Goal: Task Accomplishment & Management: Manage account settings

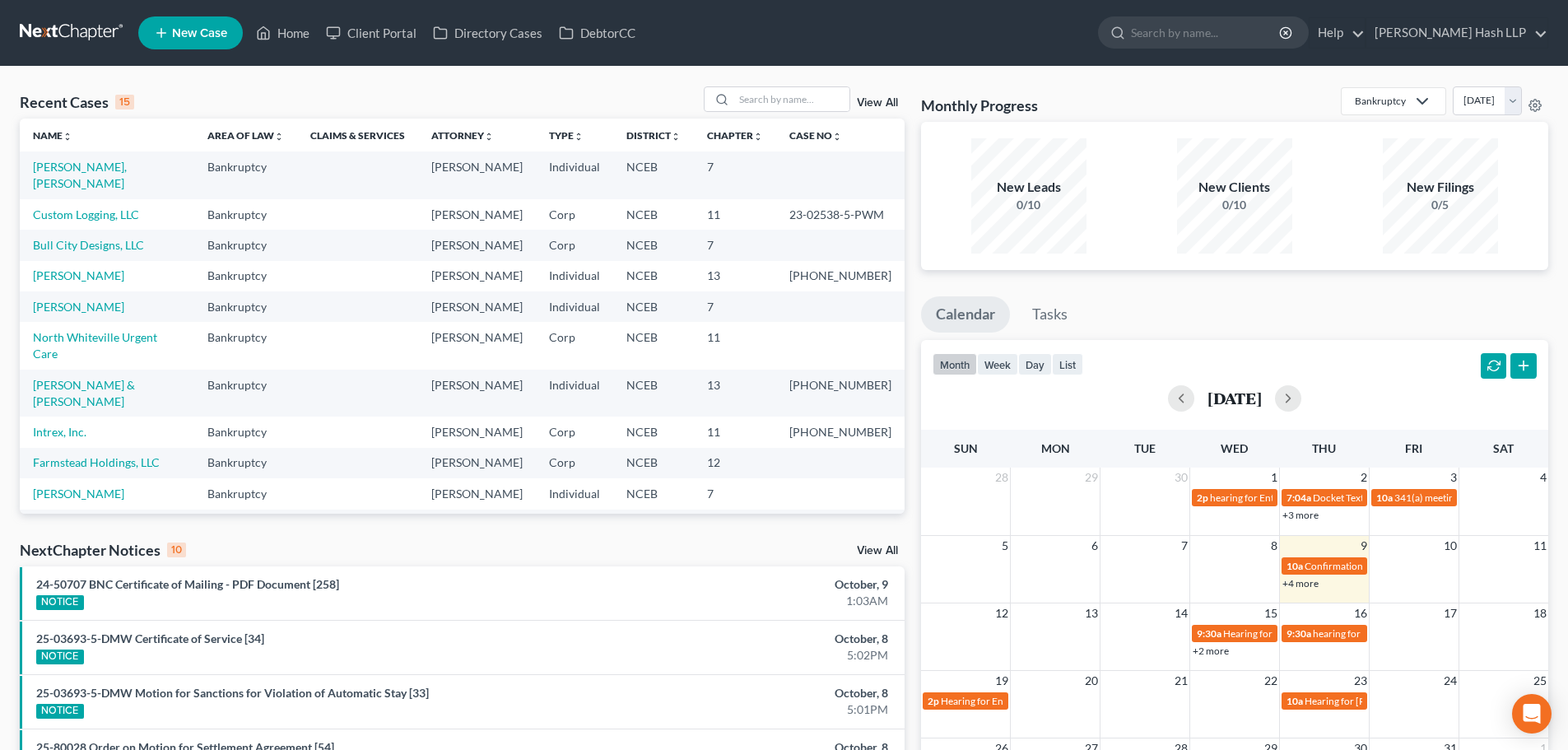
click at [868, 554] on link "View All" at bounding box center [878, 551] width 42 height 12
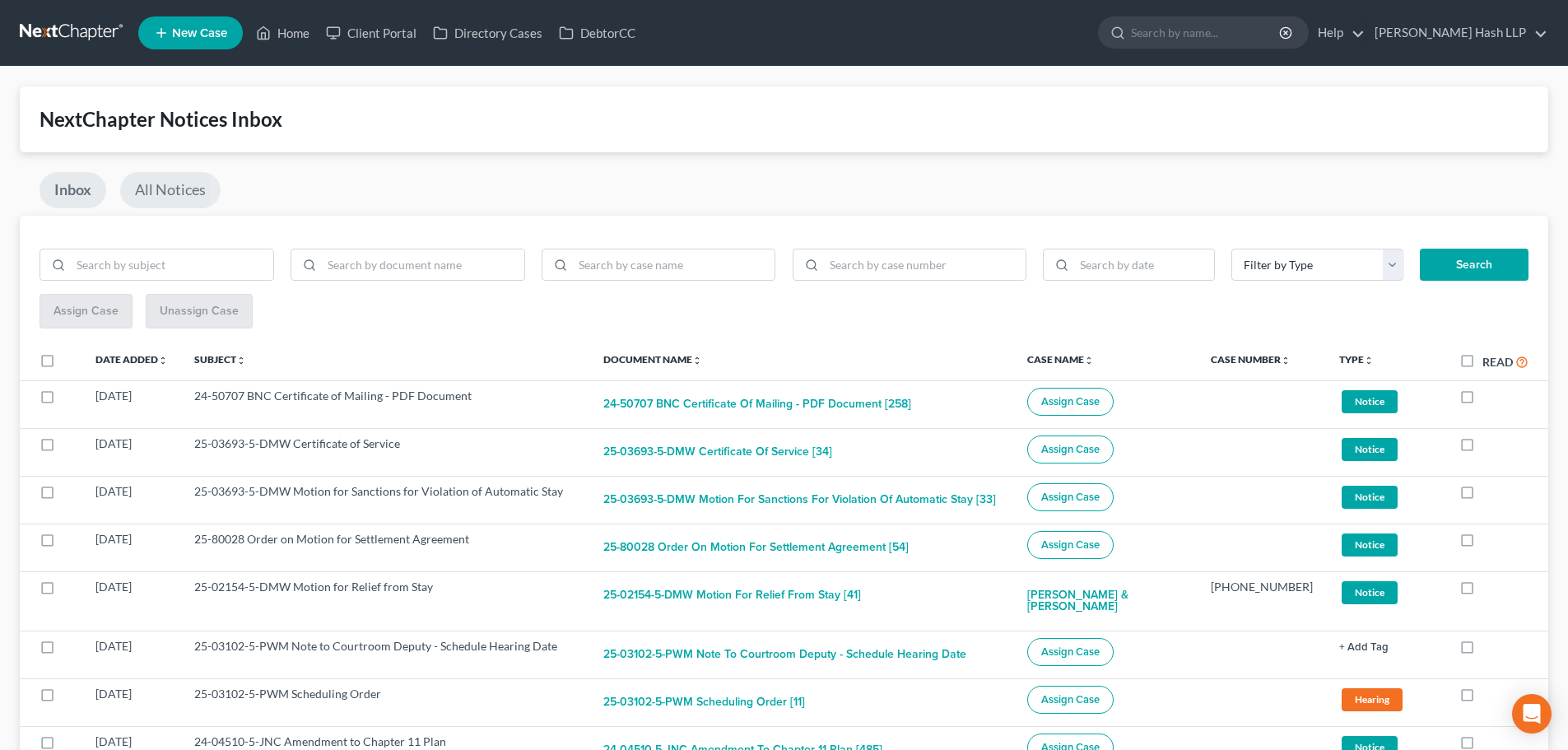
click at [186, 192] on link "All Notices" at bounding box center [169, 190] width 100 height 37
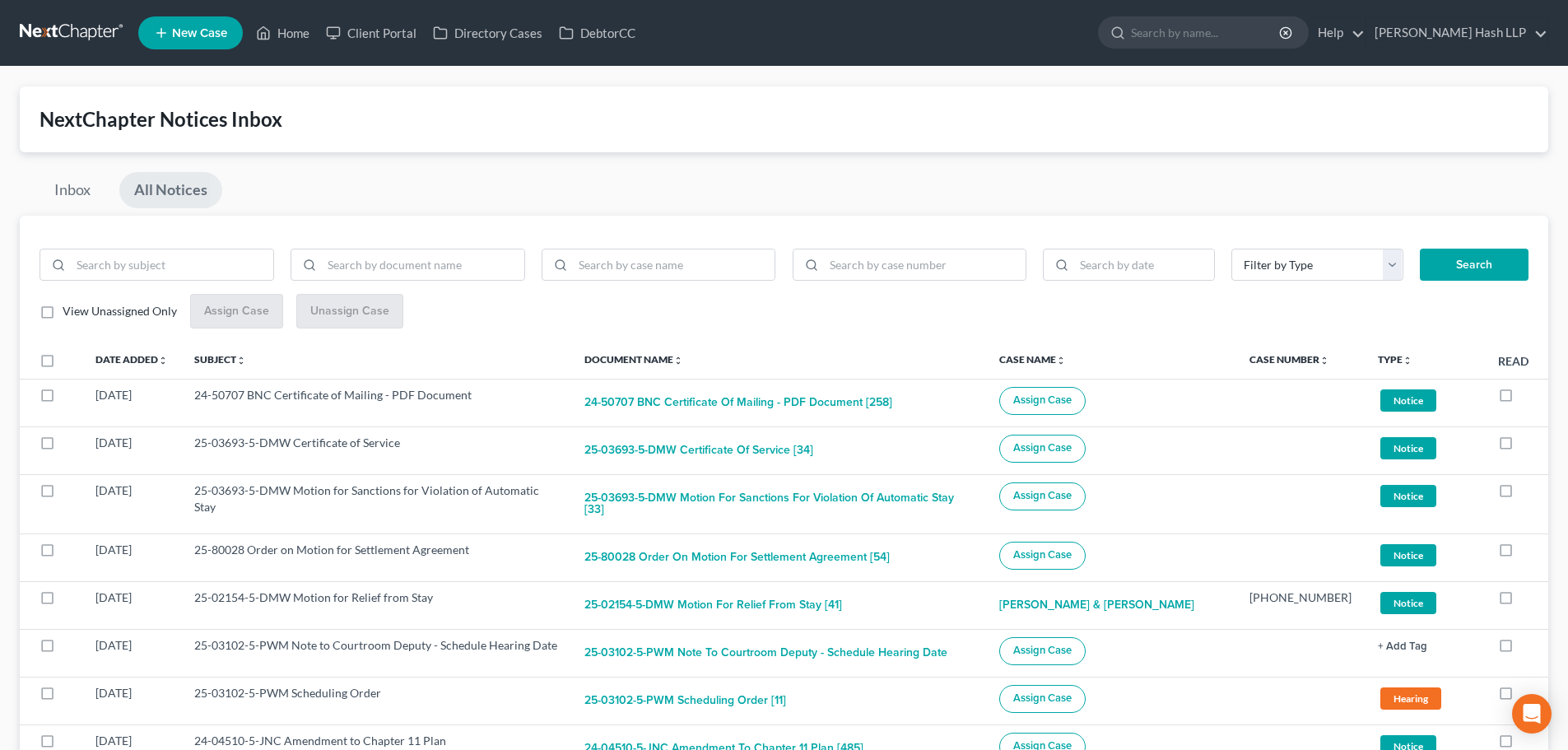
click at [62, 311] on label "View Unassigned Only" at bounding box center [119, 311] width 114 height 17
click at [69, 311] on input "View Unassigned Only" at bounding box center [74, 308] width 11 height 11
checkbox input "true"
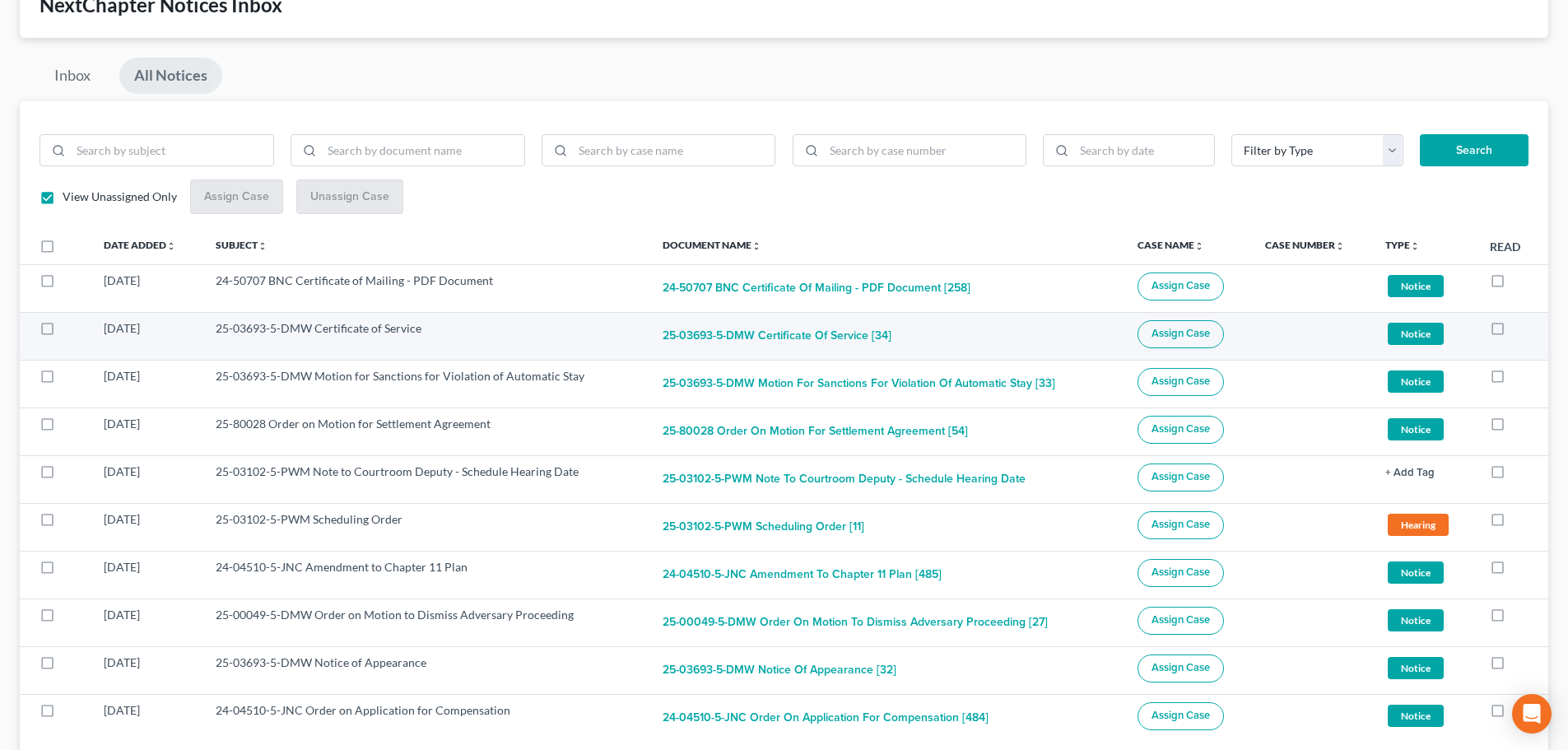
scroll to position [164, 0]
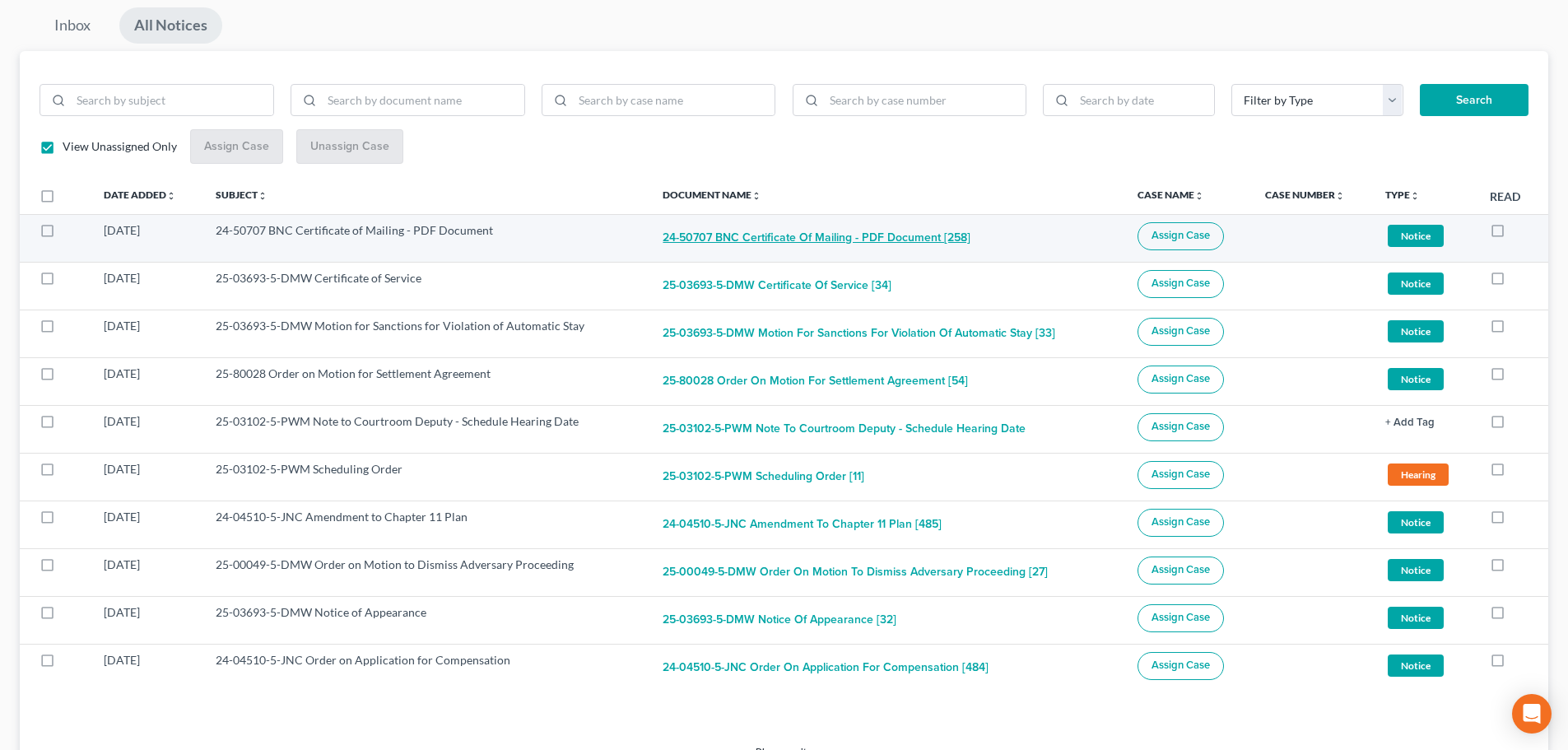
click at [759, 240] on button "24-50707 BNC Certificate of Mailing - PDF Document [258]" at bounding box center [816, 238] width 308 height 33
checkbox input "true"
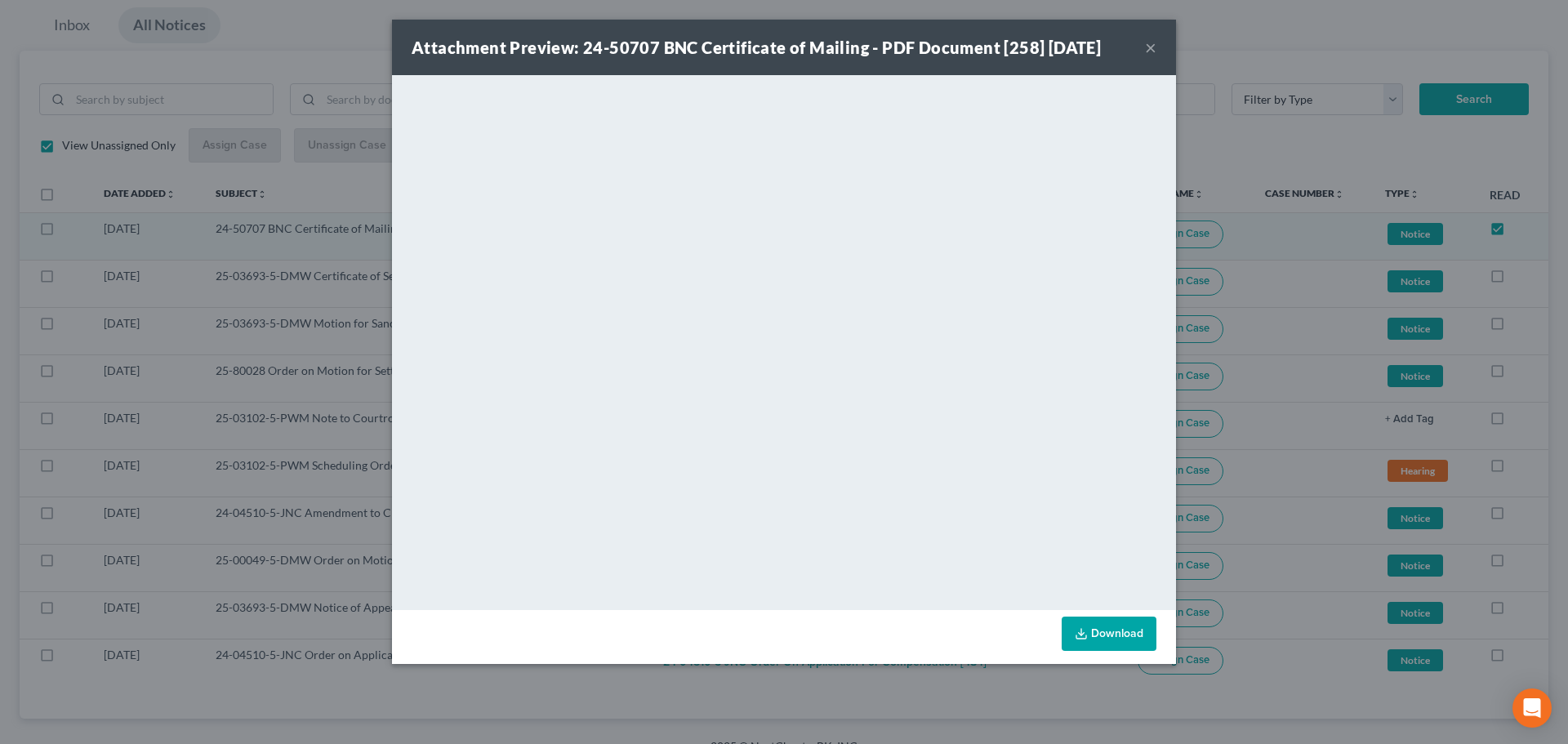
click at [1150, 44] on button "×" at bounding box center [1151, 47] width 12 height 20
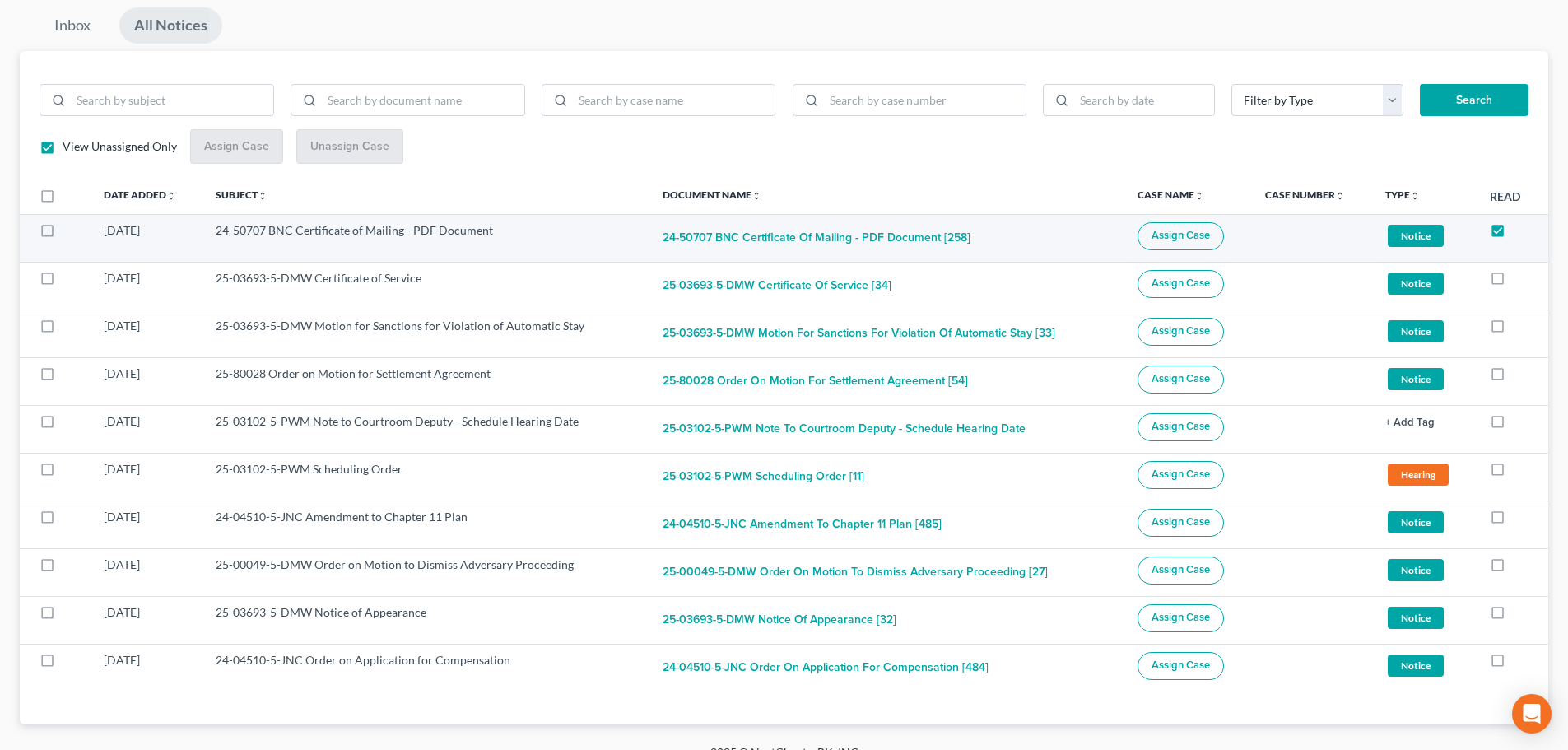
click at [62, 235] on label at bounding box center [62, 235] width 0 height 0
click at [69, 229] on input "checkbox" at bounding box center [74, 227] width 11 height 11
checkbox input "true"
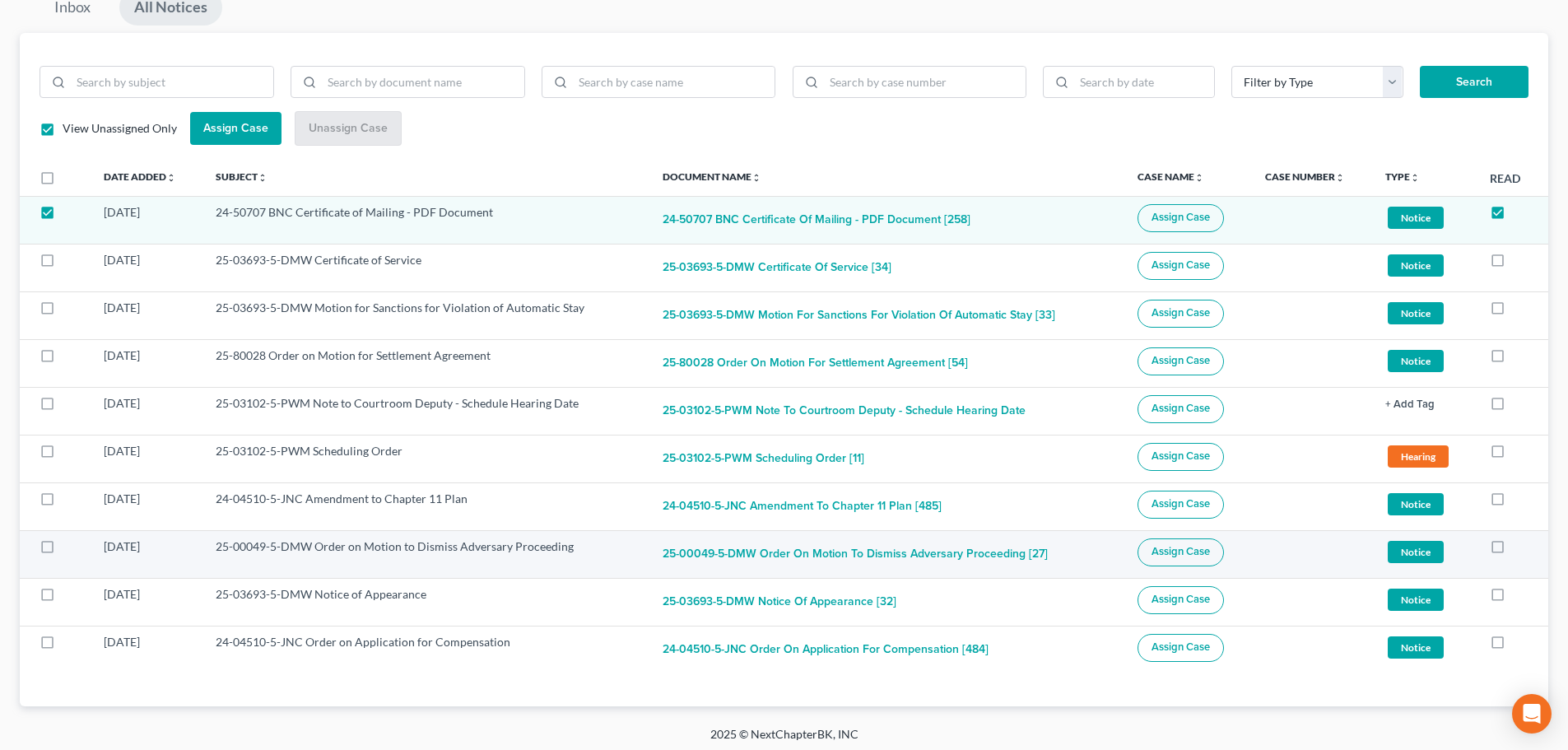
scroll to position [188, 0]
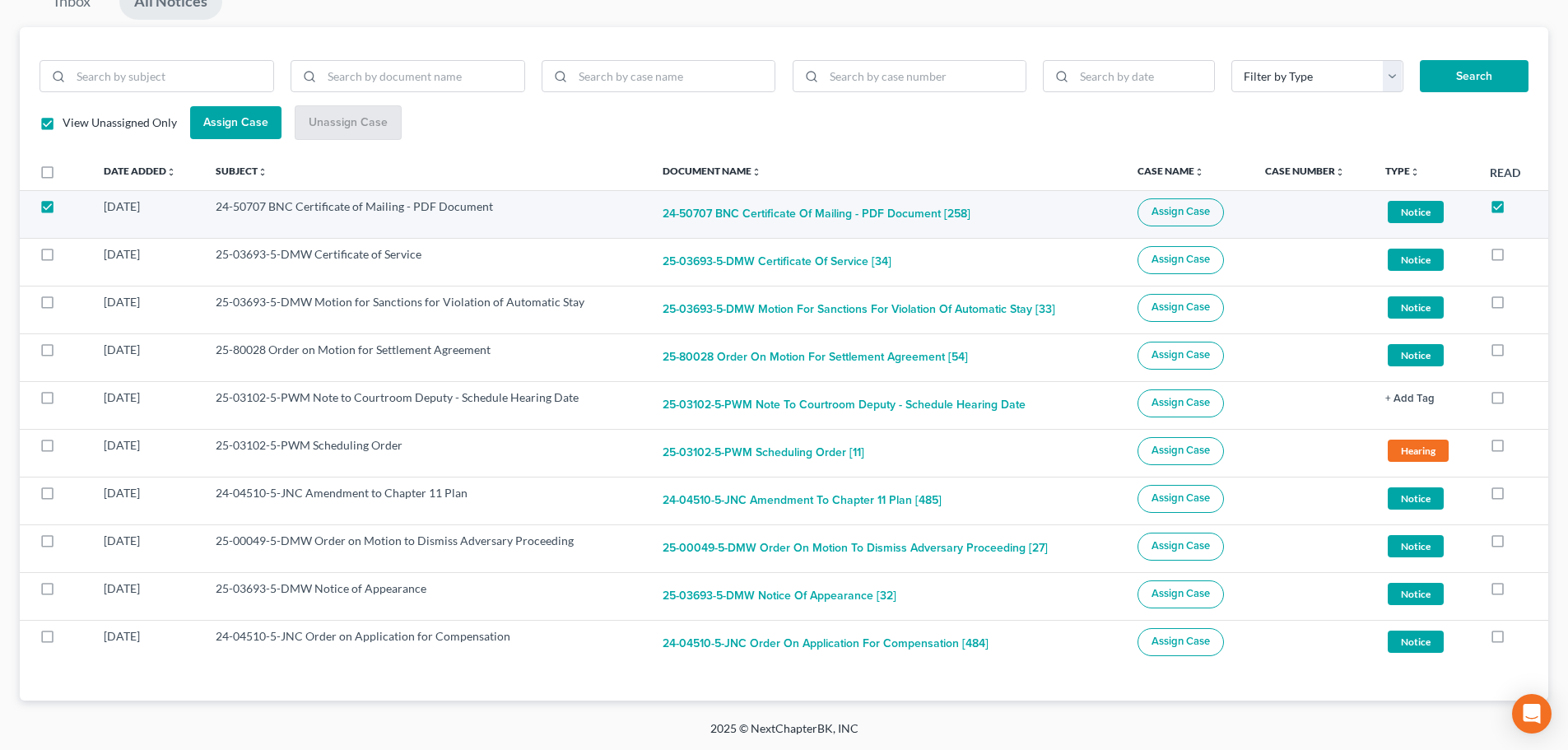
click at [1199, 207] on span "Assign Case" at bounding box center [1180, 211] width 58 height 13
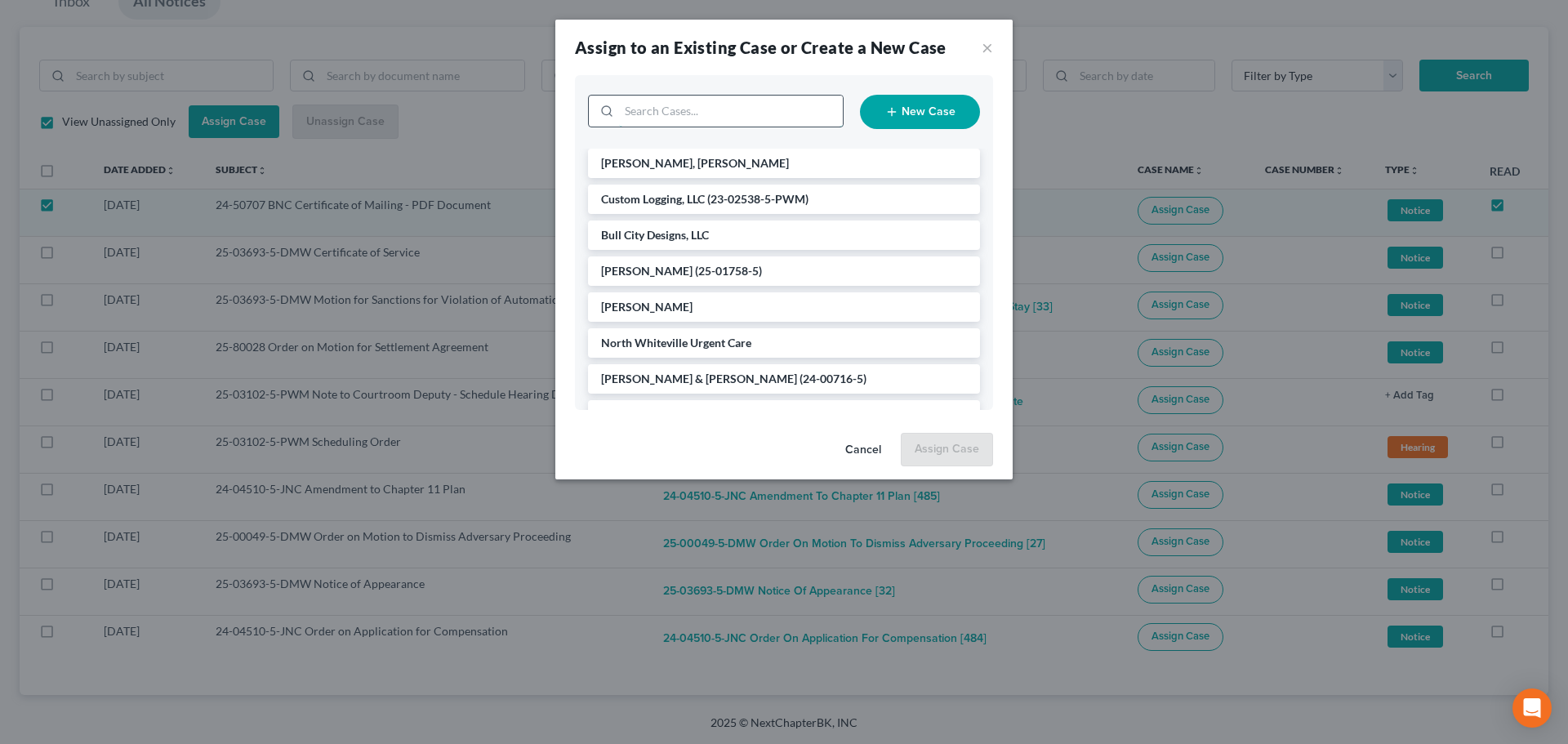
click at [729, 110] on input "search" at bounding box center [731, 111] width 224 height 31
type input "ent"
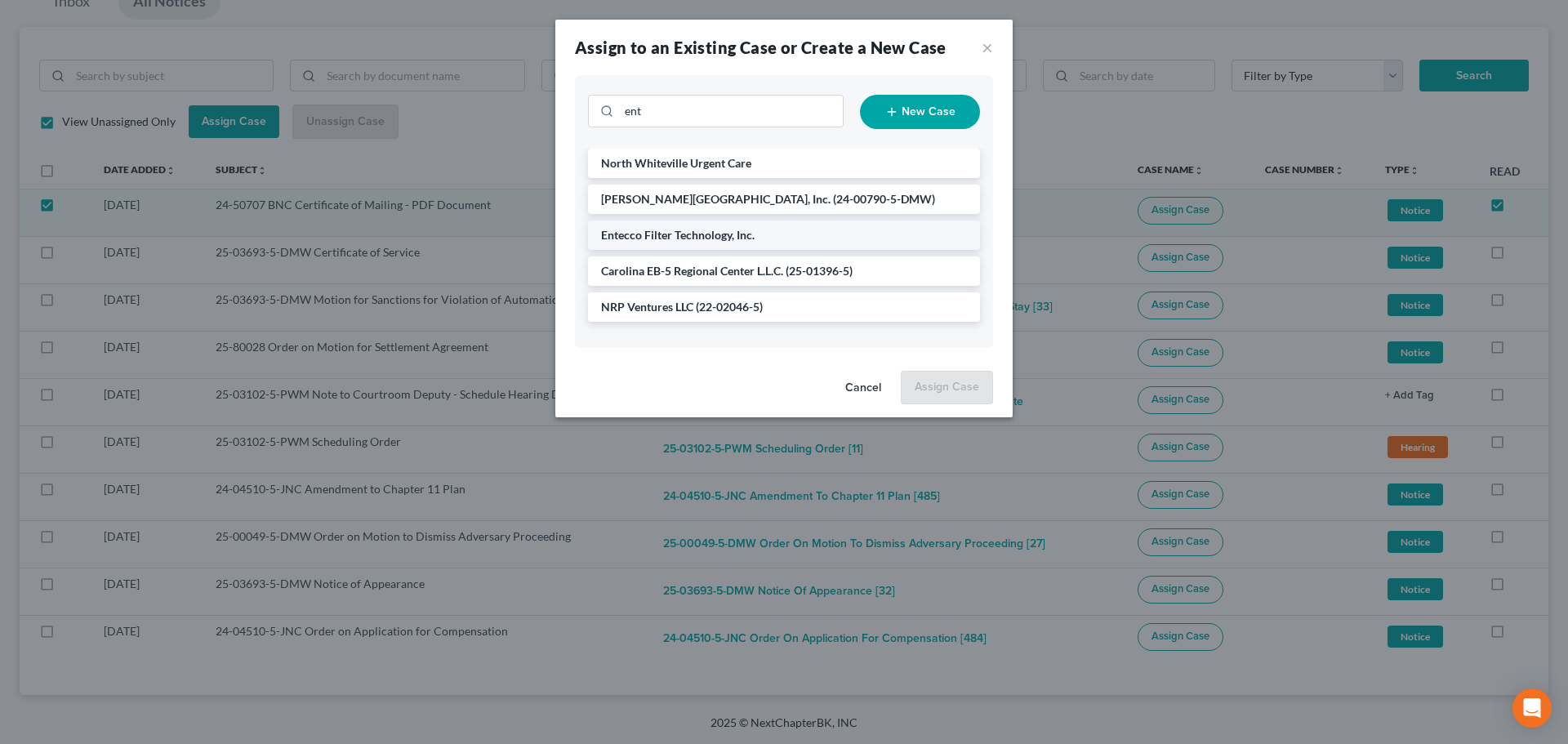
click at [655, 238] on span "Entecco Filter Technology, Inc." at bounding box center [677, 235] width 153 height 14
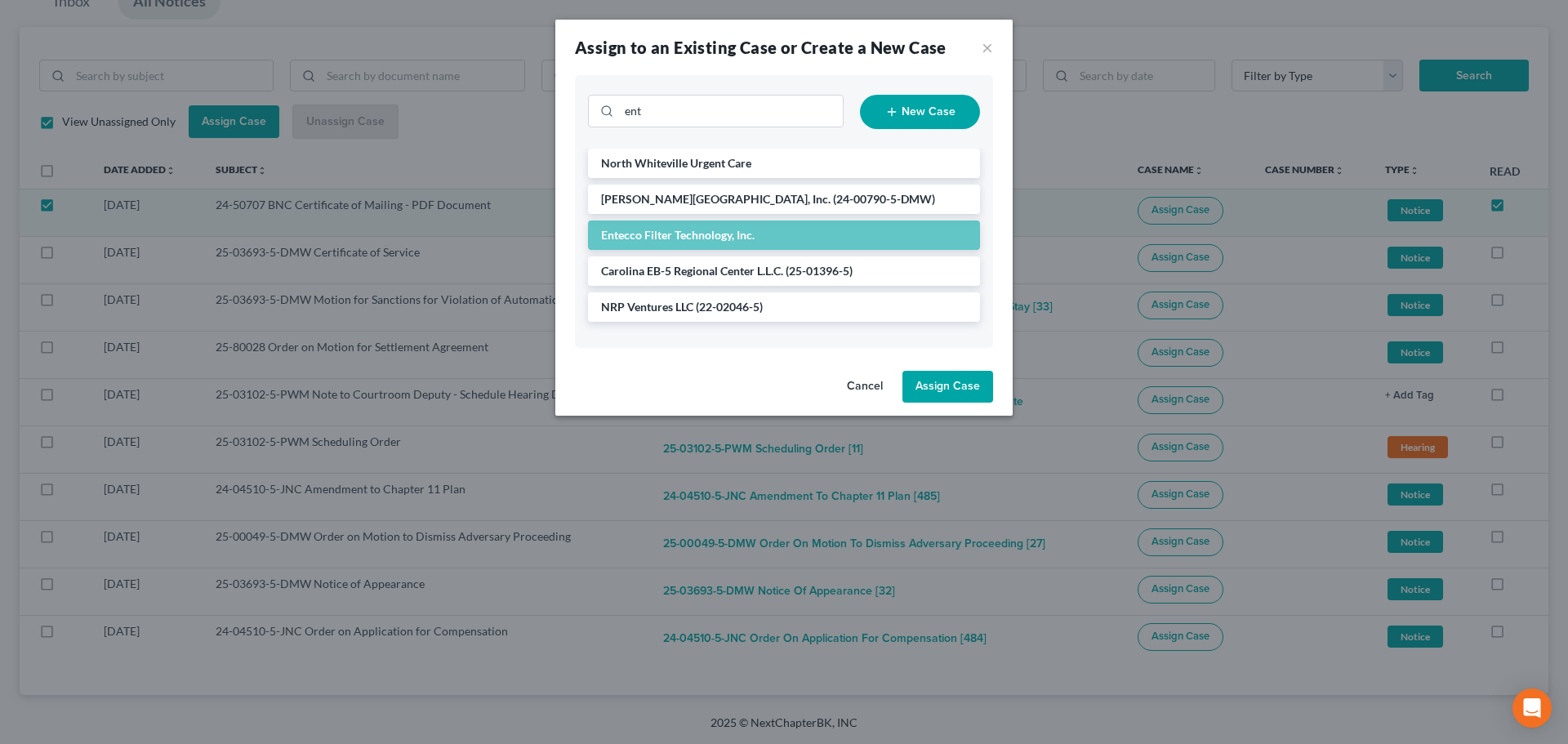
click at [938, 378] on button "Assign Case" at bounding box center [948, 386] width 90 height 32
checkbox input "false"
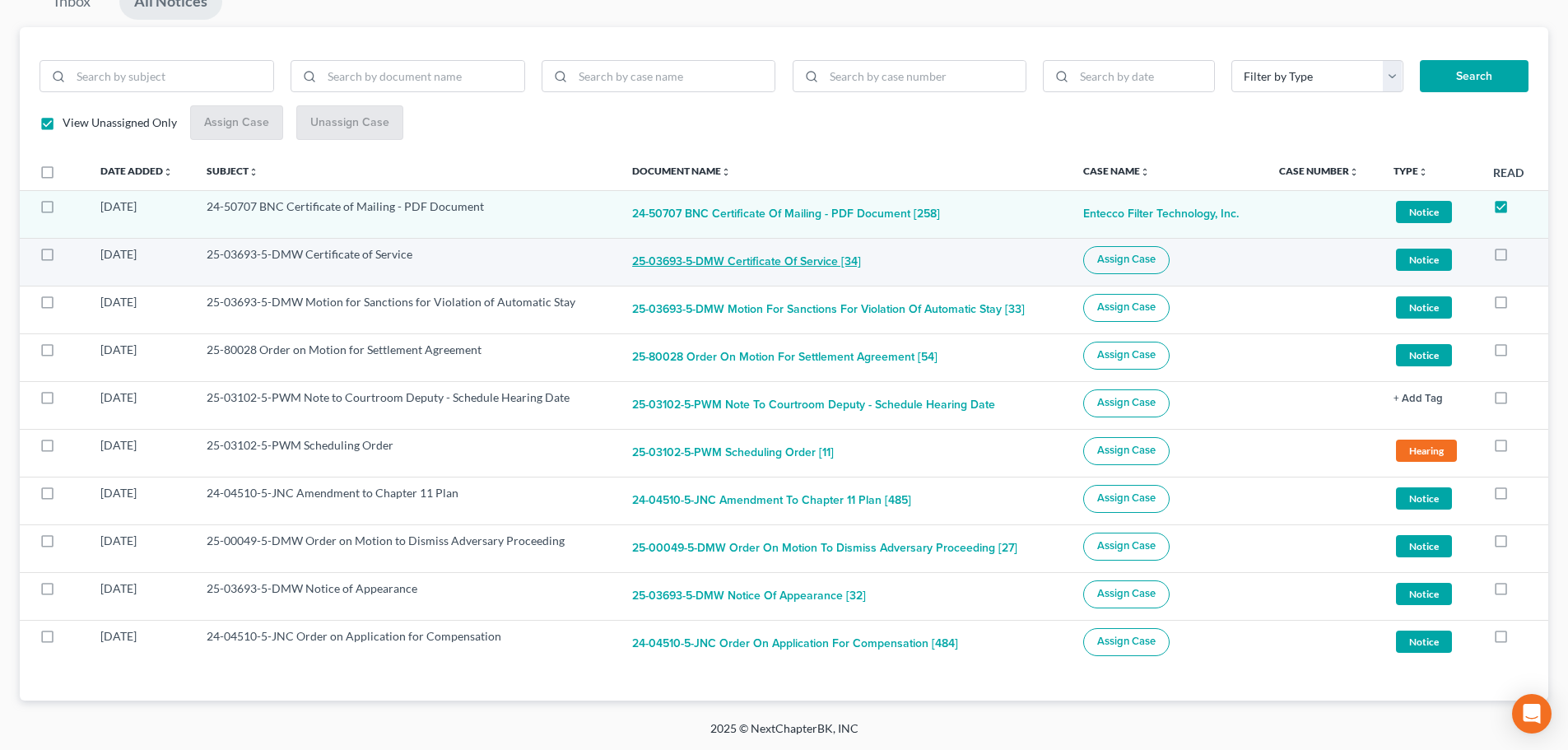
click at [658, 263] on button "25-03693-5-DMW Certificate of Service [34]" at bounding box center [746, 262] width 229 height 33
checkbox input "true"
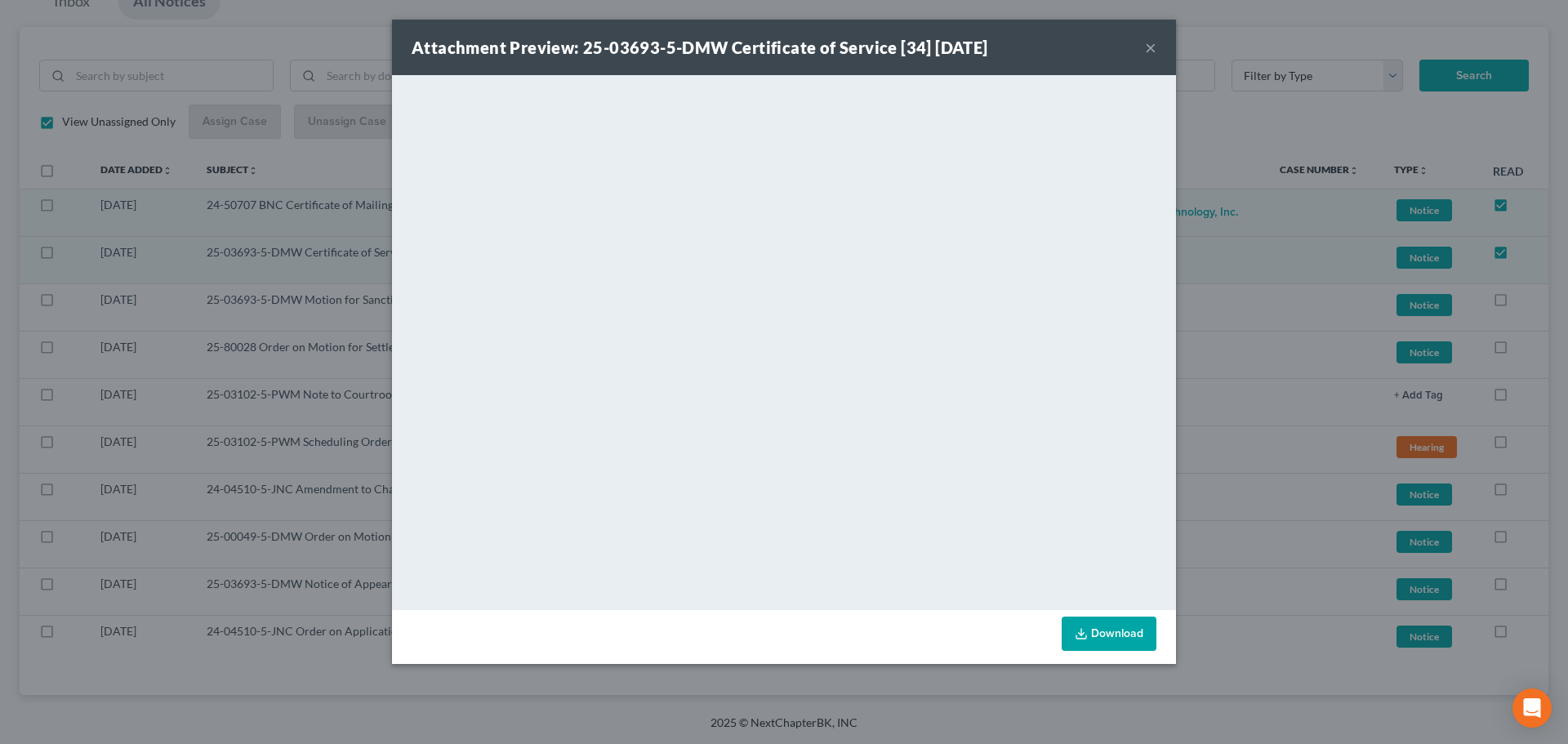
click at [1154, 48] on button "×" at bounding box center [1151, 47] width 12 height 20
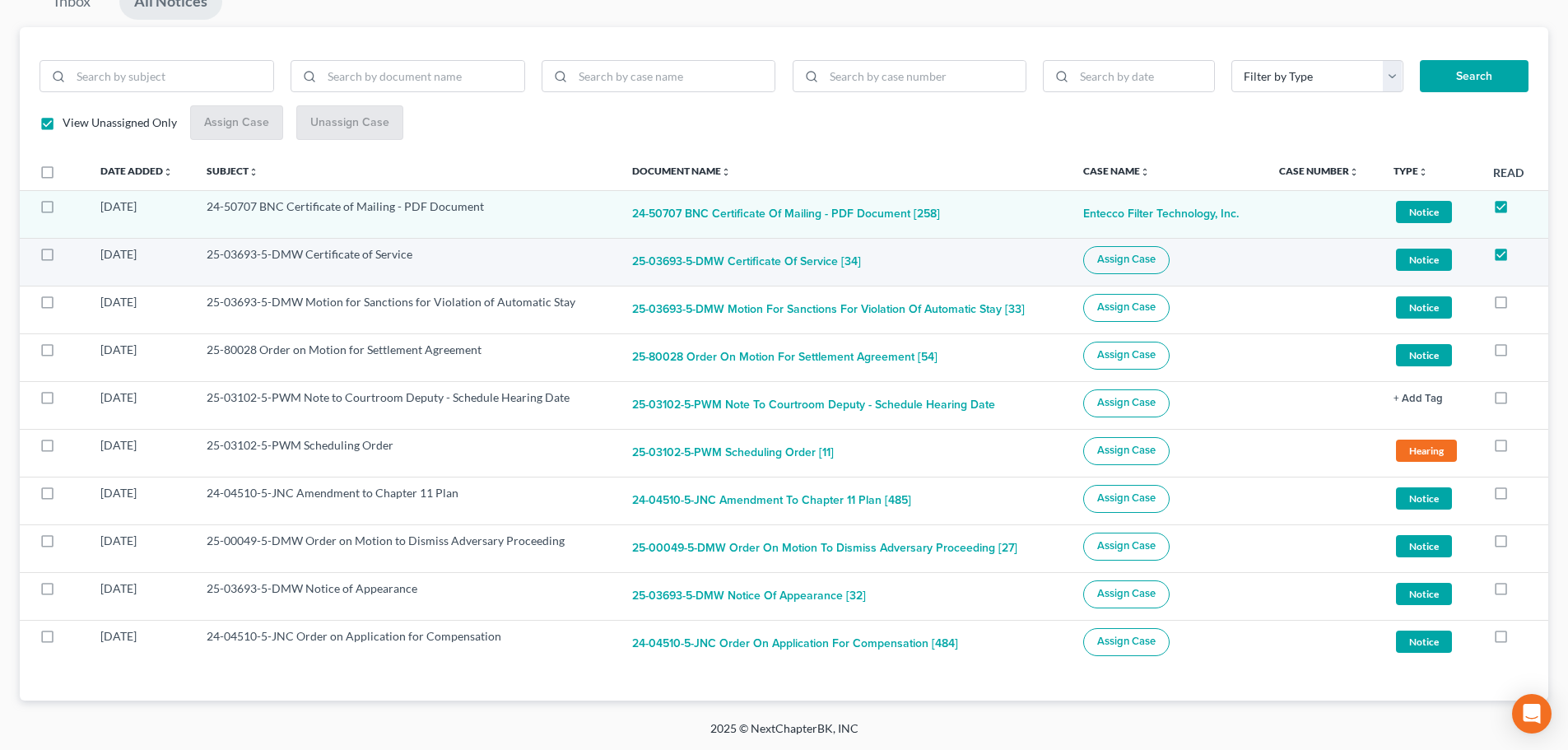
click at [62, 259] on label at bounding box center [62, 259] width 0 height 0
click at [69, 254] on input "checkbox" at bounding box center [74, 251] width 11 height 11
checkbox input "true"
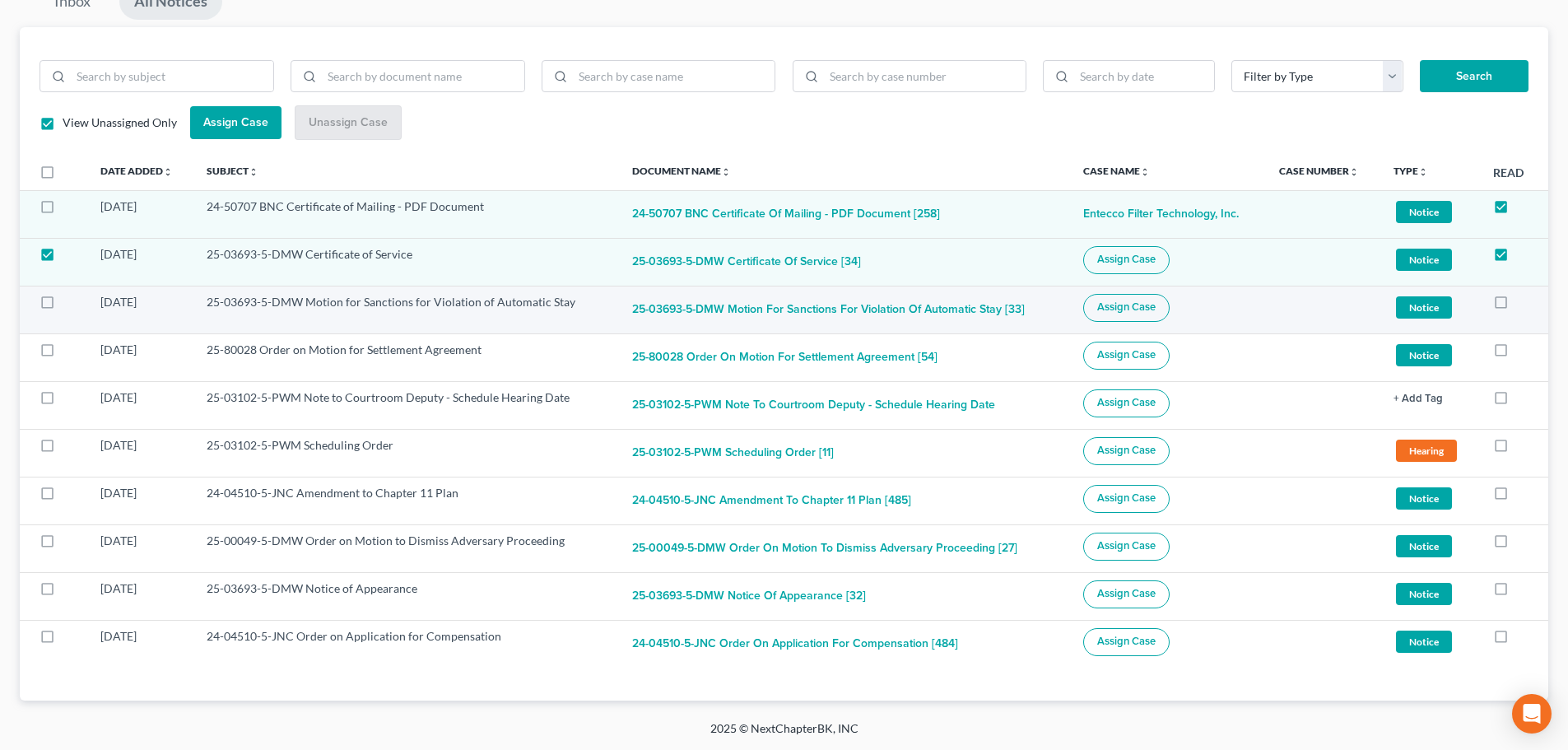
click at [62, 306] on label at bounding box center [62, 306] width 0 height 0
click at [69, 304] on input "checkbox" at bounding box center [74, 299] width 11 height 11
checkbox input "true"
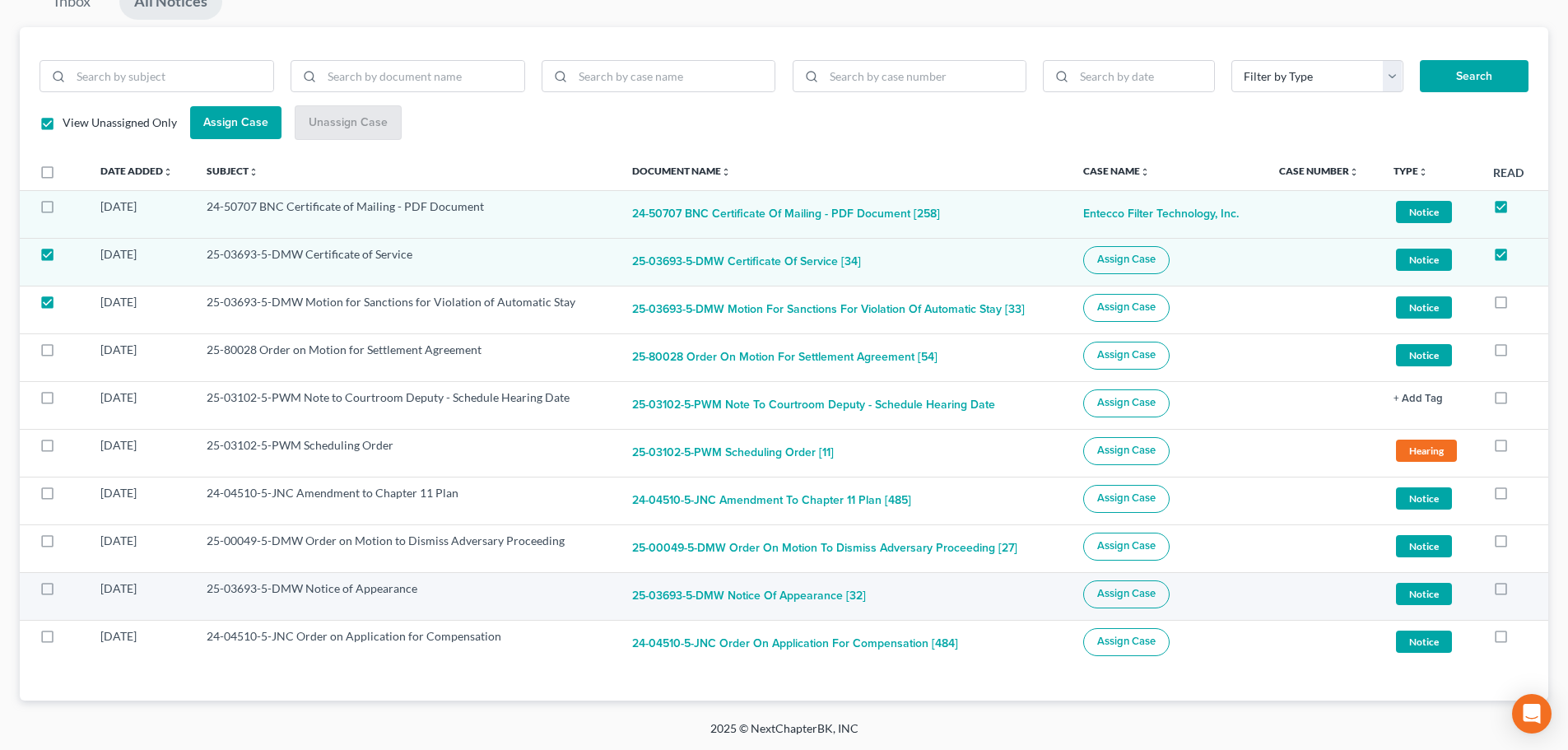
click at [62, 592] on label at bounding box center [62, 592] width 0 height 0
click at [69, 590] on input "checkbox" at bounding box center [74, 586] width 11 height 11
checkbox input "true"
click at [1131, 595] on span "Assign Case" at bounding box center [1125, 592] width 58 height 13
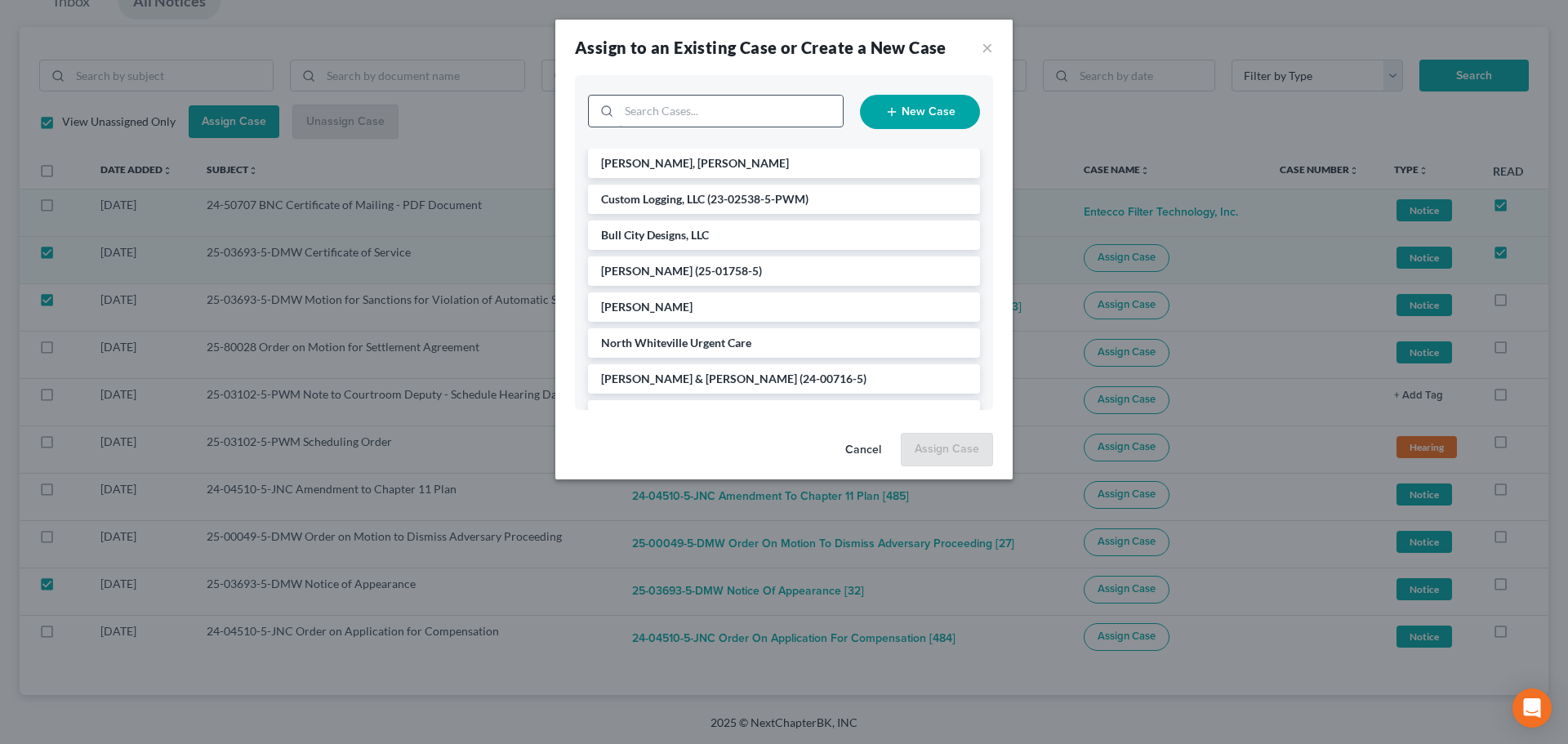
click at [735, 109] on input "search" at bounding box center [731, 111] width 224 height 31
type input "cape"
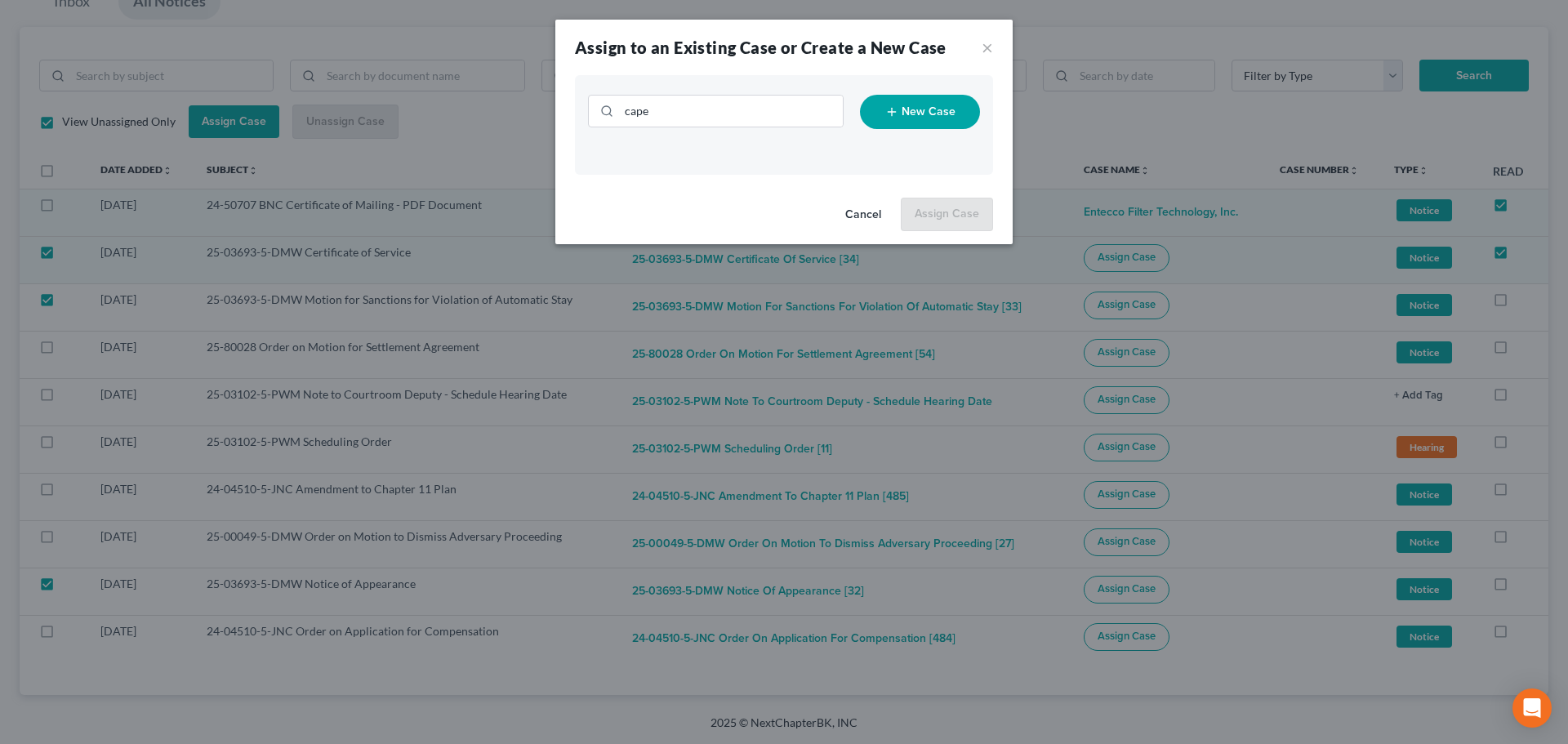
click at [912, 117] on button "New Case" at bounding box center [920, 111] width 120 height 34
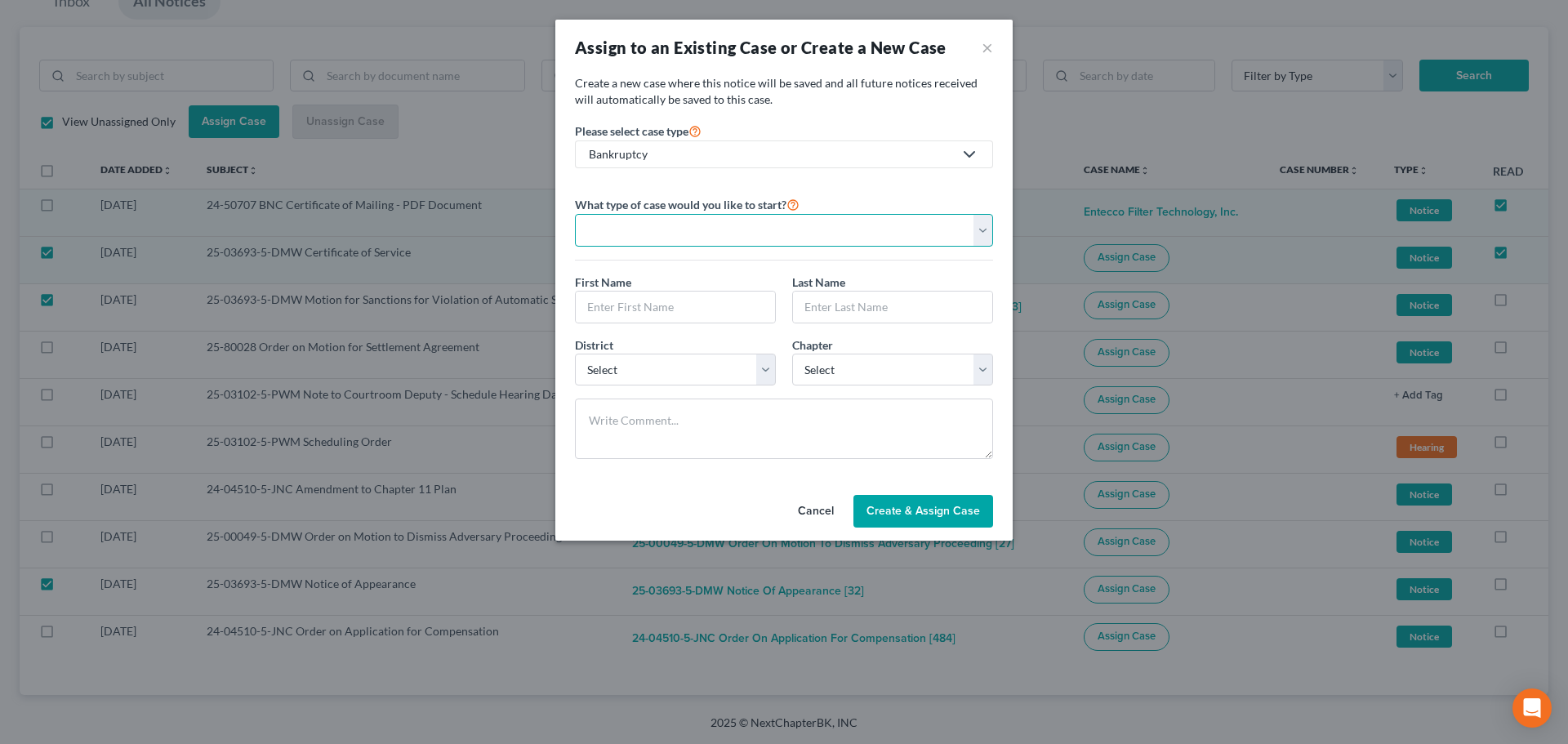
click at [983, 243] on select "Personal Business" at bounding box center [784, 230] width 418 height 32
select select "1"
click at [575, 214] on select "Personal Business" at bounding box center [784, 230] width 418 height 32
click at [766, 307] on input "text" at bounding box center [784, 308] width 417 height 31
type input "Cape Fear Discount Drug, LLC"
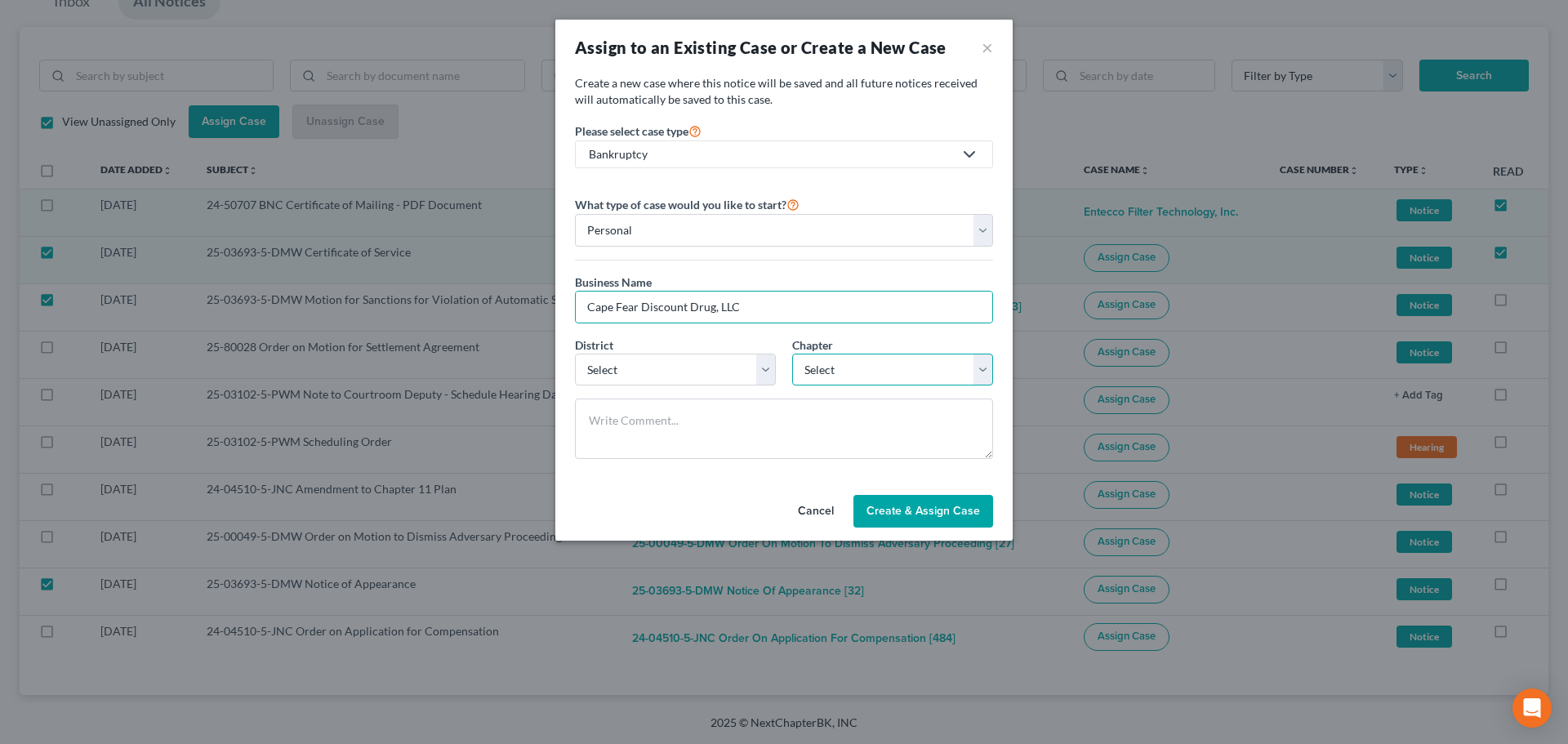
click at [992, 368] on select "Select 7 11 12" at bounding box center [893, 370] width 201 height 32
select select "1"
click at [792, 354] on select "Select 7 11 12" at bounding box center [893, 370] width 201 height 32
click at [779, 430] on textarea at bounding box center [784, 428] width 418 height 60
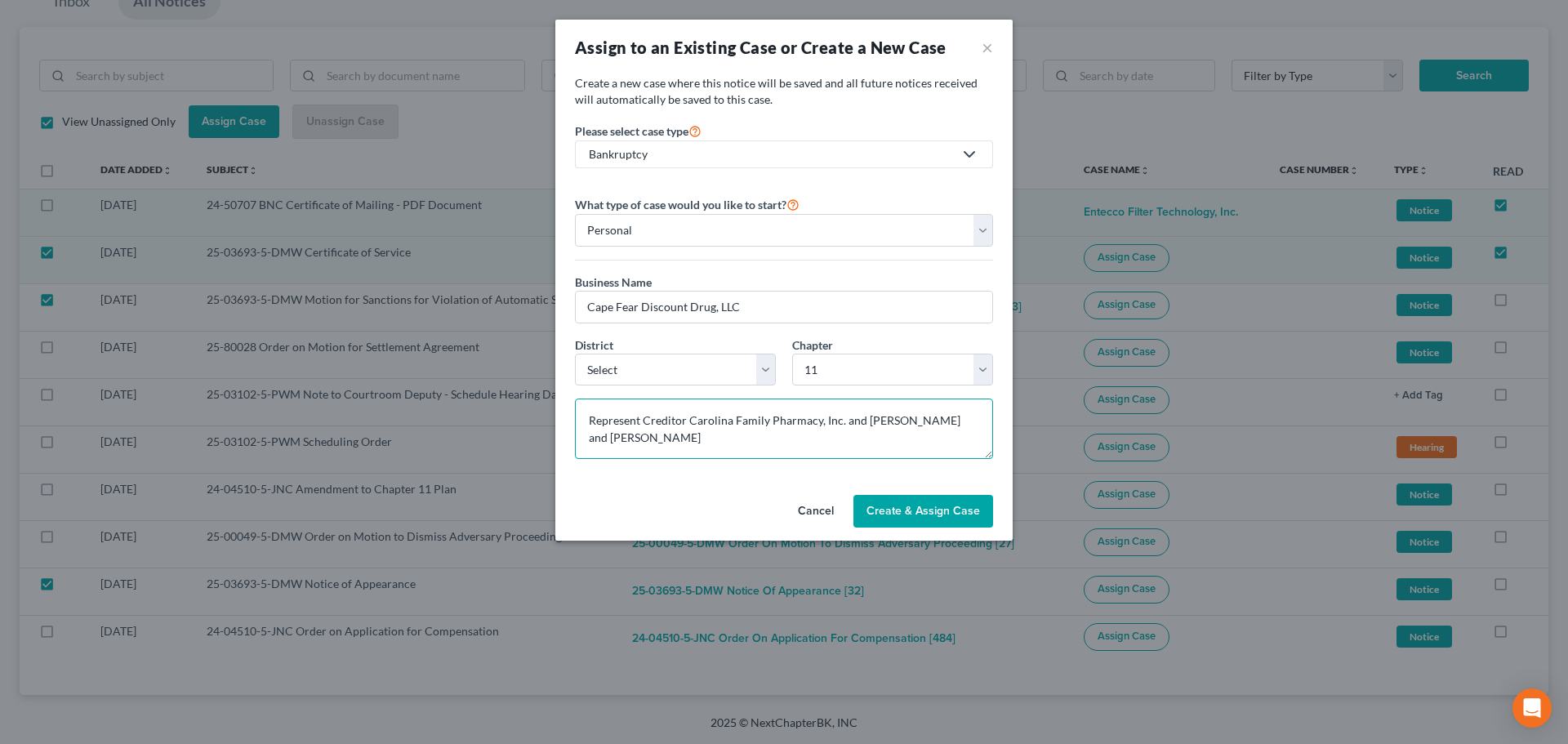
click at [840, 419] on textarea "Represent Creditor Carolina Family Pharmacy, Inc. and [PERSON_NAME] and [PERSON…" at bounding box center [784, 428] width 418 height 60
type textarea "Represent Creditor Carolina Family Pharmacy, Inc. - [PERSON_NAME] and [PERSON_N…"
click at [918, 517] on span "Create & Assign Case" at bounding box center [922, 511] width 113 height 14
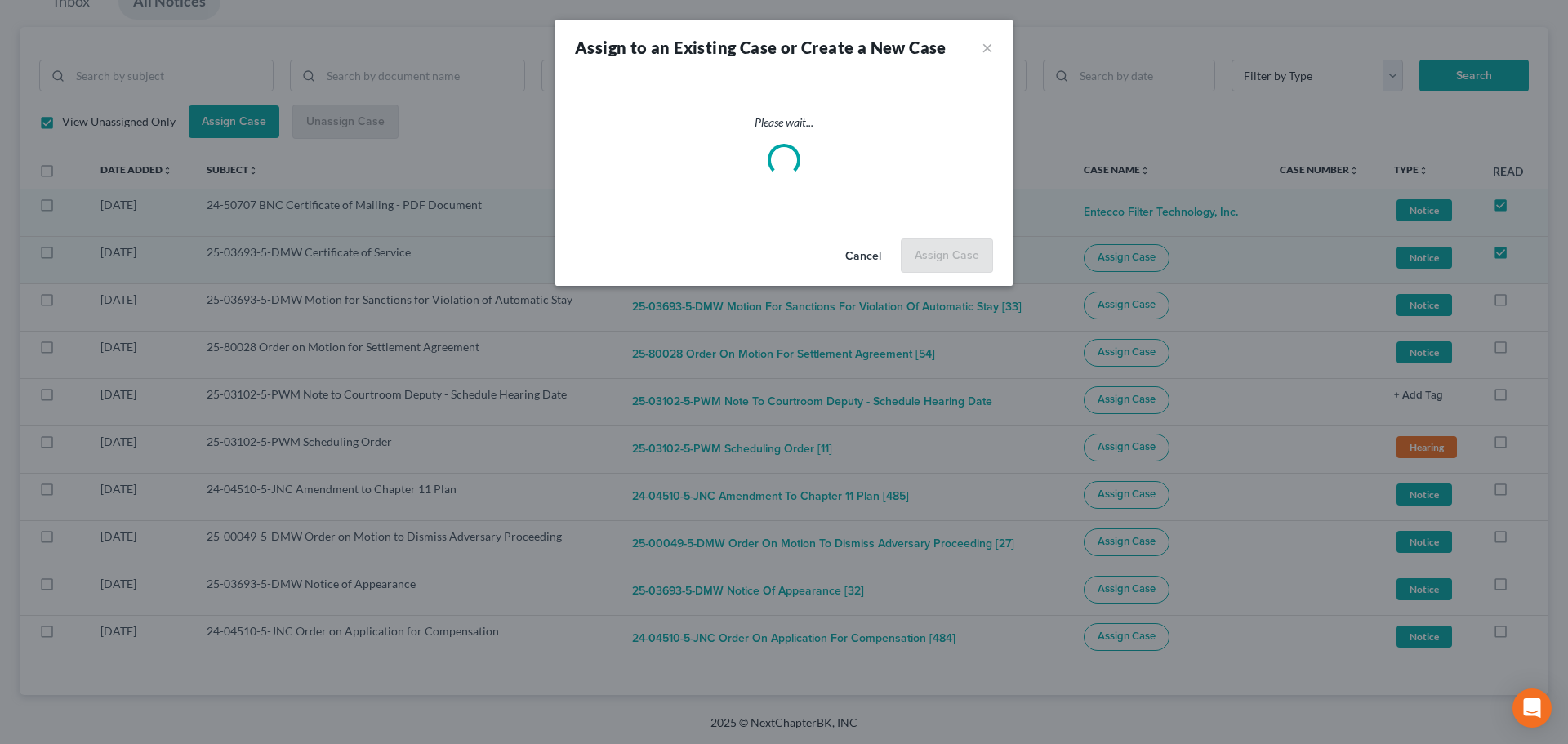
checkbox input "false"
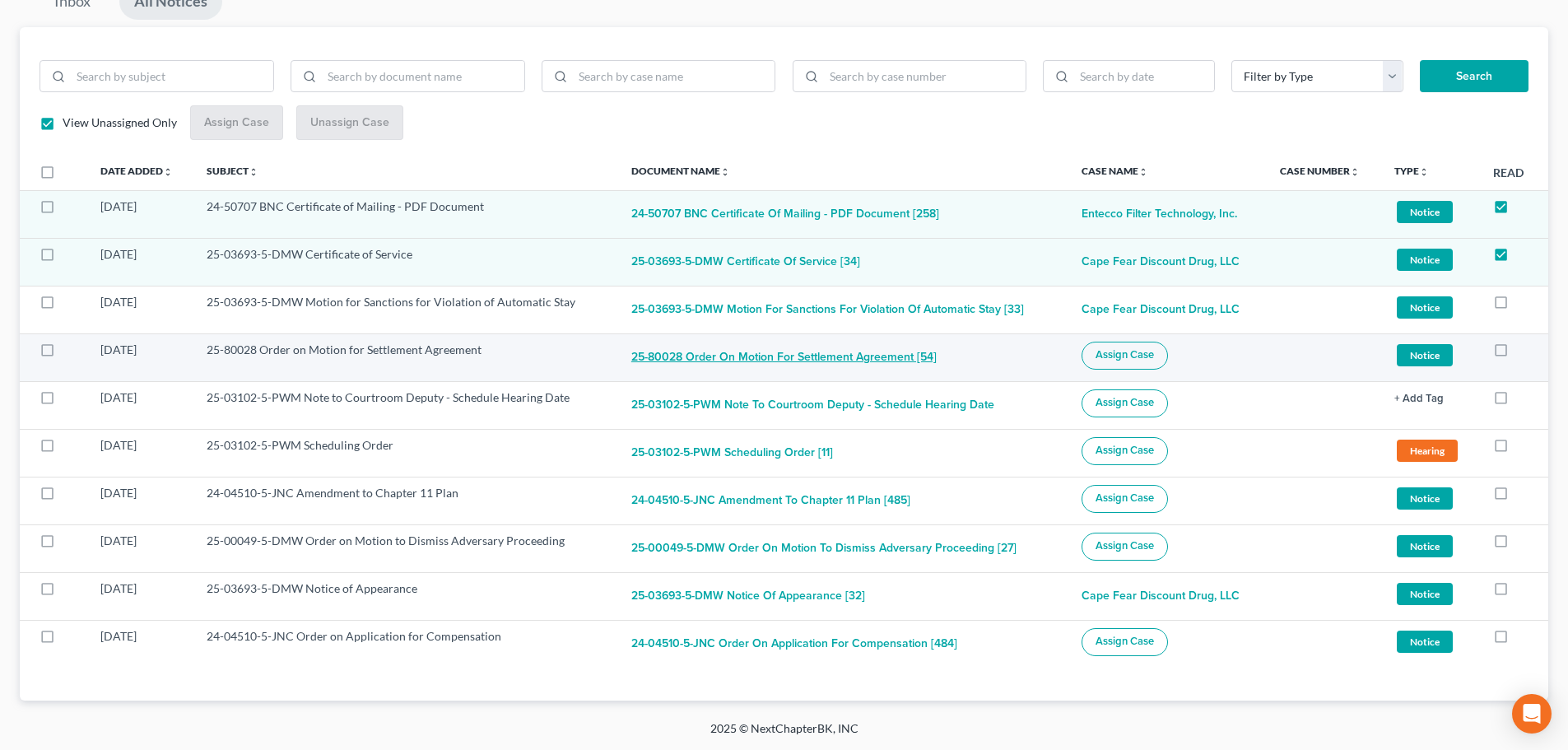
click at [666, 361] on button "25-80028 Order on Motion for Settlement Agreement [54]" at bounding box center [784, 358] width 305 height 33
checkbox input "true"
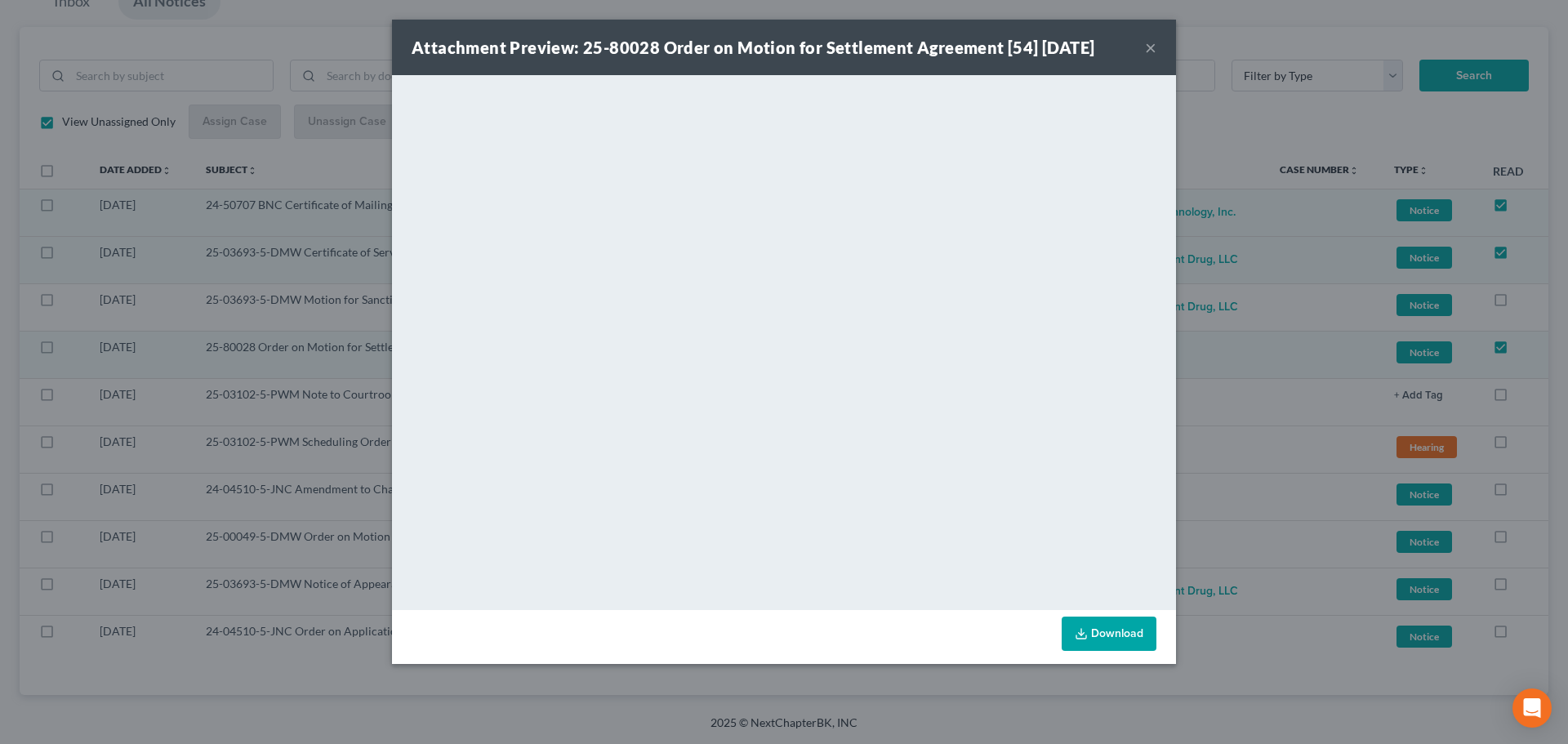
click at [1153, 47] on button "×" at bounding box center [1151, 47] width 12 height 20
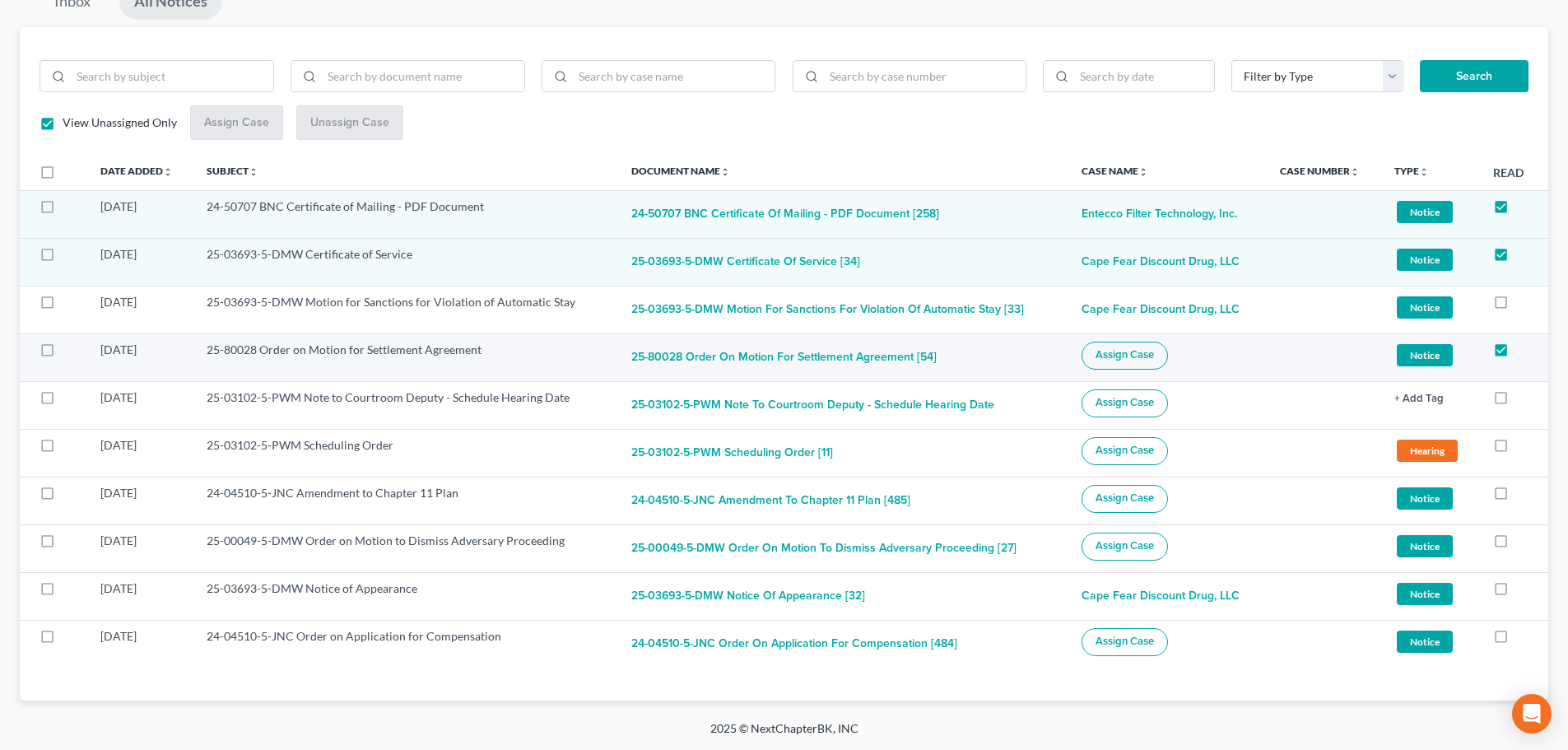
click at [62, 354] on label at bounding box center [62, 354] width 0 height 0
click at [69, 351] on input "checkbox" at bounding box center [74, 347] width 11 height 11
checkbox input "true"
click at [1119, 358] on span "Assign Case" at bounding box center [1124, 354] width 58 height 13
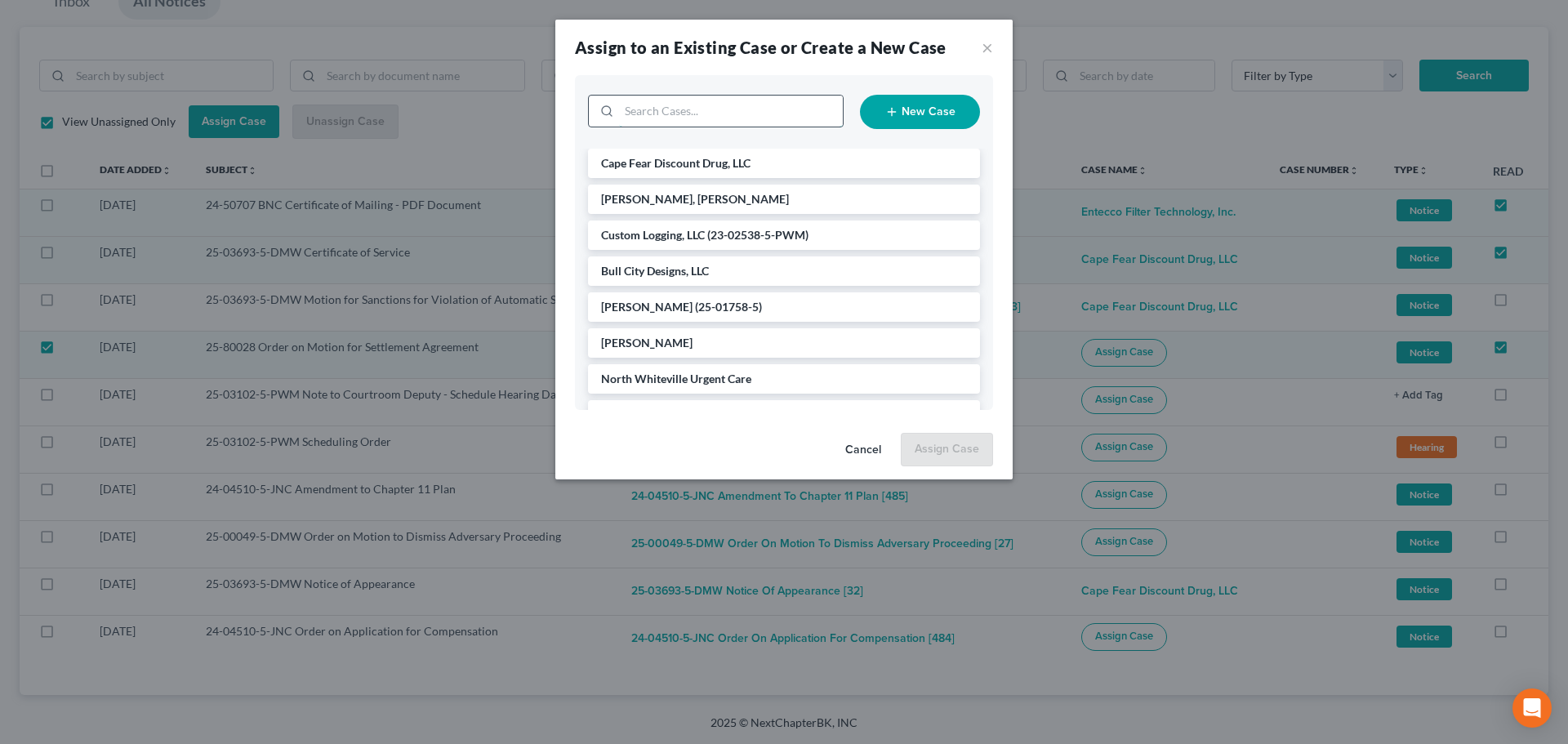
click at [693, 121] on input "search" at bounding box center [731, 111] width 224 height 31
type input "biol"
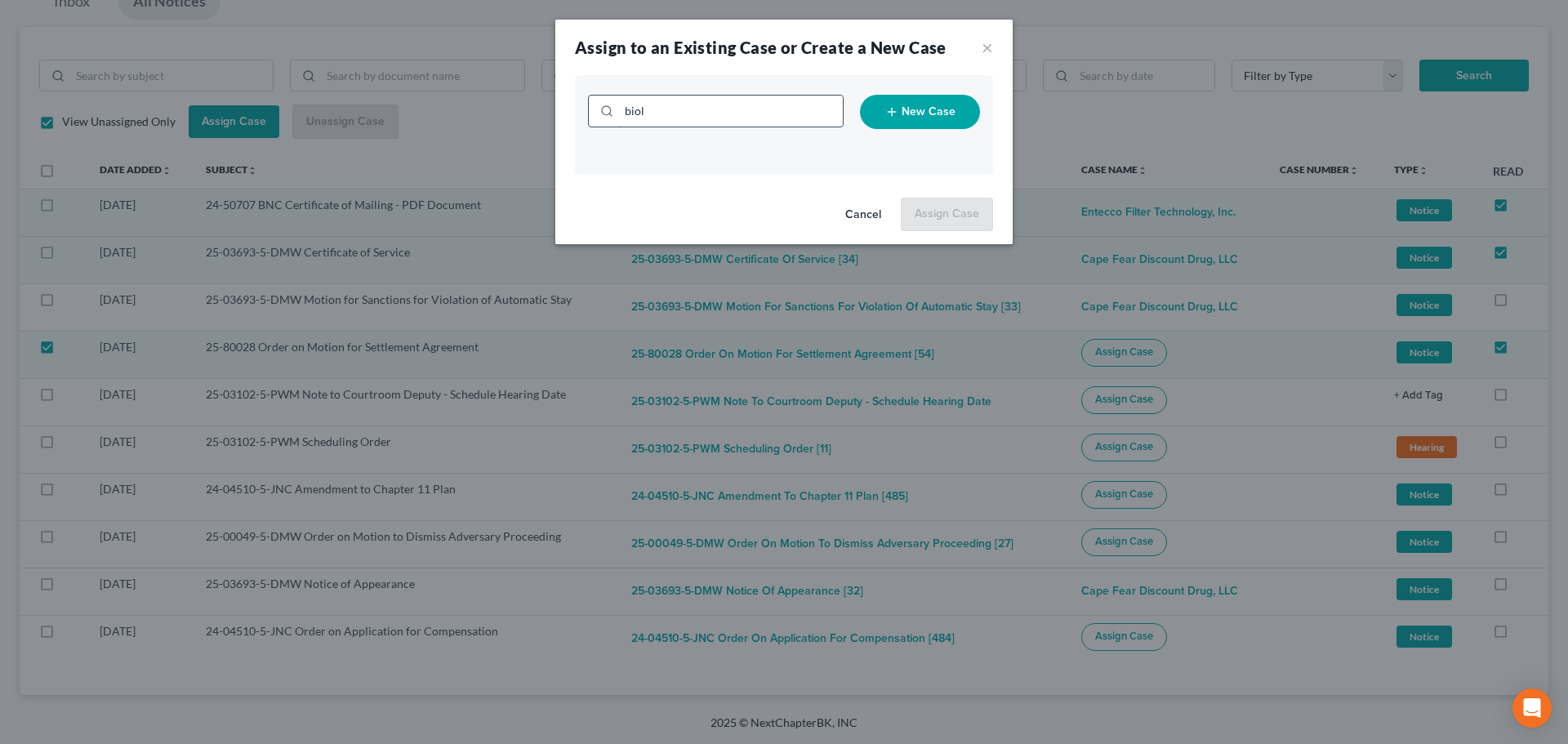
click at [715, 118] on input "biol" at bounding box center [731, 111] width 224 height 31
type input "bio"
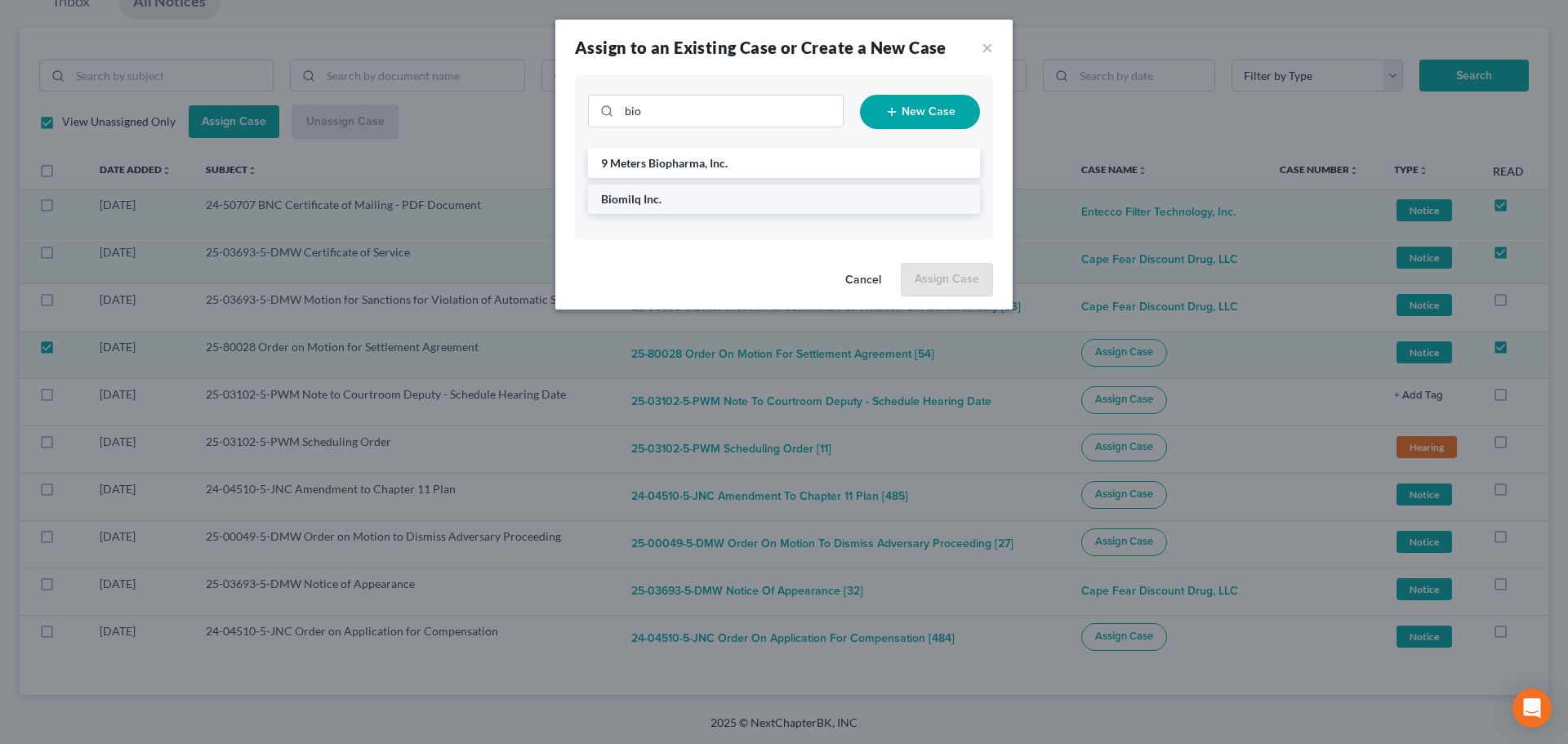
click at [683, 204] on li "Biomilq Inc." at bounding box center [784, 200] width 392 height 29
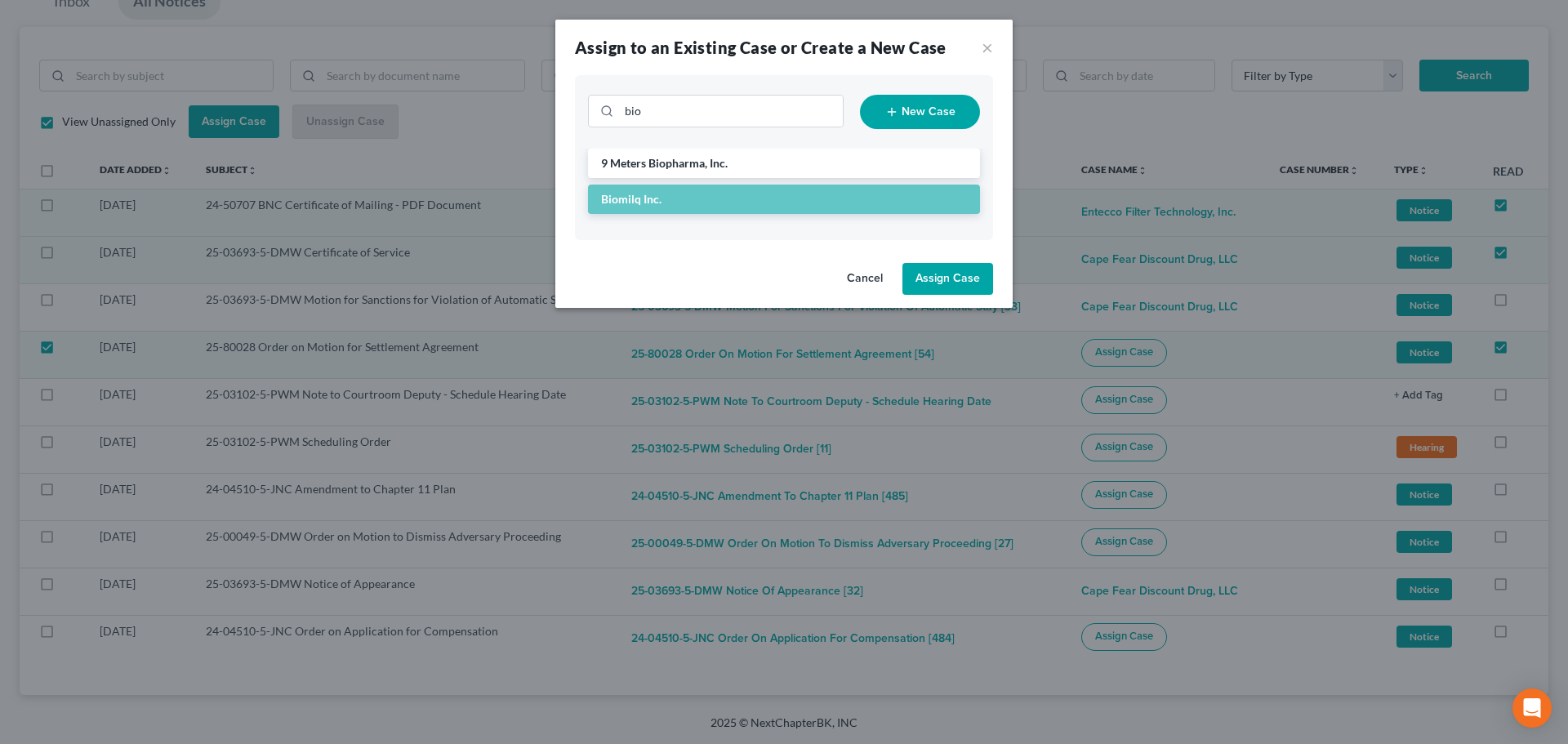
click at [954, 277] on button "Assign Case" at bounding box center [948, 278] width 90 height 32
checkbox input "false"
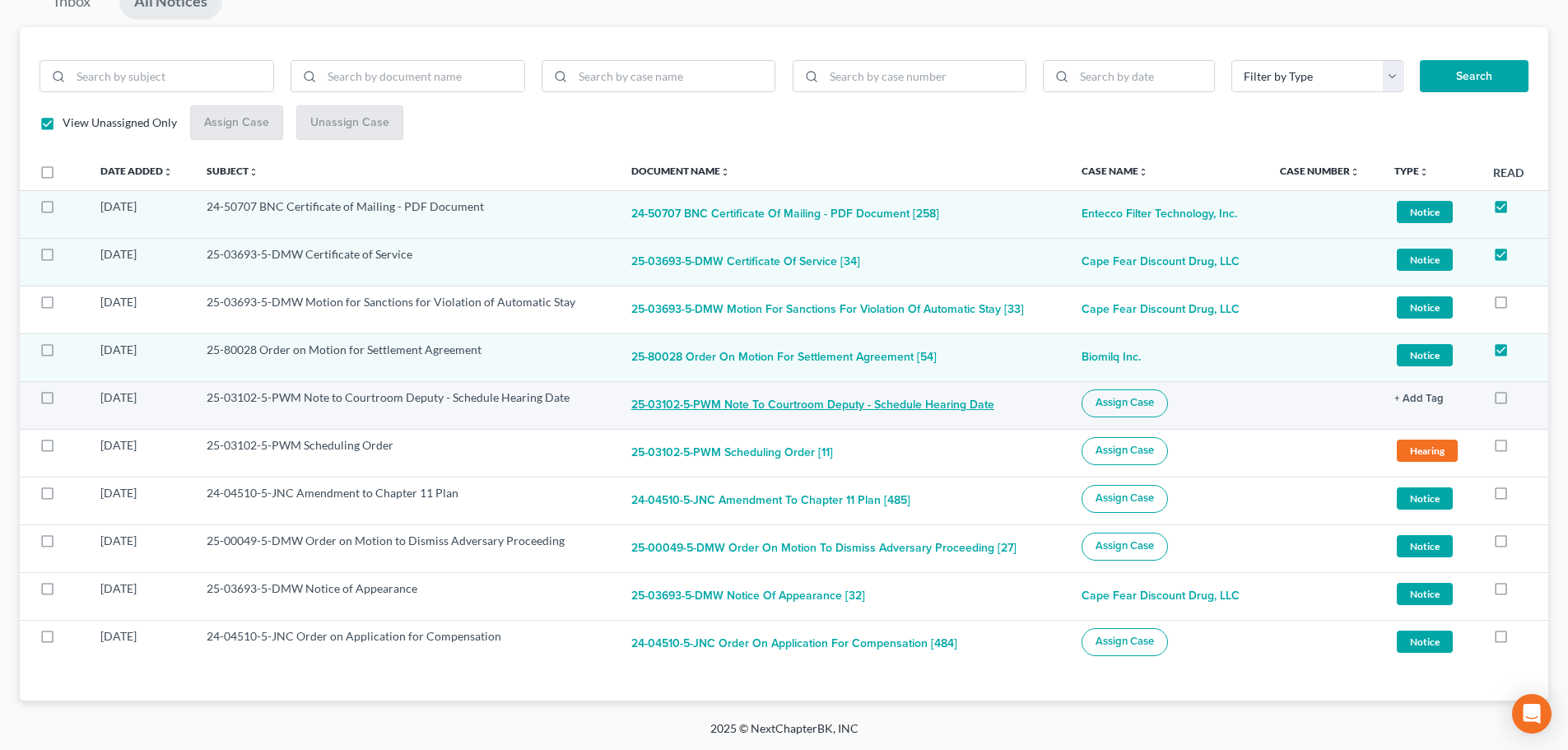
click at [738, 415] on button "25-03102-5-PWM Note to Courtroom Deputy - Schedule Hearing Date" at bounding box center [812, 405] width 363 height 33
checkbox input "true"
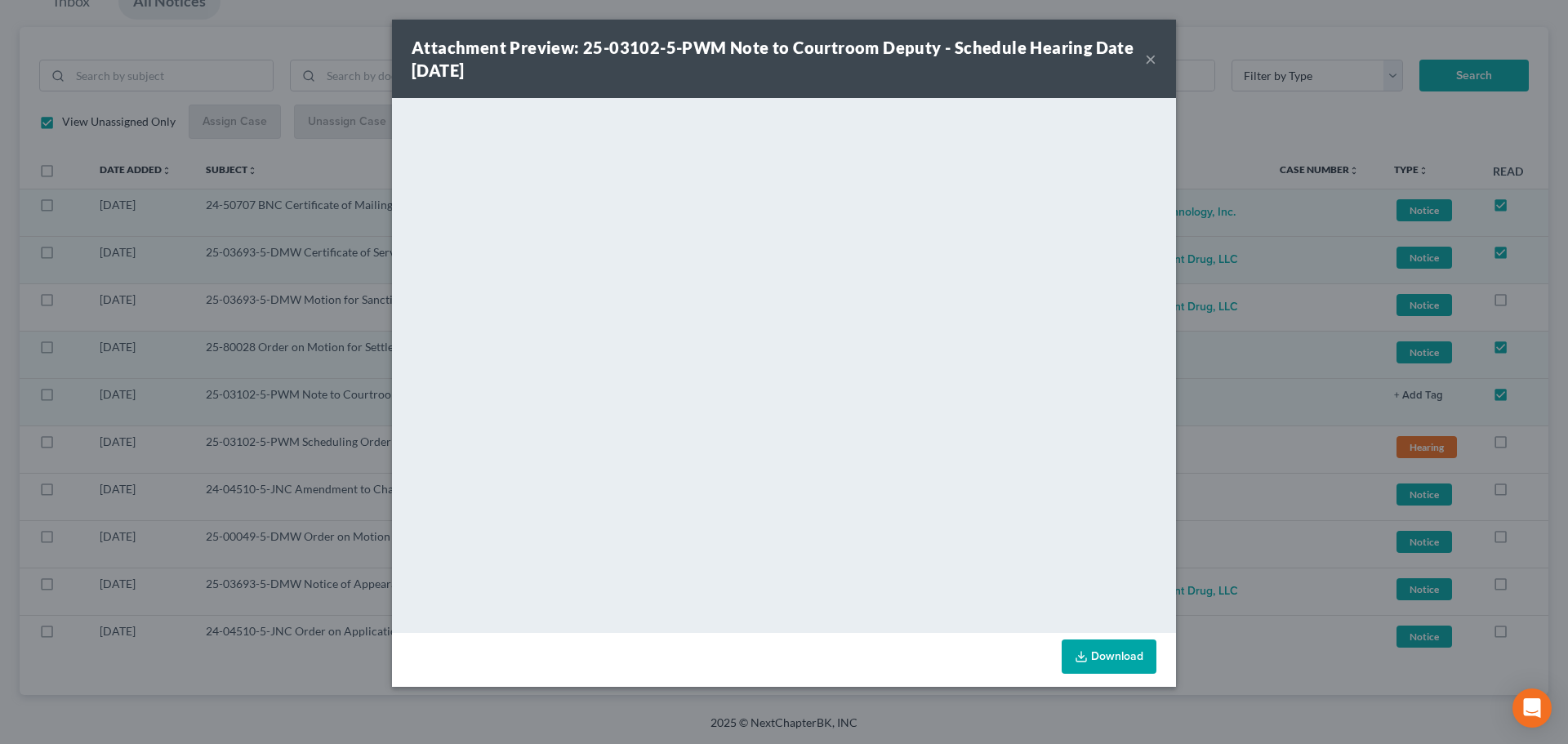
click at [1153, 60] on button "×" at bounding box center [1151, 59] width 12 height 20
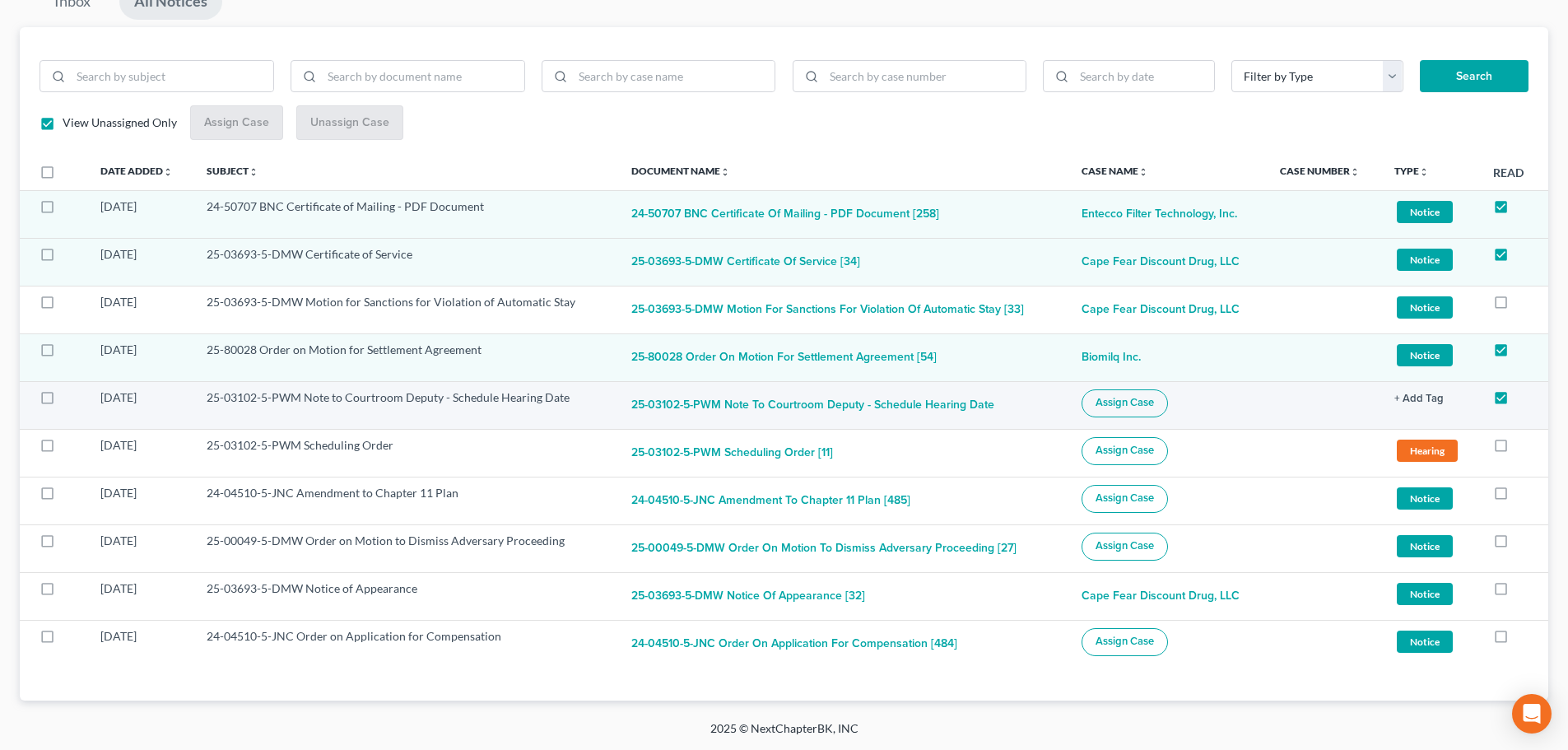
click at [62, 401] on label at bounding box center [62, 401] width 0 height 0
click at [69, 400] on input "checkbox" at bounding box center [74, 394] width 11 height 11
checkbox input "true"
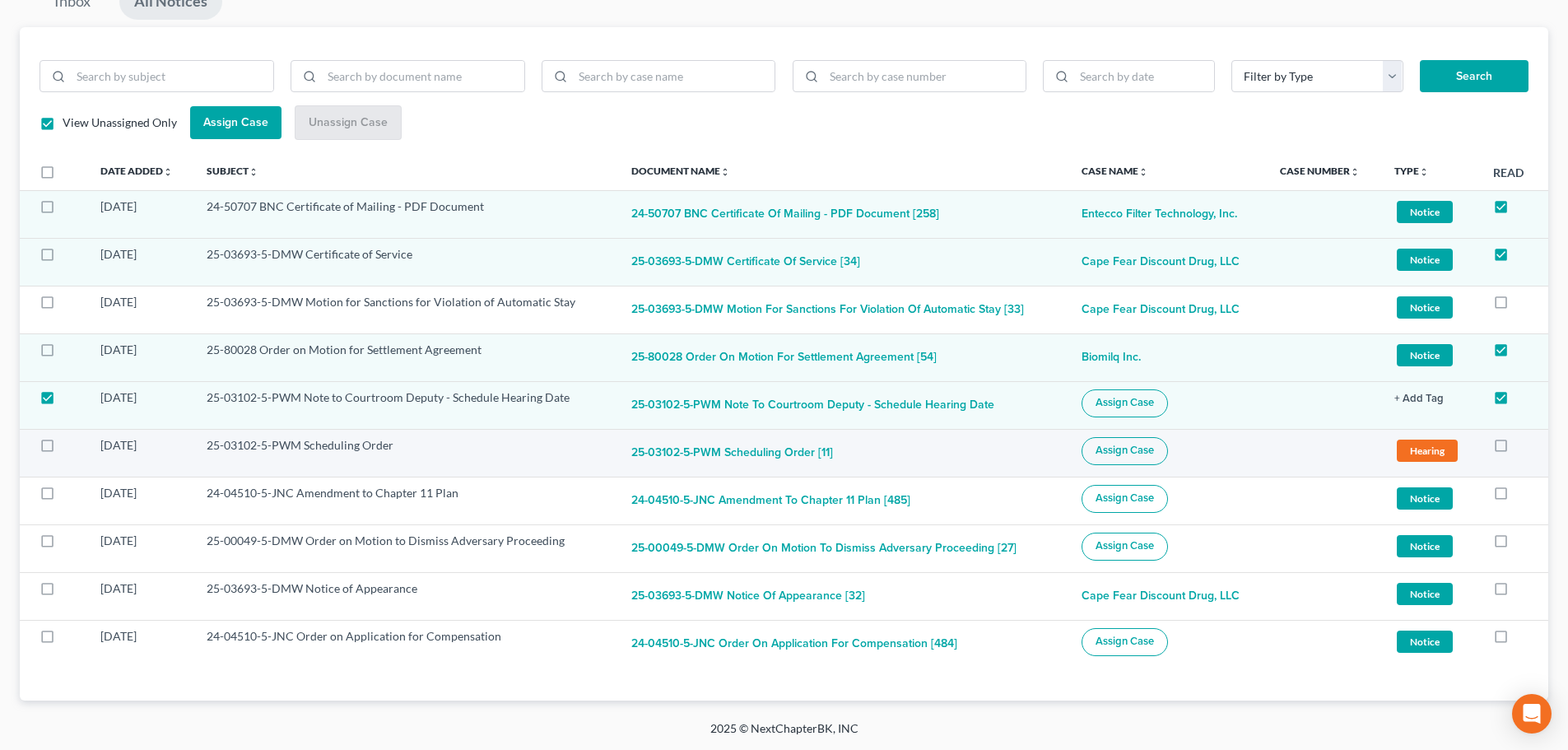
click at [62, 450] on label at bounding box center [62, 450] width 0 height 0
click at [69, 444] on input "checkbox" at bounding box center [74, 442] width 11 height 11
checkbox input "true"
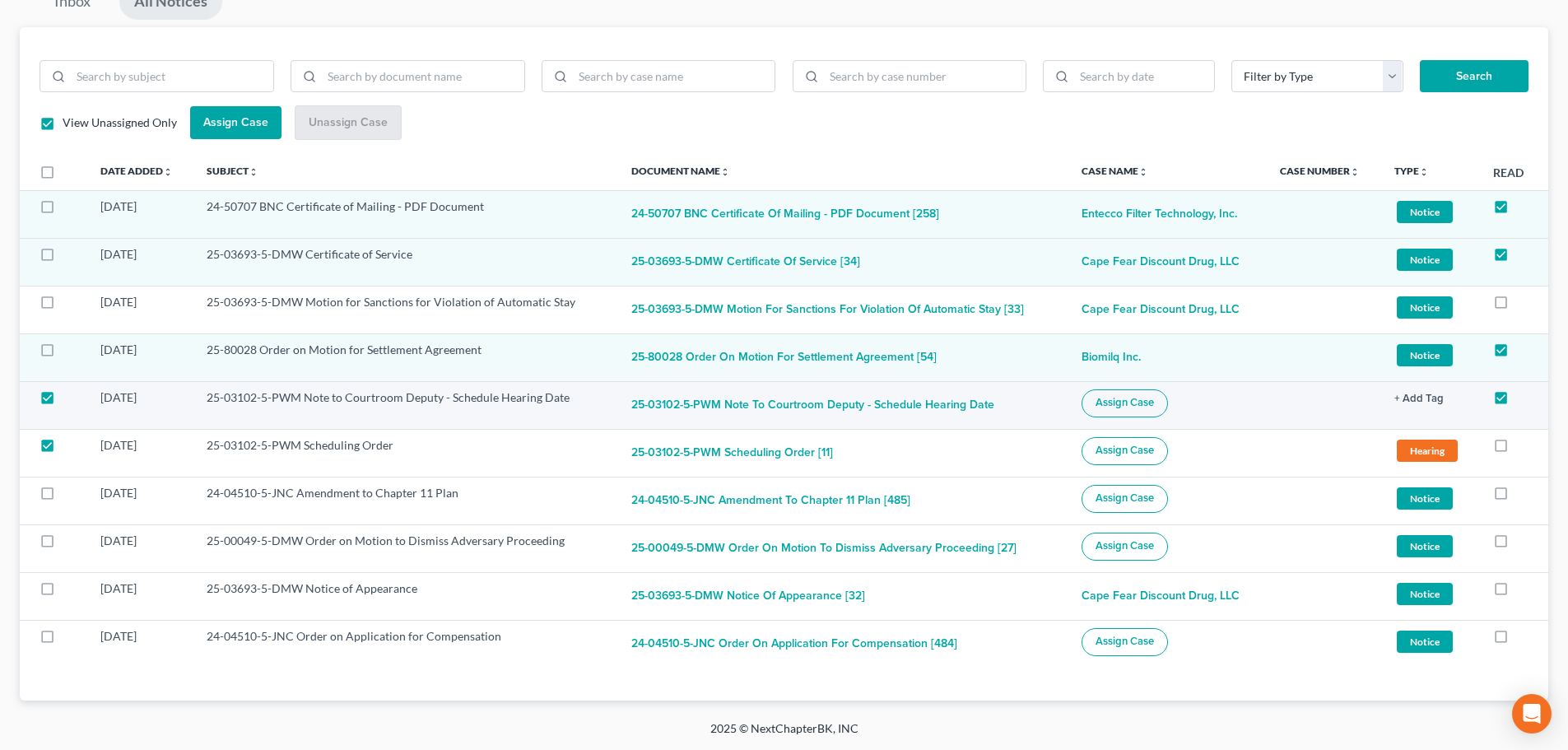
click at [1125, 405] on span "Assign Case" at bounding box center [1124, 402] width 58 height 13
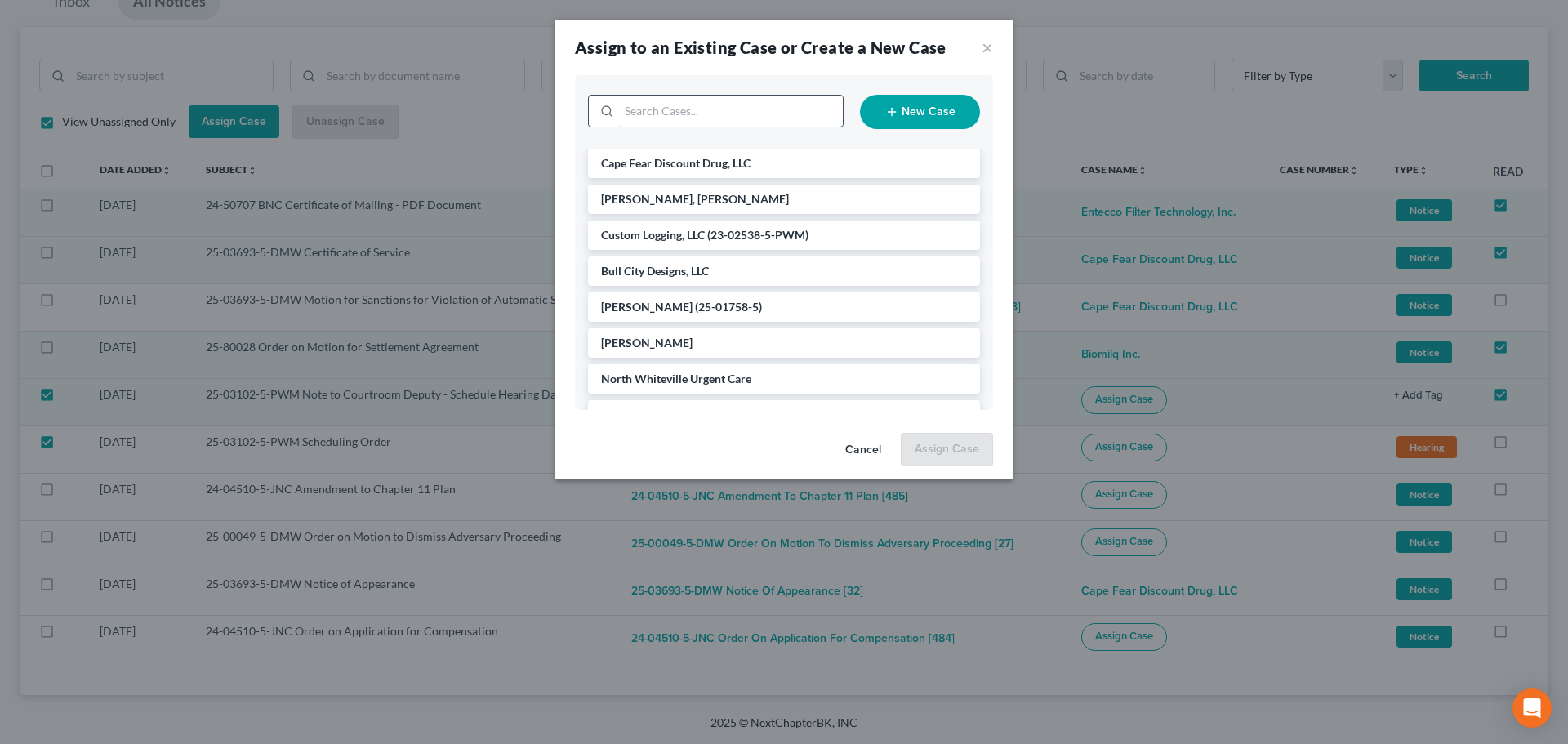
click at [718, 120] on input "search" at bounding box center [731, 111] width 224 height 31
type input "bull"
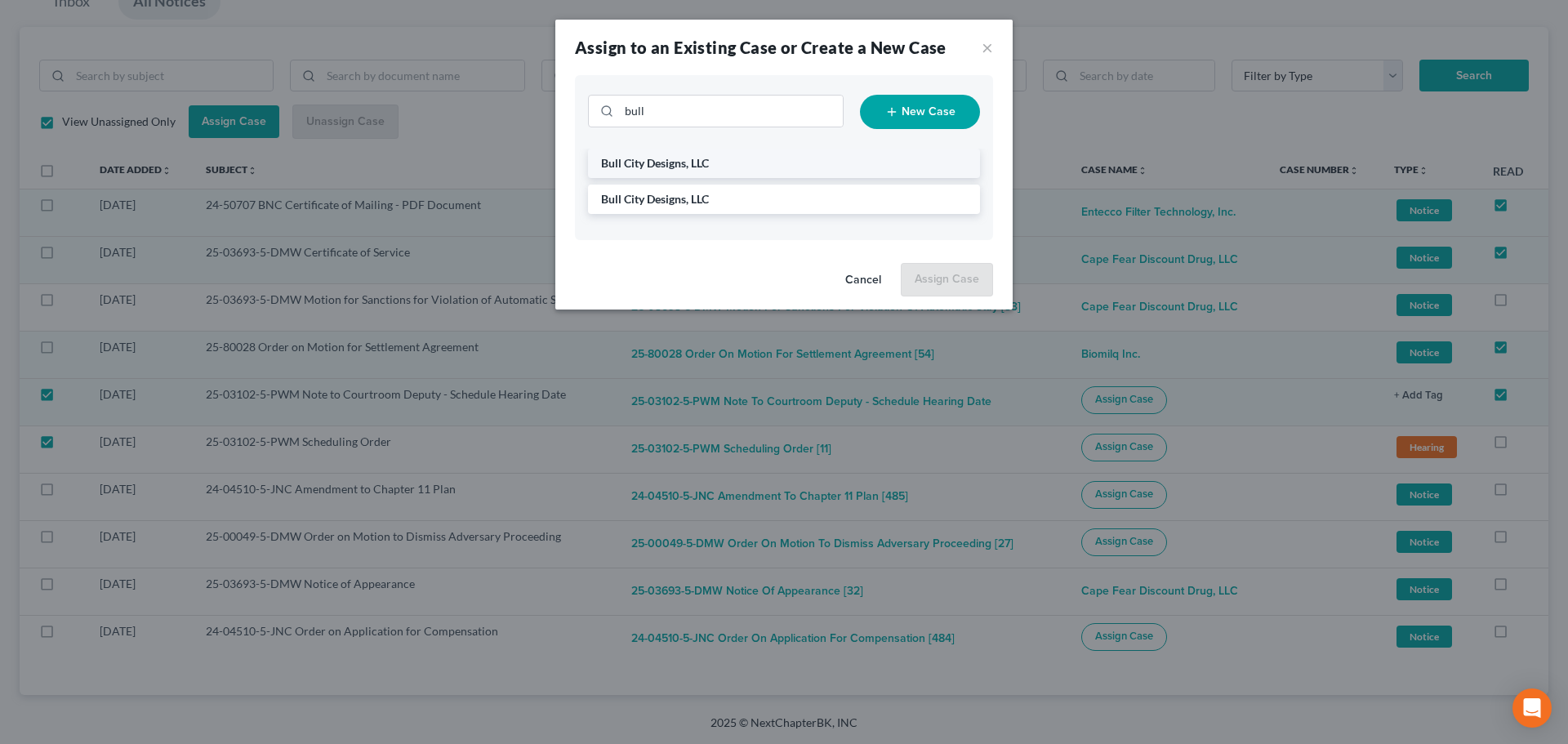
click at [686, 170] on li "Bull City Designs, LLC" at bounding box center [784, 163] width 392 height 29
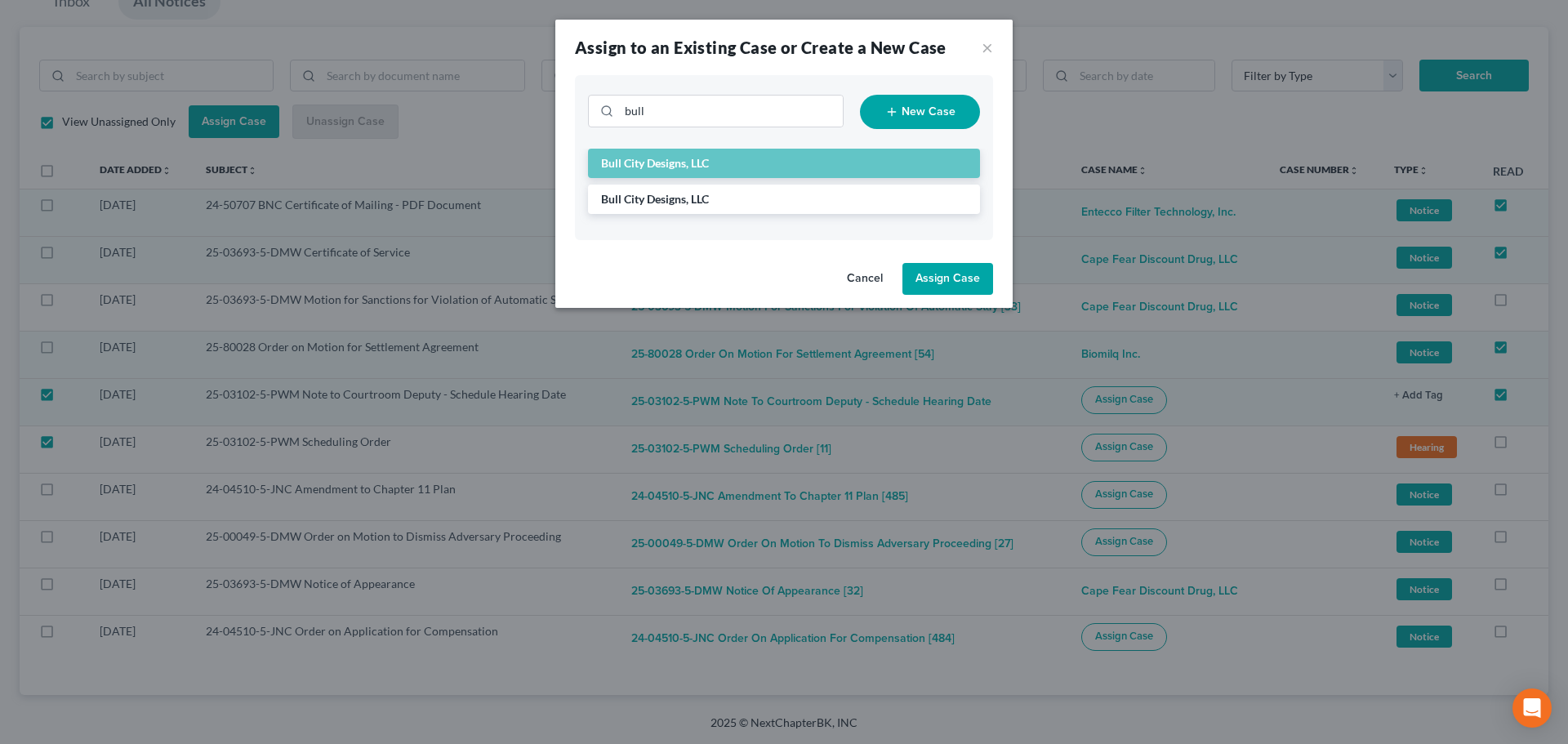
click at [967, 279] on button "Assign Case" at bounding box center [948, 278] width 90 height 32
checkbox input "false"
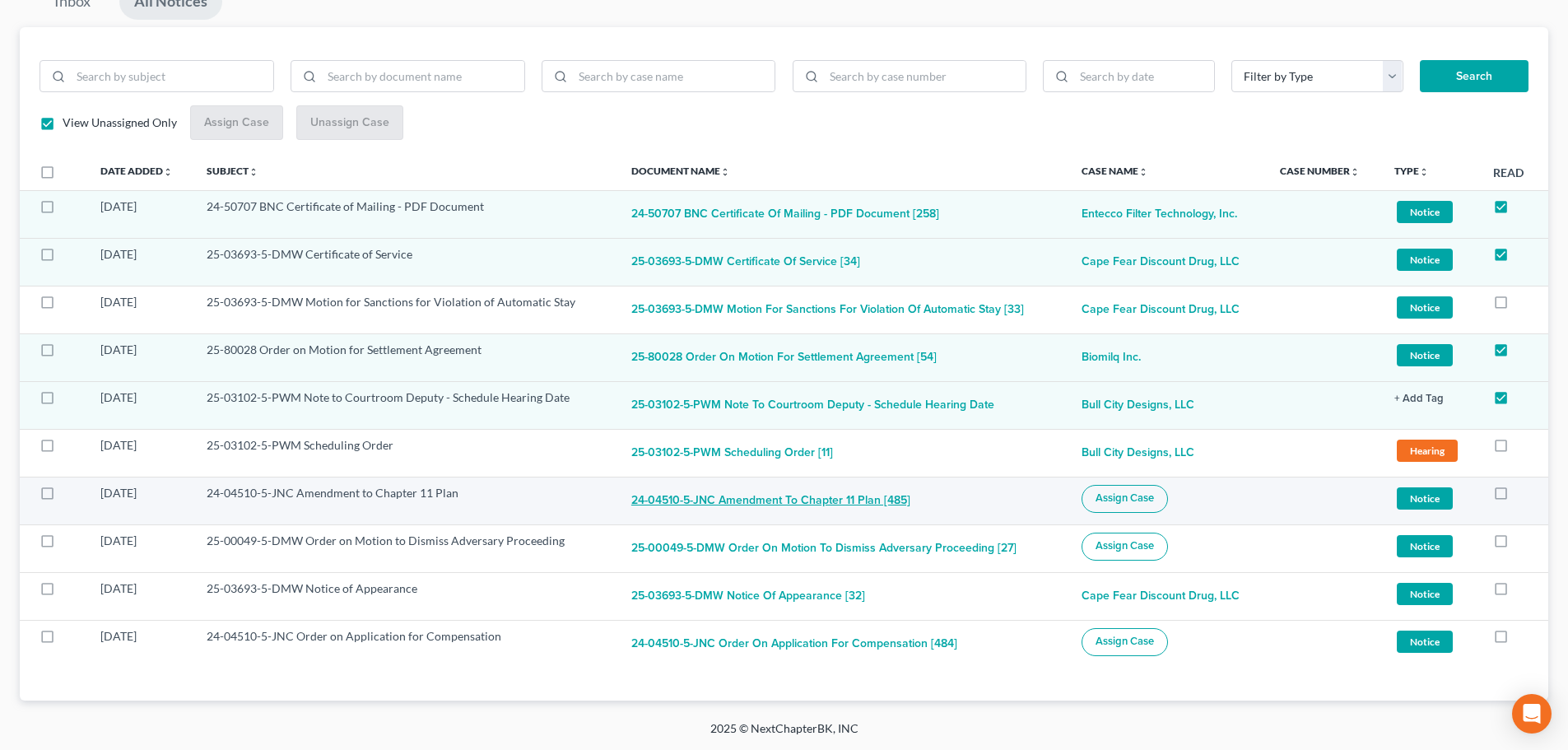
click at [771, 500] on button "24-04510-5-JNC Amendment to Chapter 11 Plan [485]" at bounding box center [771, 500] width 279 height 33
checkbox input "true"
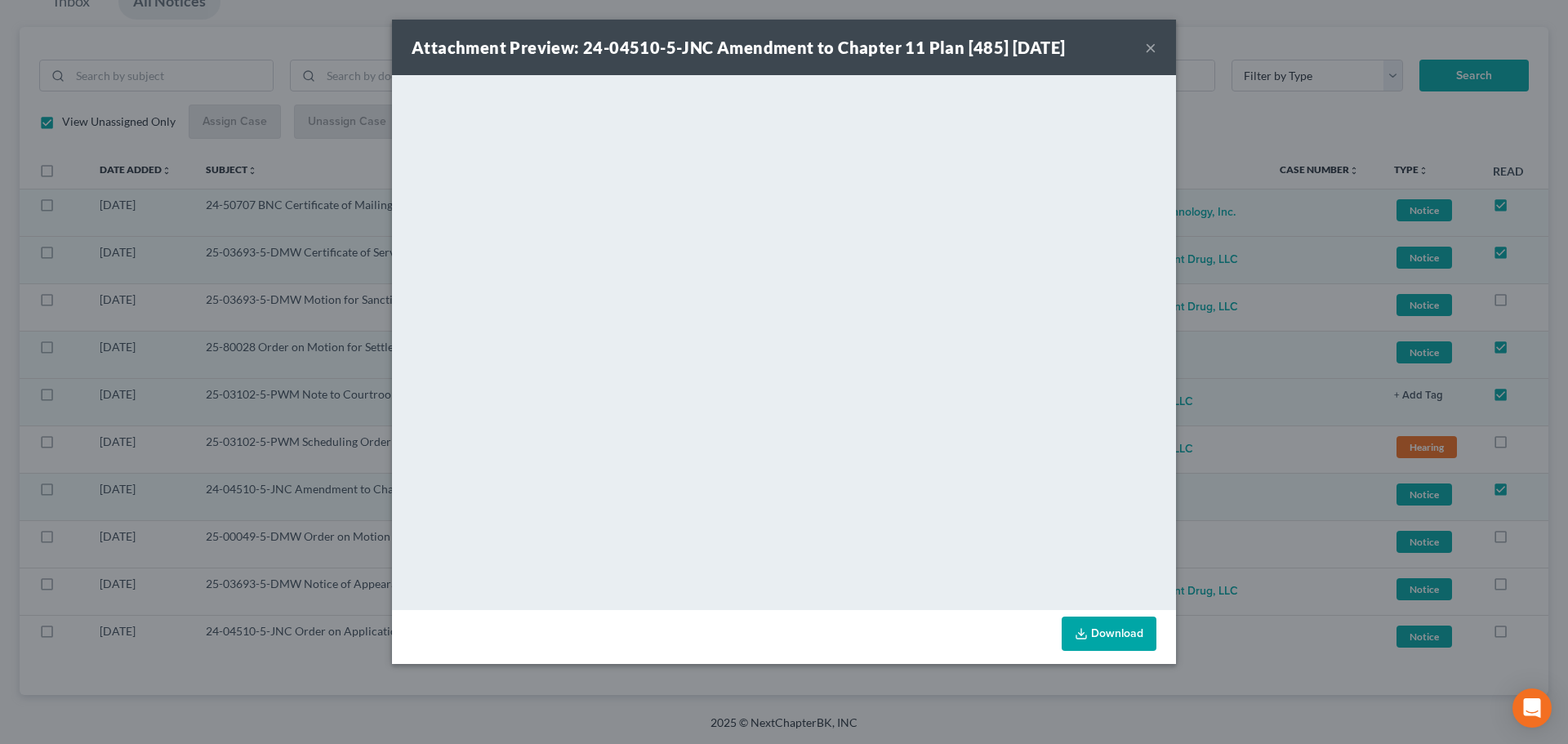
click at [1149, 45] on button "×" at bounding box center [1151, 47] width 12 height 20
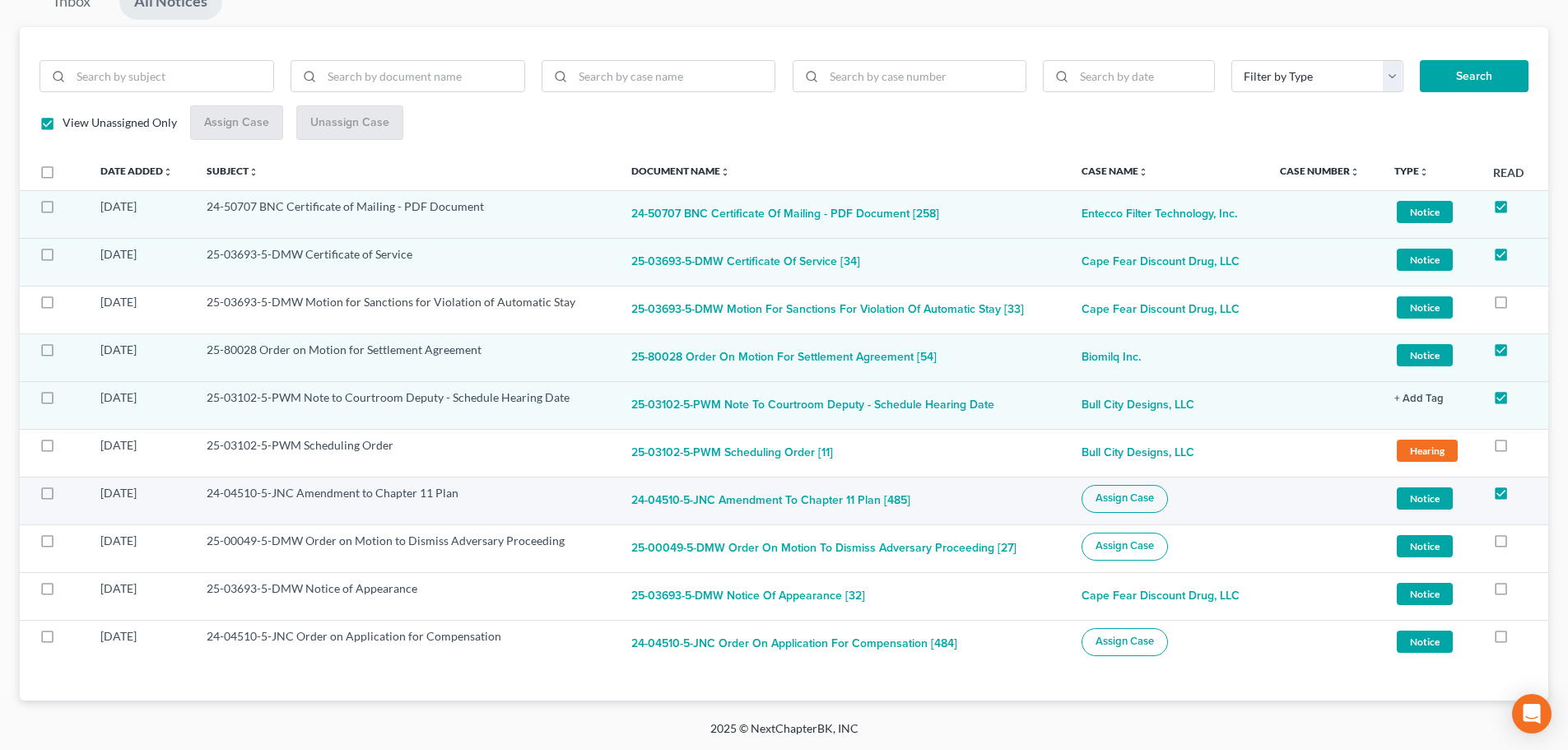
click at [62, 497] on label at bounding box center [62, 497] width 0 height 0
click at [69, 493] on input "checkbox" at bounding box center [74, 489] width 11 height 11
checkbox input "true"
click at [1115, 497] on span "Assign Case" at bounding box center [1124, 497] width 58 height 13
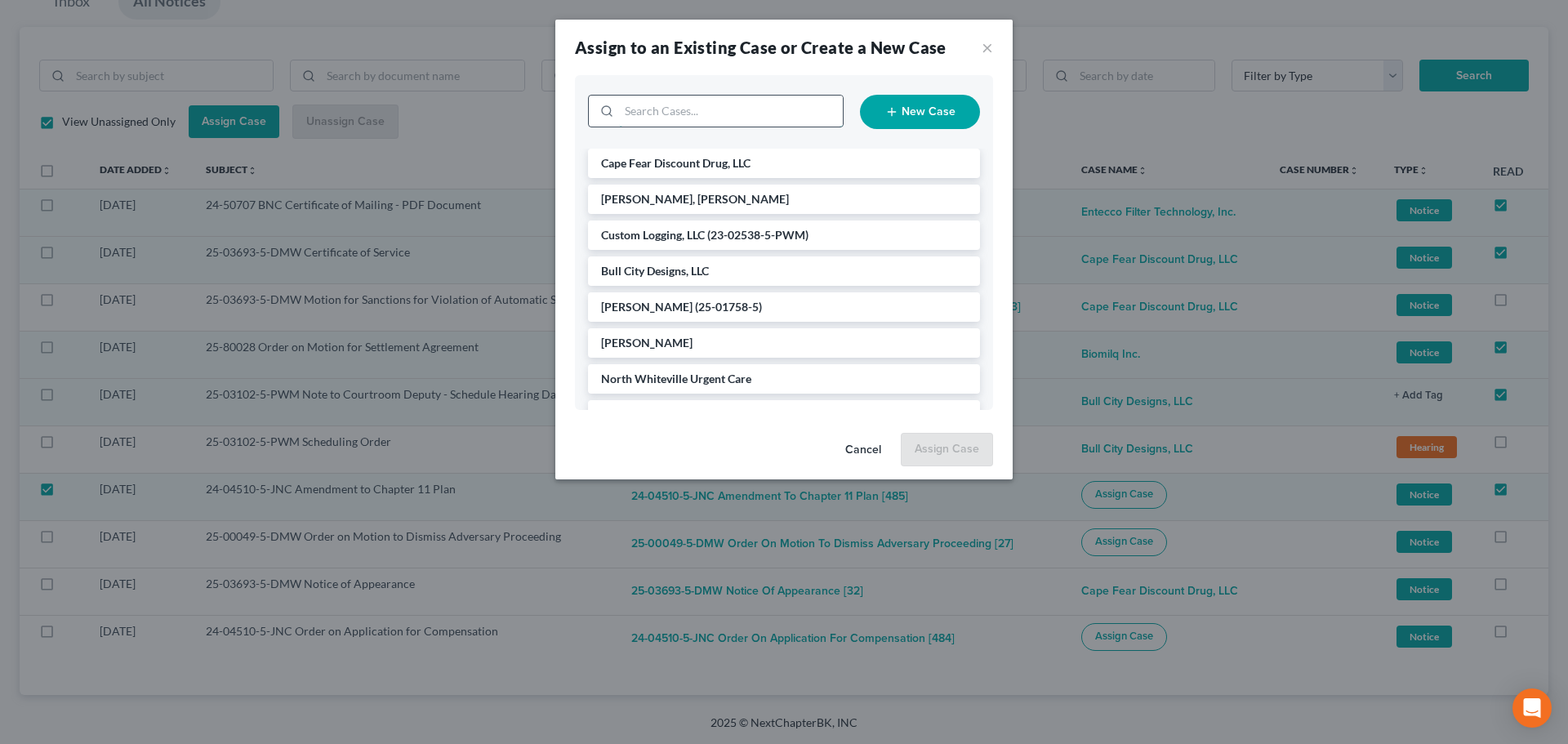
click at [743, 113] on input "search" at bounding box center [731, 111] width 224 height 31
type input "mint"
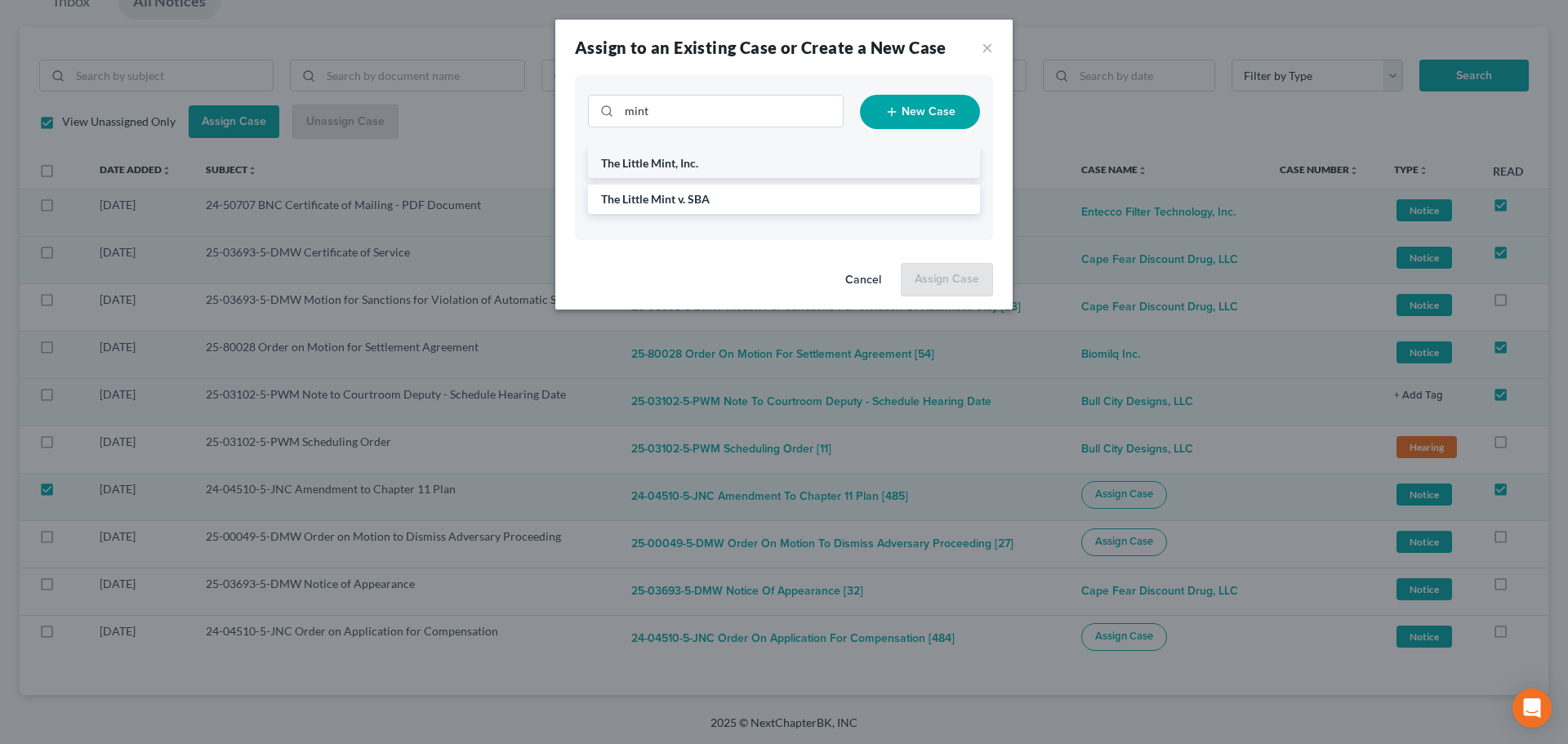
click at [677, 166] on span "The Little Mint, Inc." at bounding box center [649, 163] width 97 height 14
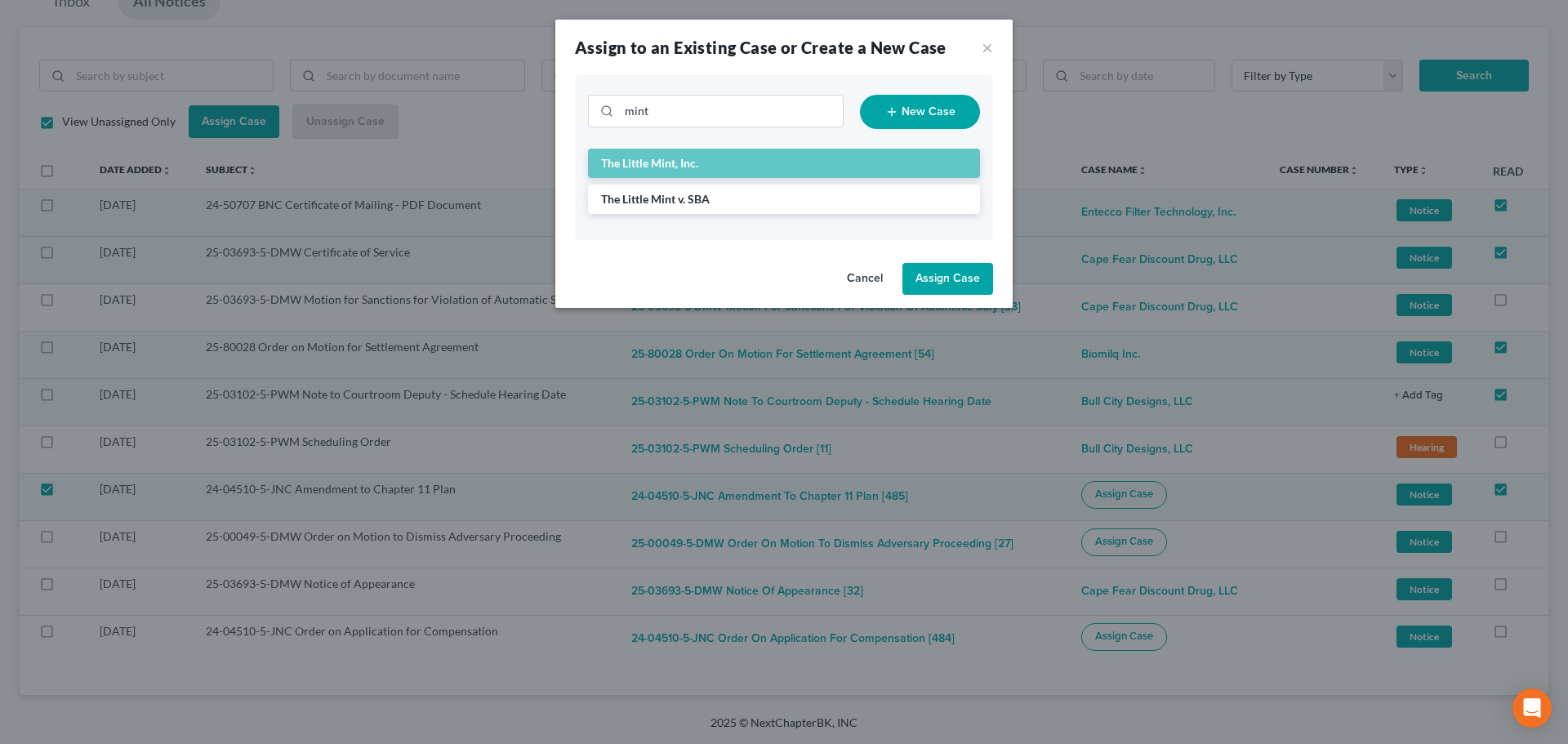
click at [946, 282] on button "Assign Case" at bounding box center [948, 278] width 90 height 32
checkbox input "false"
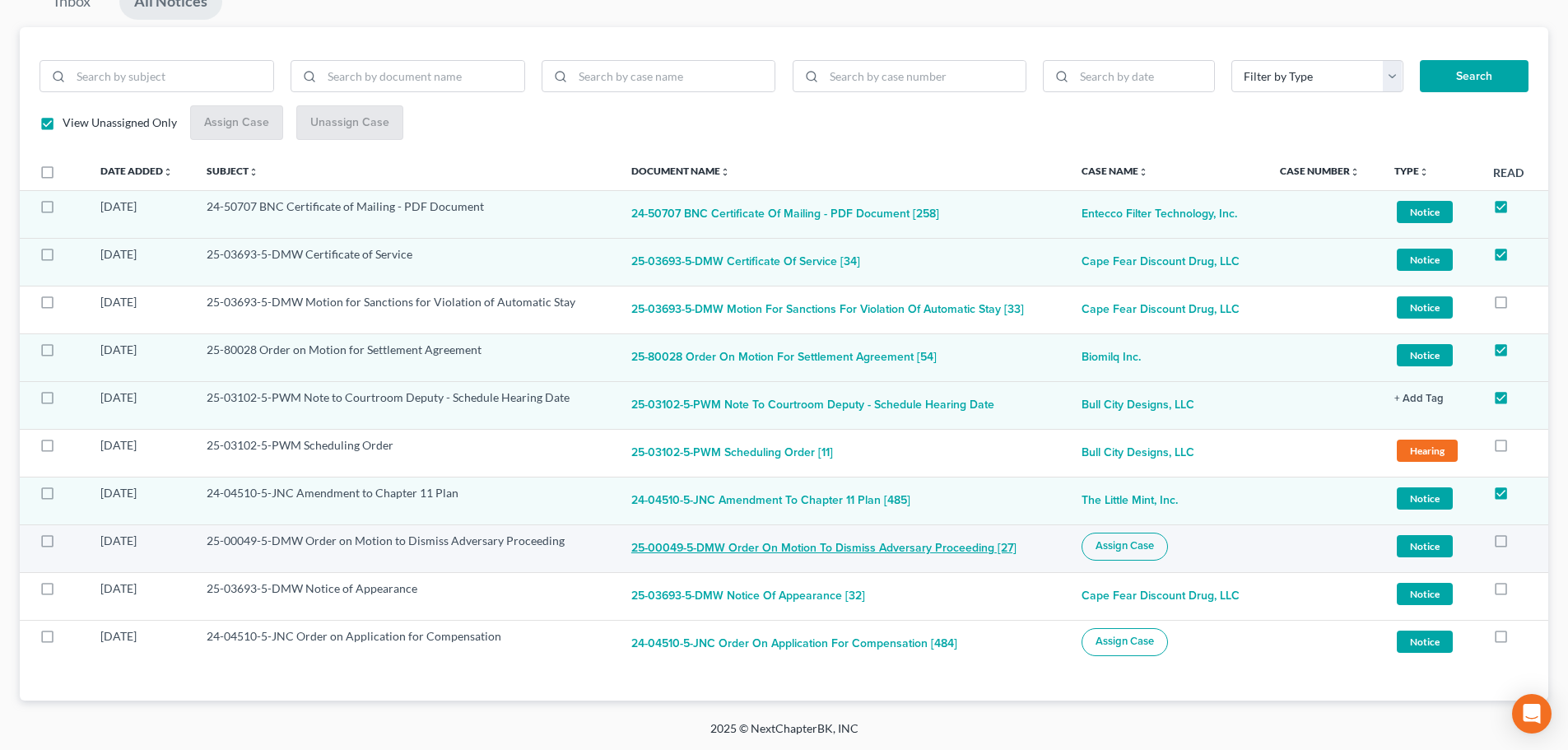
click at [843, 553] on button "25-00049-5-DMW Order on Motion to Dismiss Adversary Proceeding [27]" at bounding box center [823, 548] width 385 height 33
checkbox input "true"
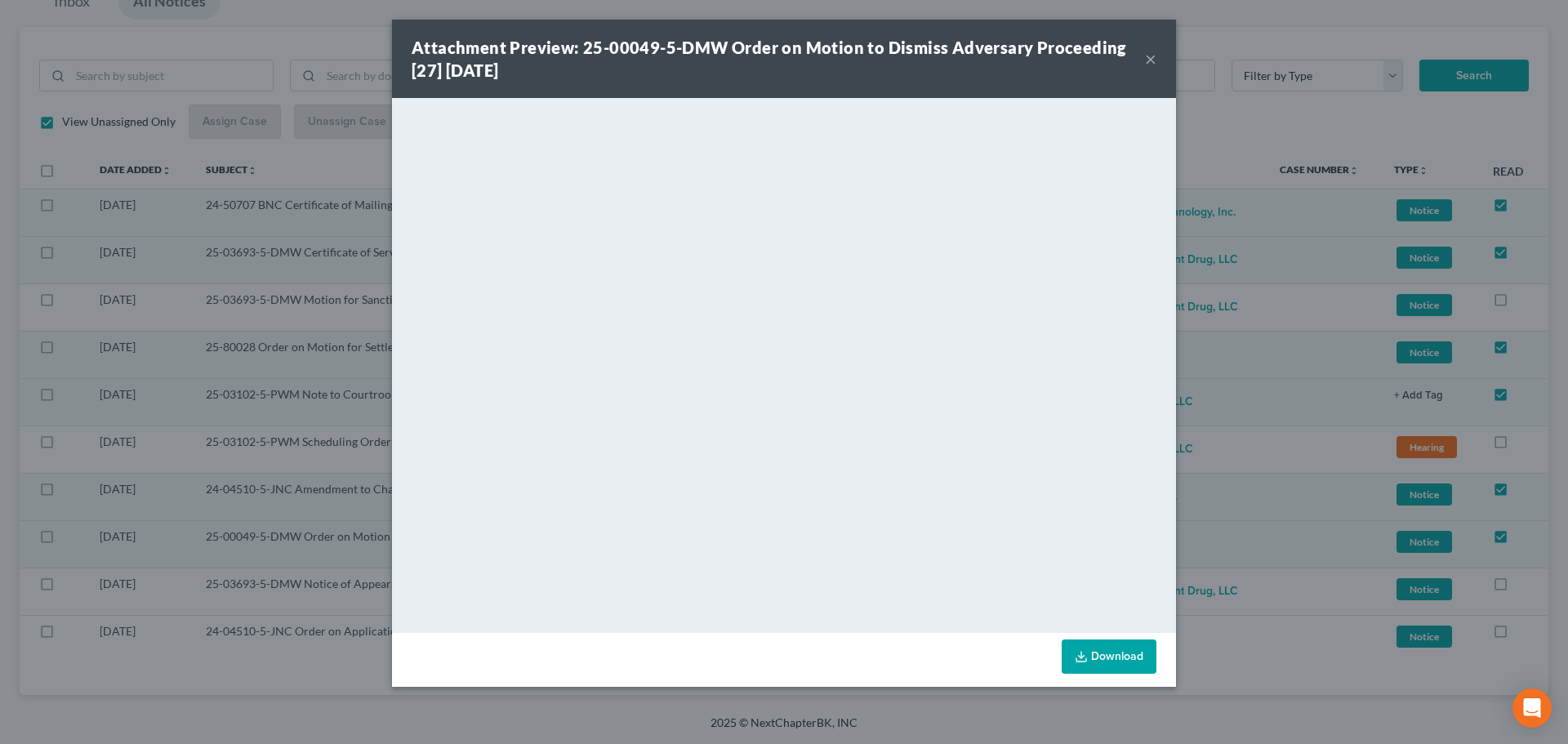
click at [1150, 62] on button "×" at bounding box center [1151, 59] width 12 height 20
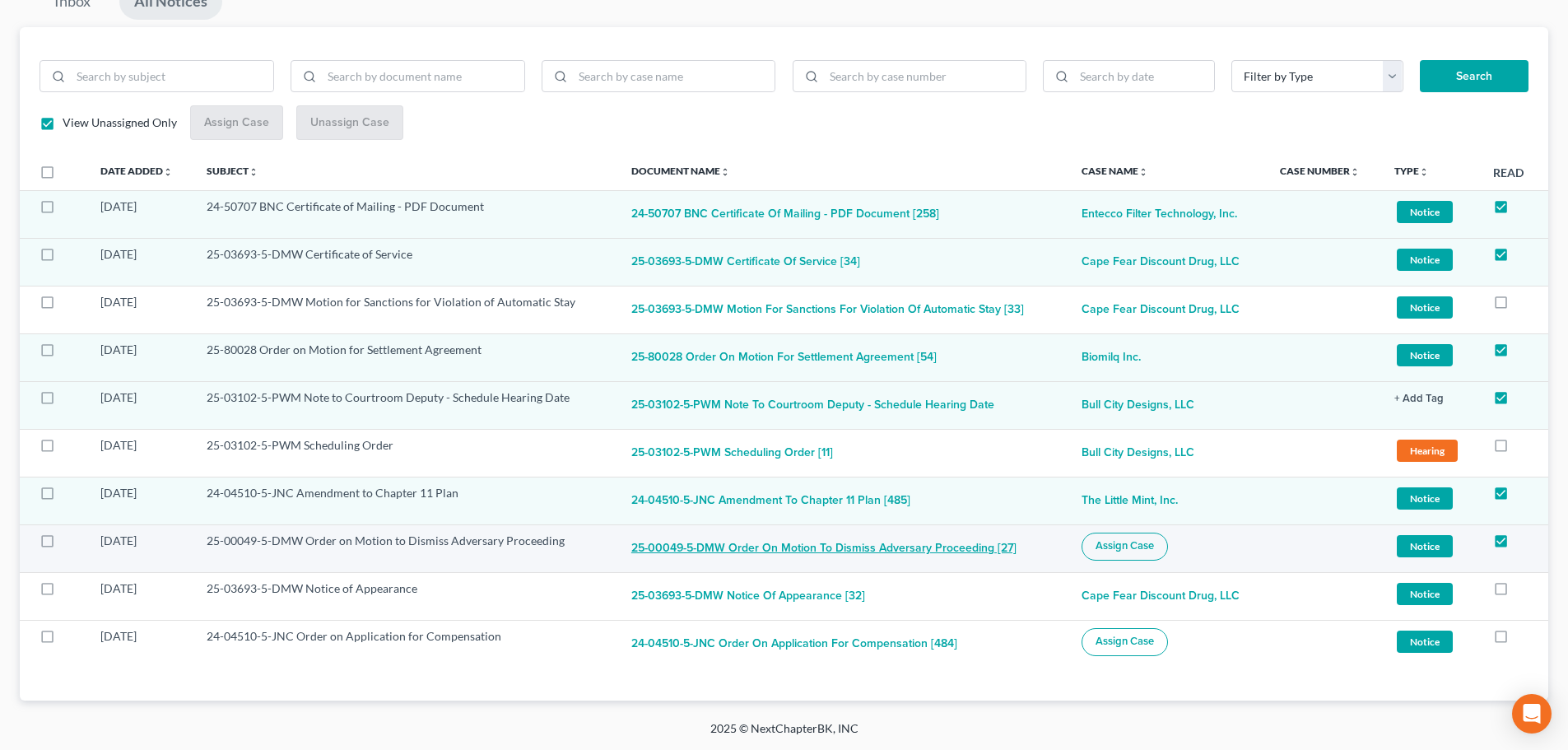
click at [931, 548] on button "25-00049-5-DMW Order on Motion to Dismiss Adversary Proceeding [27]" at bounding box center [823, 548] width 385 height 33
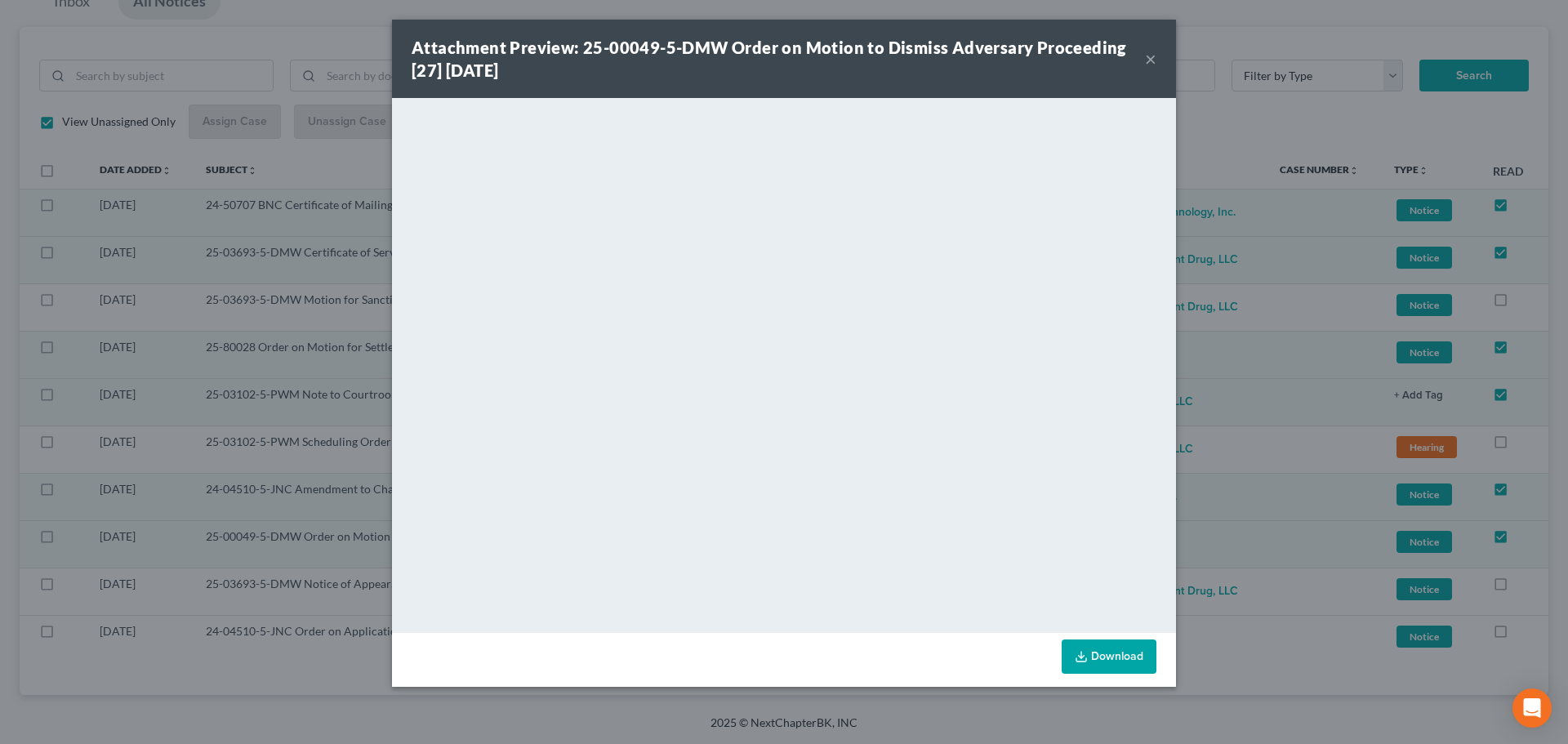
click at [1151, 59] on button "×" at bounding box center [1151, 59] width 12 height 20
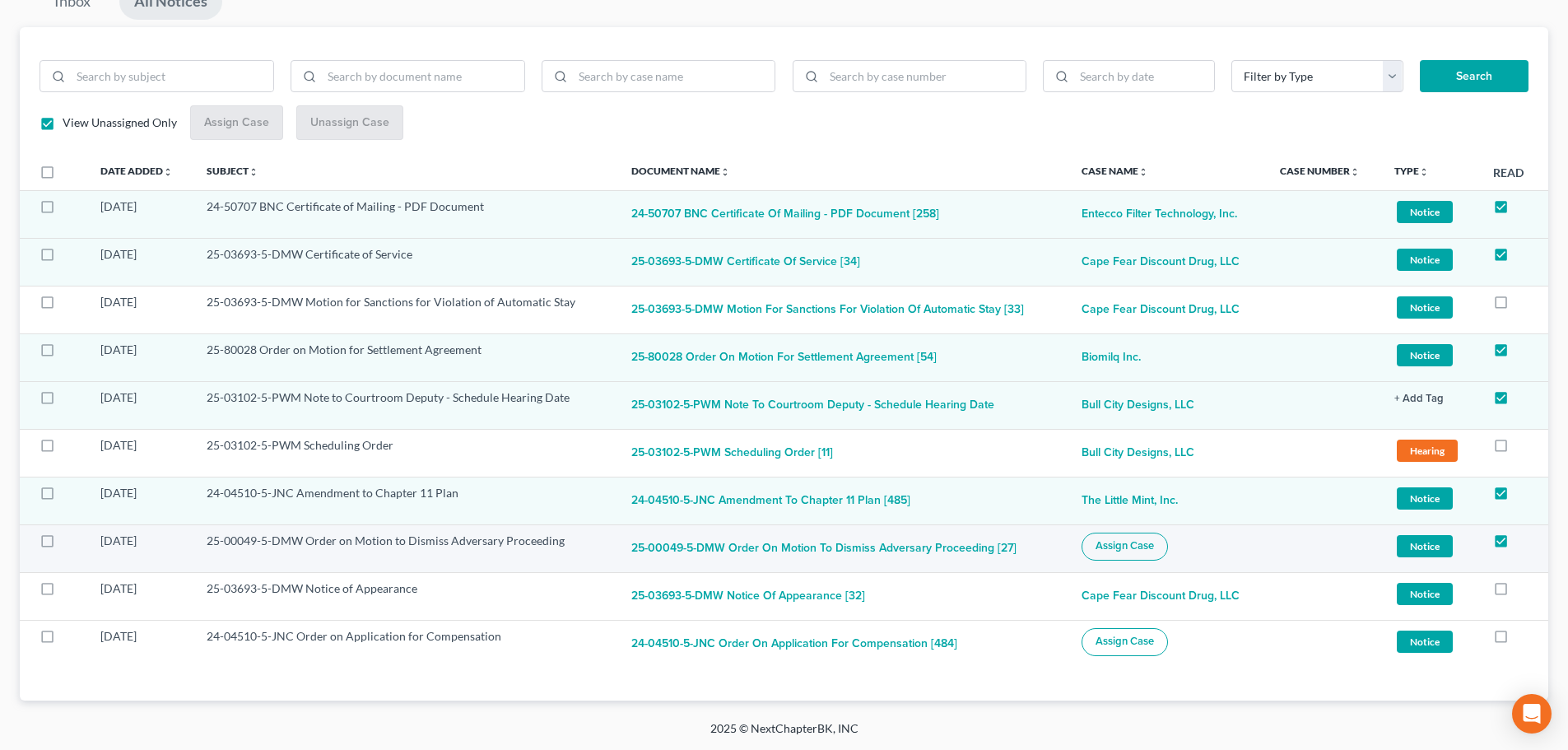
click at [1114, 555] on button "Assign Case" at bounding box center [1124, 546] width 86 height 28
checkbox input "true"
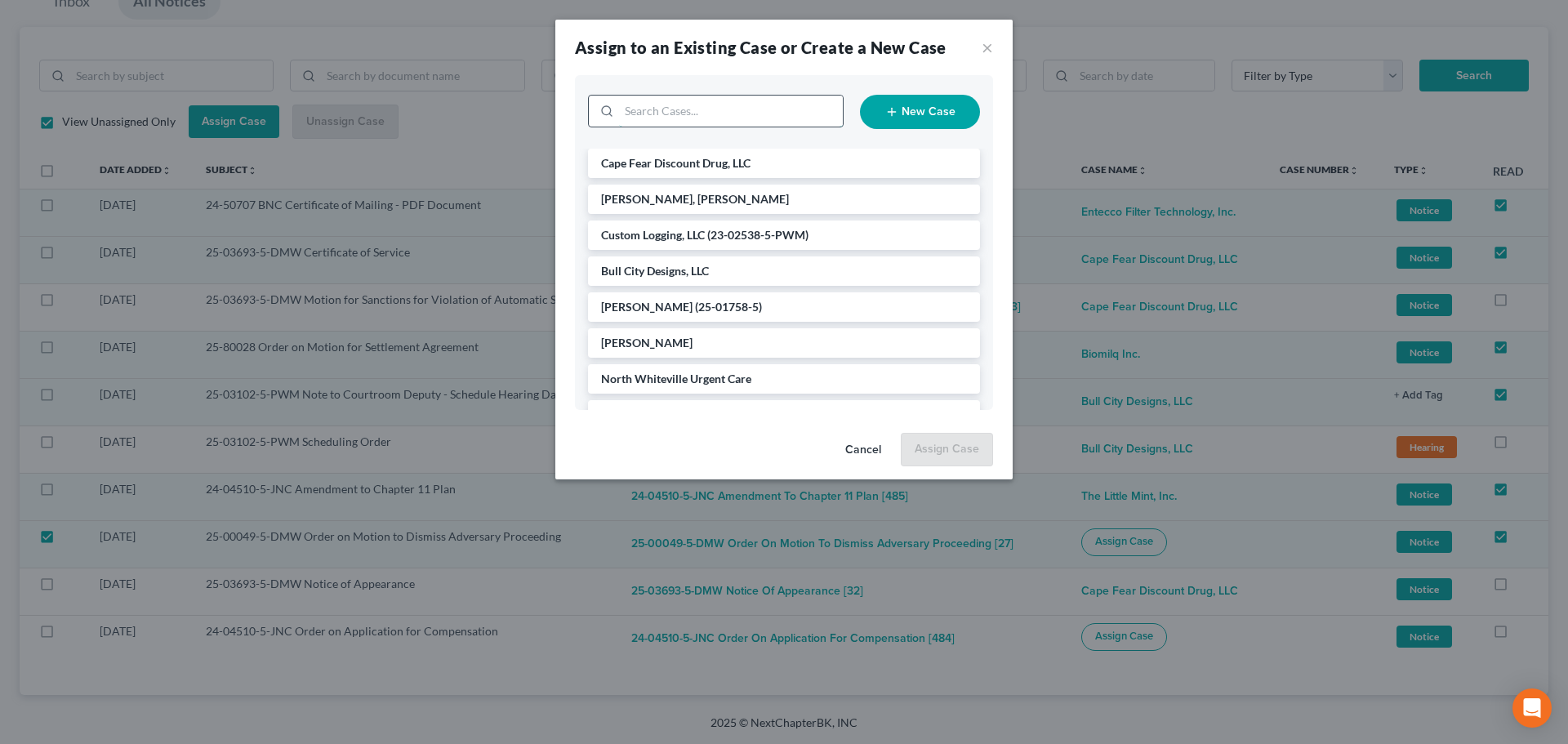
click at [767, 118] on input "search" at bounding box center [731, 111] width 224 height 31
type input "h6"
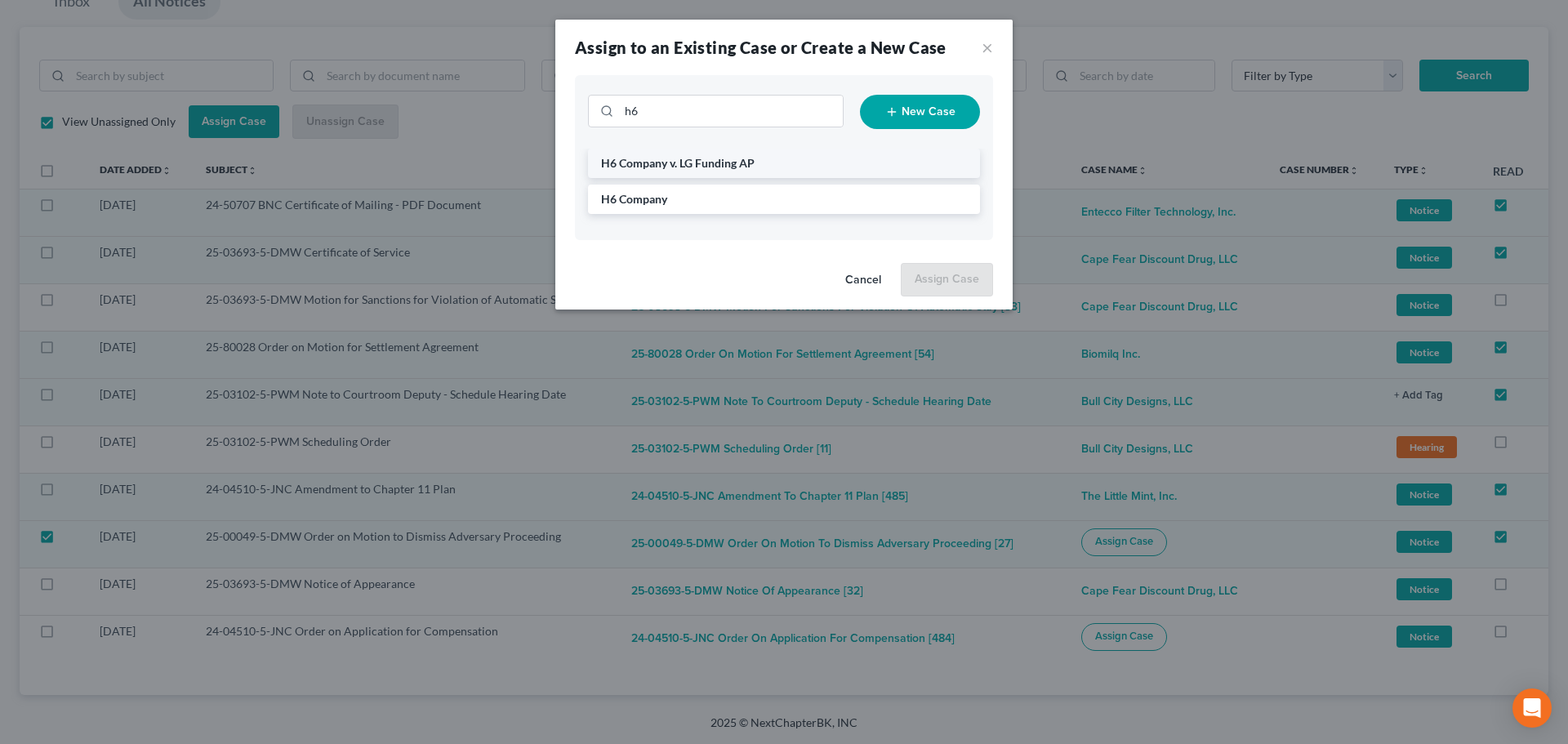
click at [742, 169] on span "H6 Company v. LG Funding AP" at bounding box center [677, 163] width 153 height 14
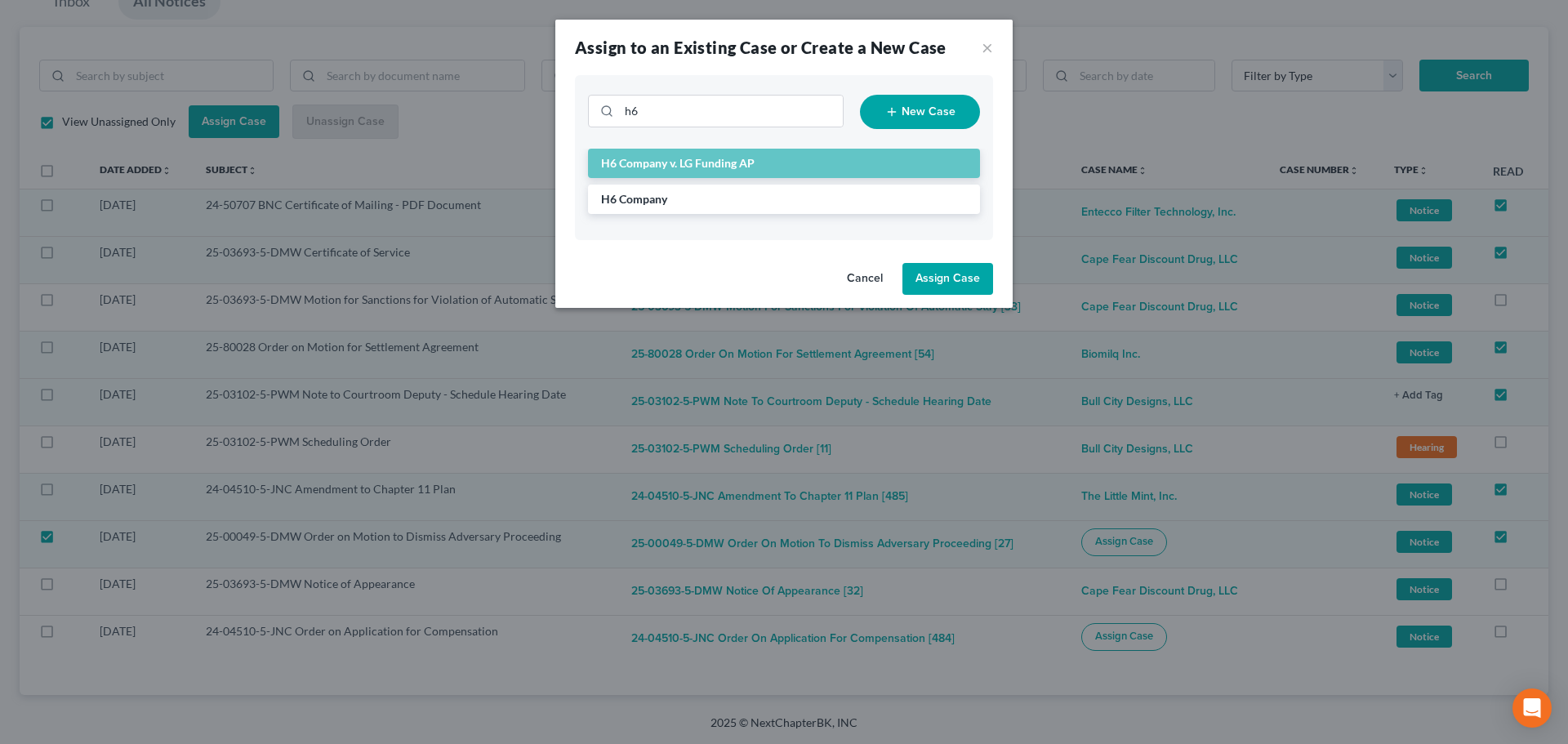
click at [977, 289] on button "Assign Case" at bounding box center [948, 278] width 90 height 32
checkbox input "false"
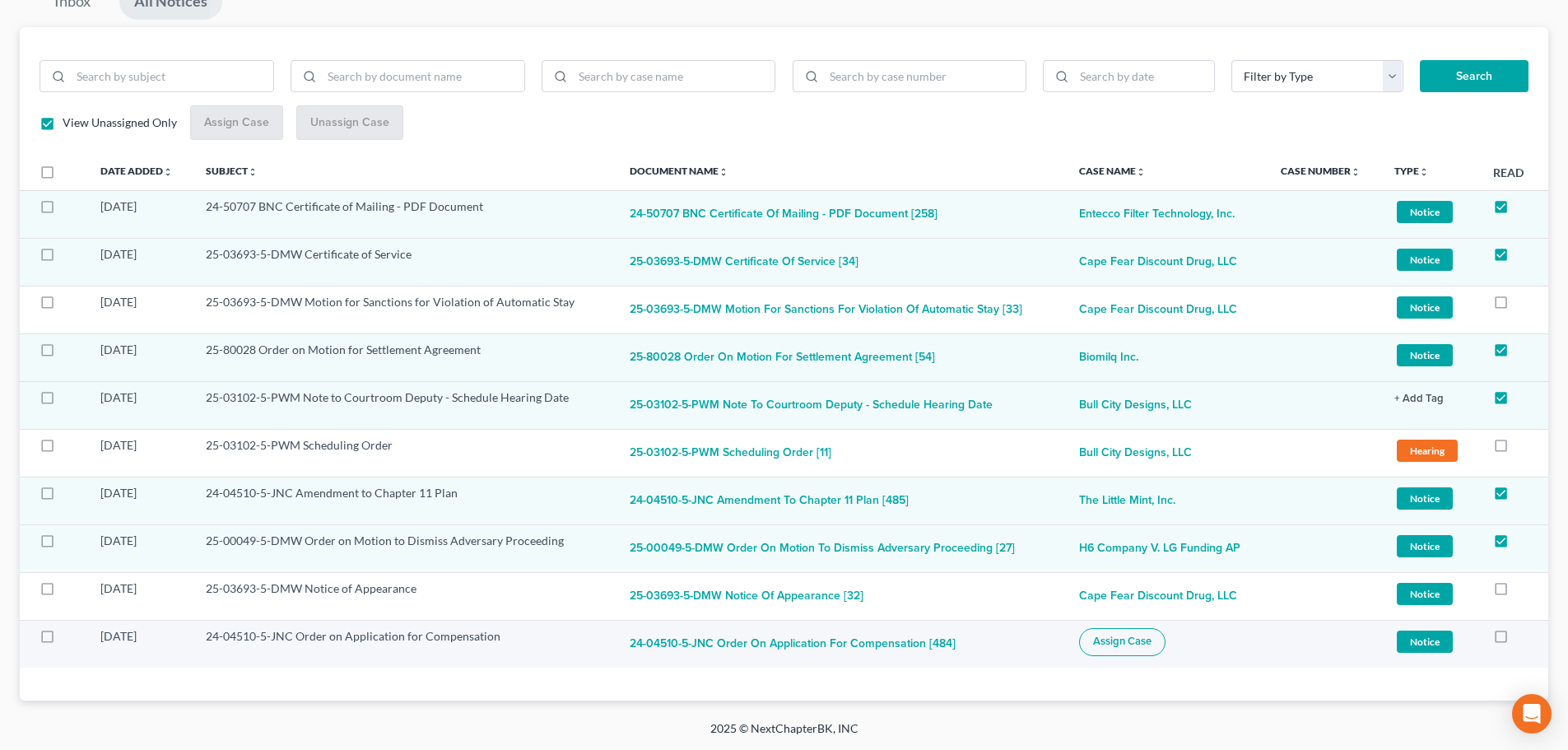
click at [1137, 651] on button "Assign Case" at bounding box center [1121, 642] width 86 height 28
checkbox input "true"
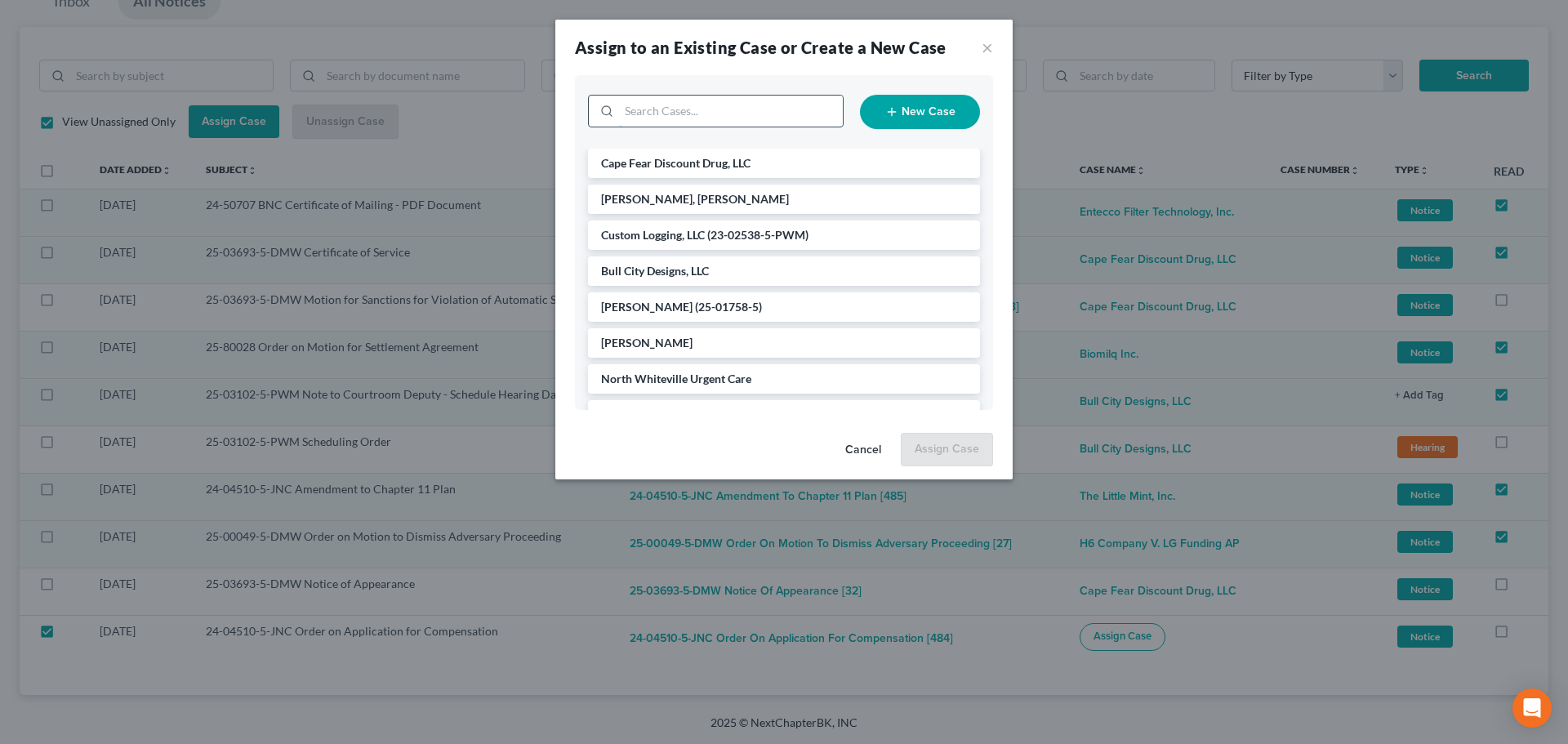
click at [755, 113] on input "search" at bounding box center [731, 111] width 224 height 31
type input "mint"
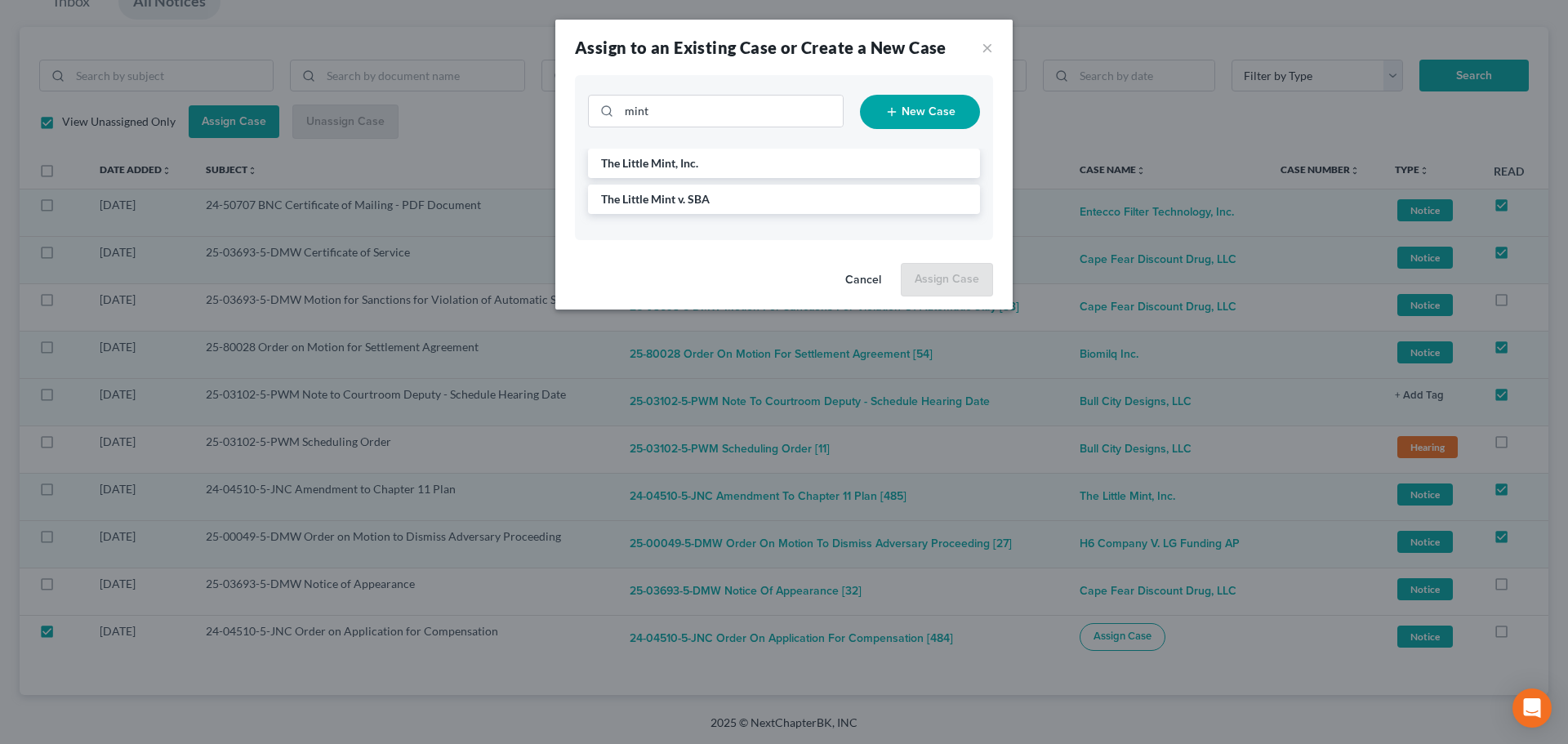
drag, startPoint x: 714, startPoint y: 163, endPoint x: 847, endPoint y: 225, distance: 146.7
click at [715, 163] on li "The Little Mint, Inc." at bounding box center [784, 163] width 392 height 29
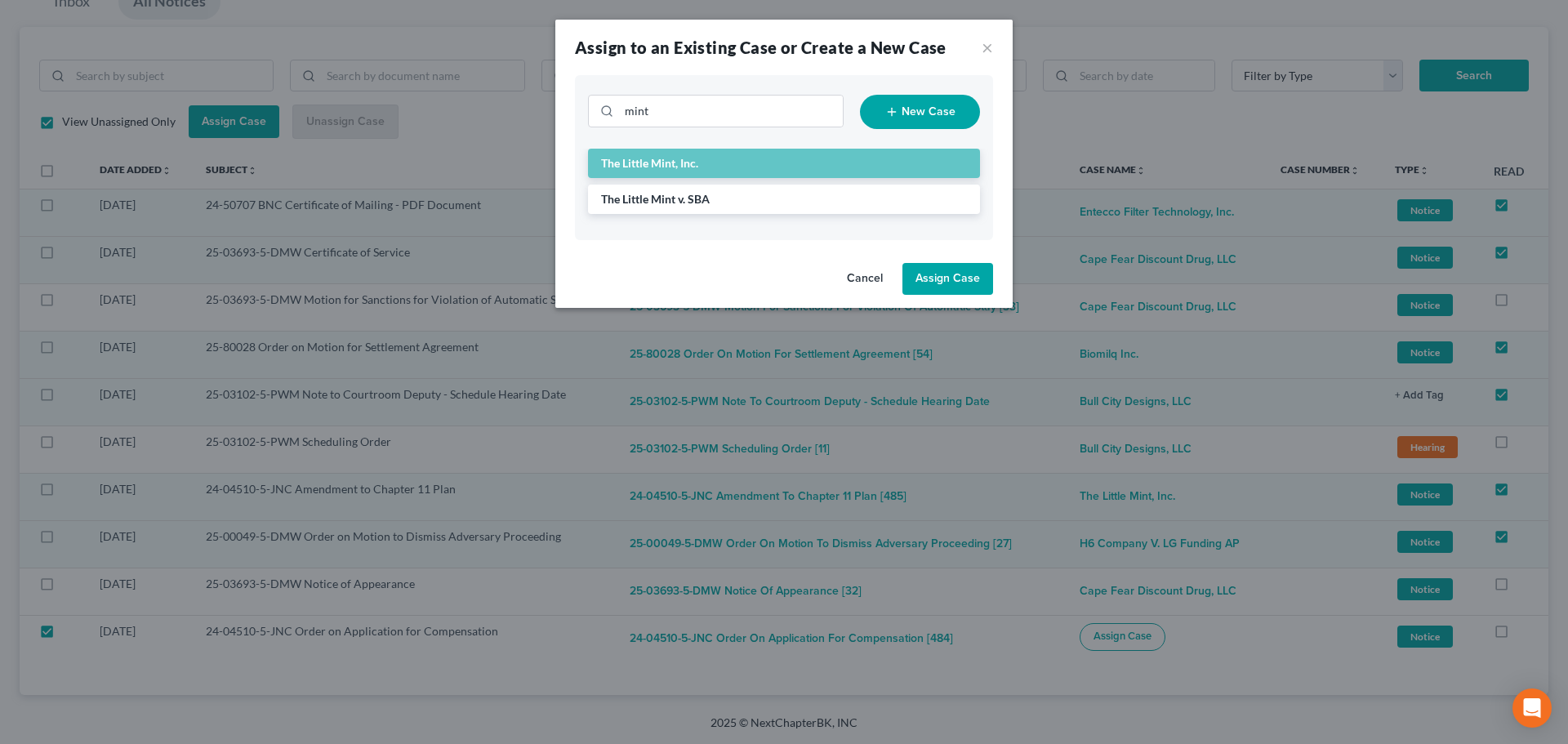
click at [937, 273] on button "Assign Case" at bounding box center [948, 278] width 90 height 32
checkbox input "false"
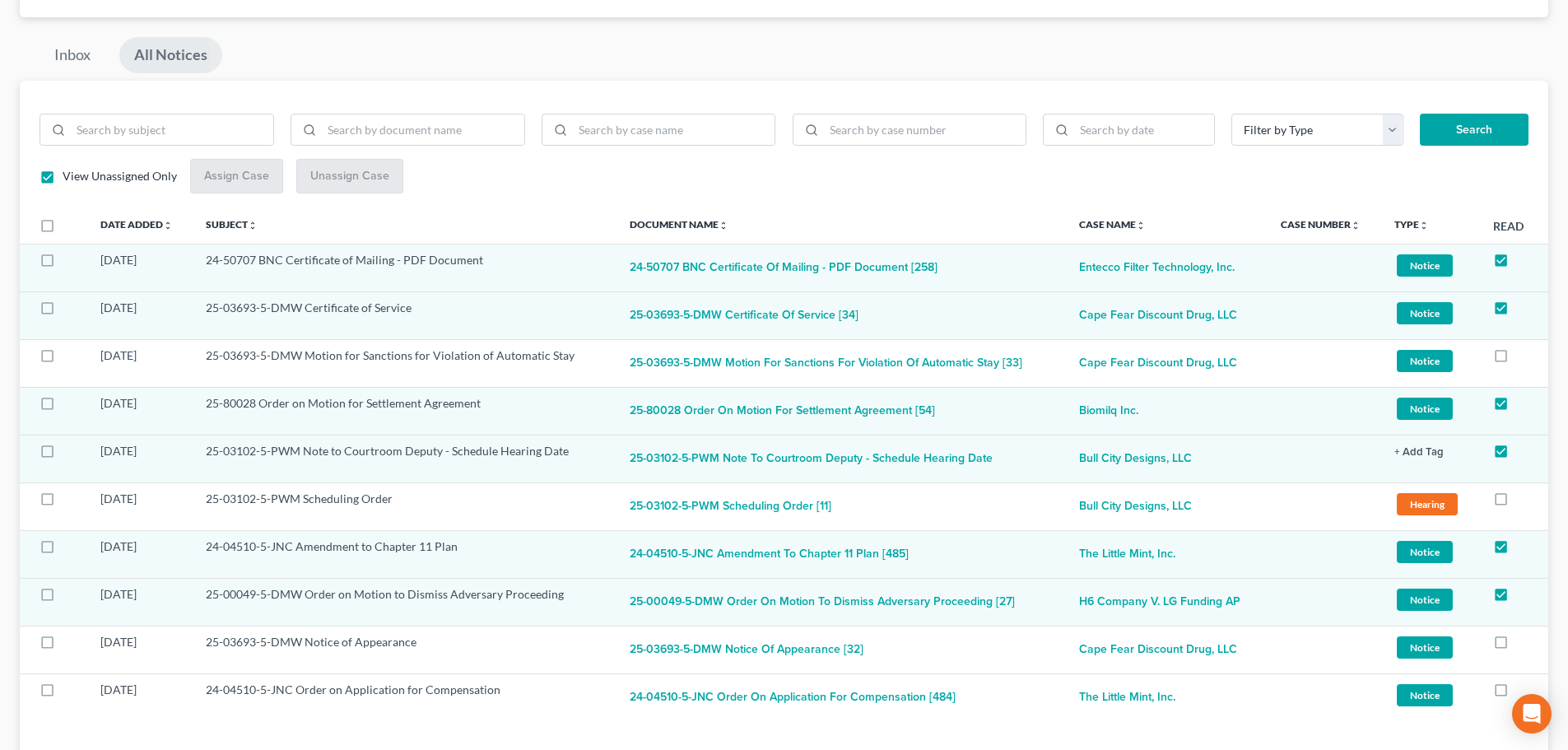
scroll to position [0, 0]
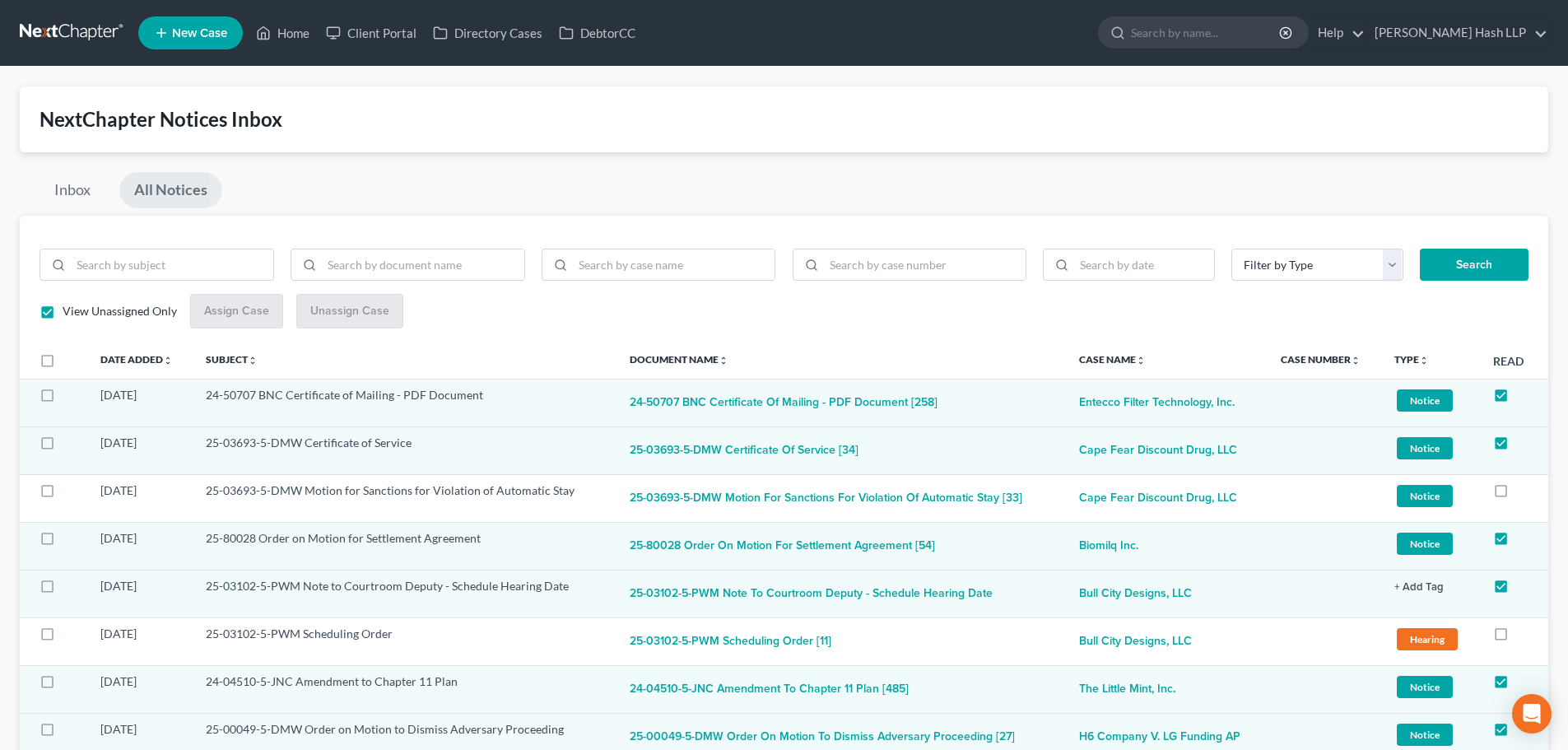
click at [180, 188] on link "All Notices" at bounding box center [170, 190] width 103 height 37
checkbox input "false"
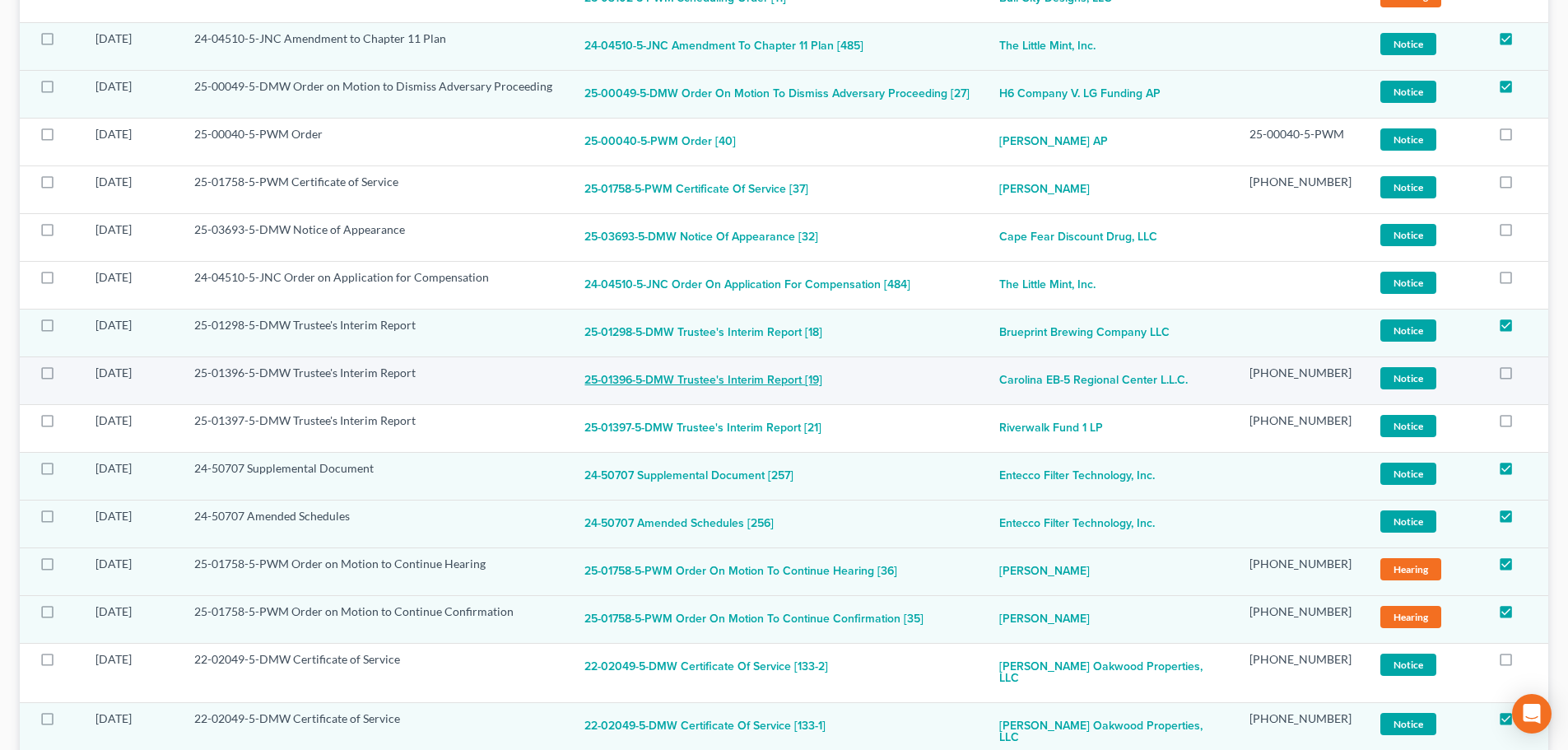
scroll to position [741, 0]
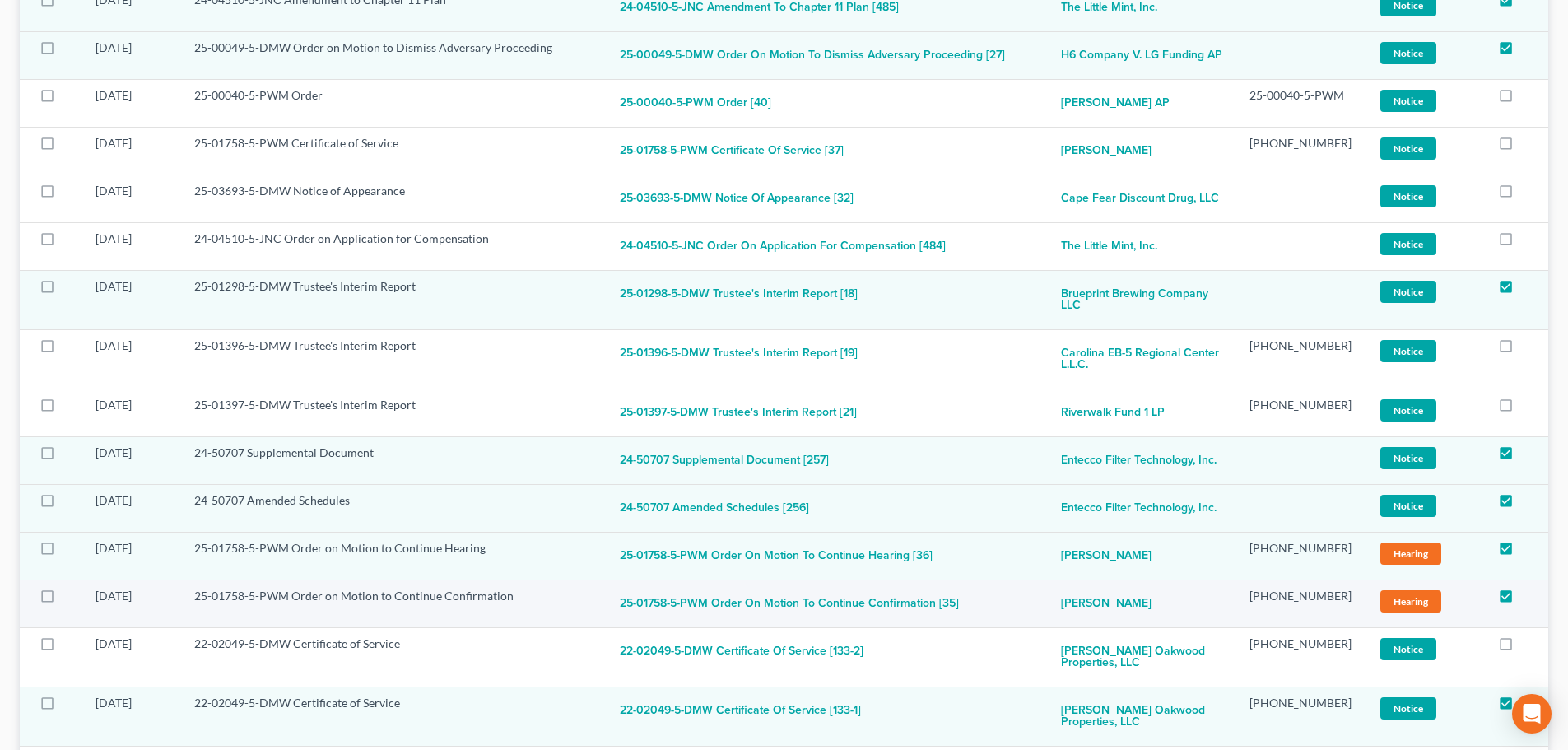
click at [741, 590] on button "25-01758-5-PWM Order on Motion to Continue Confirmation [35]" at bounding box center [789, 603] width 339 height 33
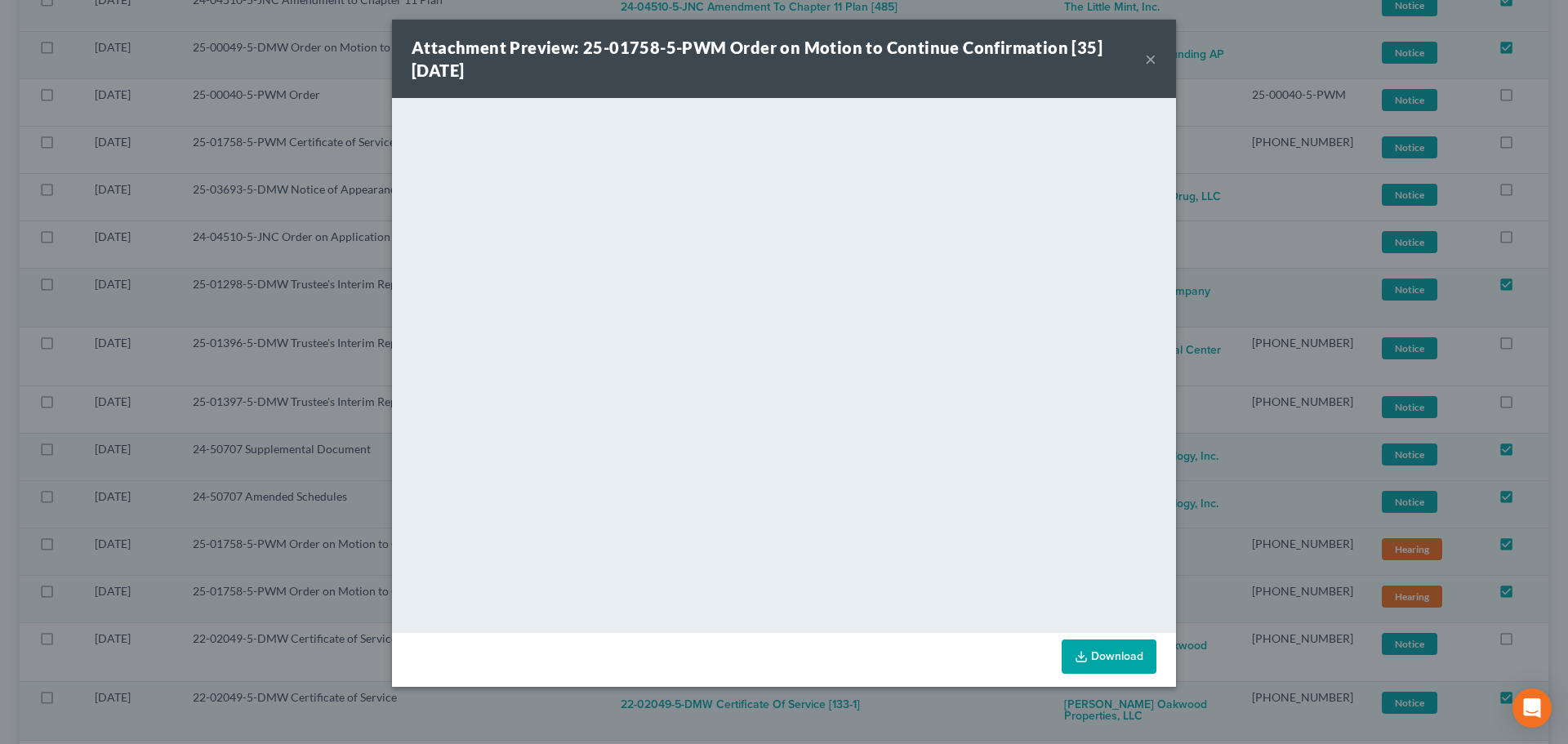
click at [1150, 59] on button "×" at bounding box center [1151, 59] width 12 height 20
